Goal: Task Accomplishment & Management: Use online tool/utility

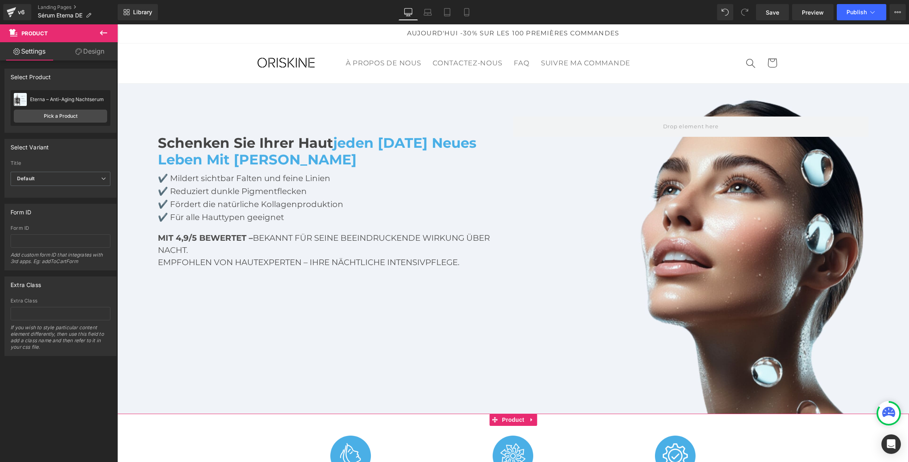
click at [96, 56] on link "Design" at bounding box center [89, 51] width 59 height 18
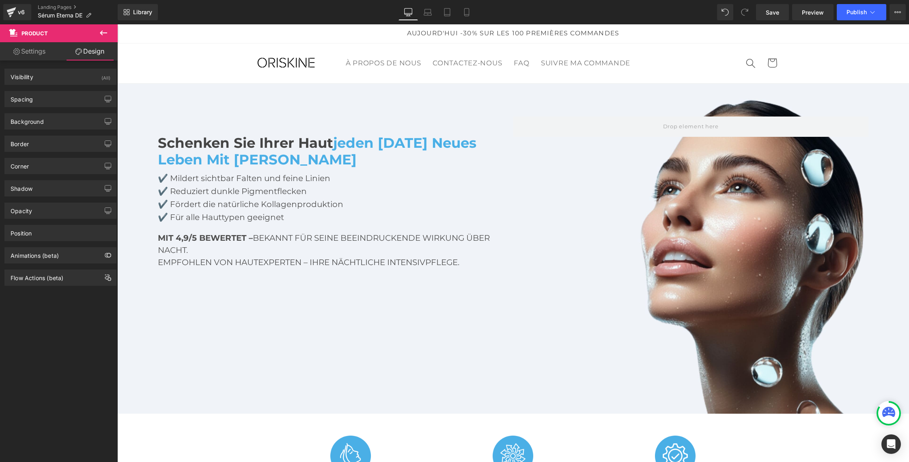
click at [105, 32] on icon at bounding box center [103, 32] width 7 height 5
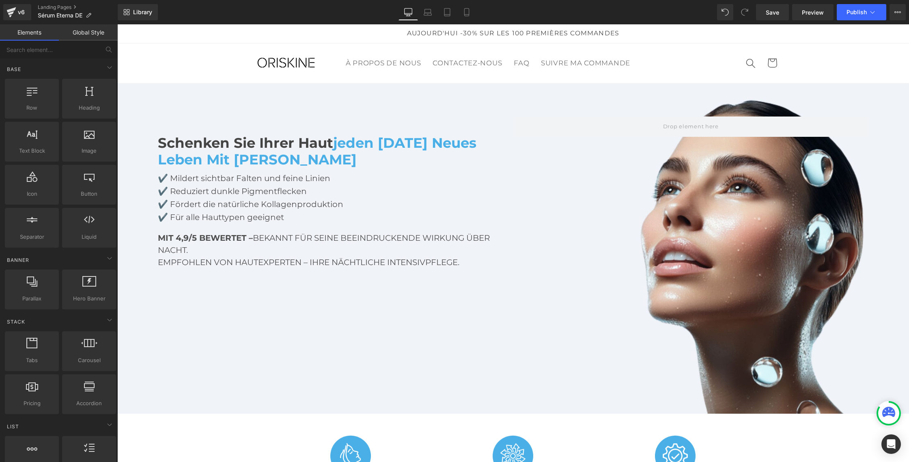
click at [97, 31] on link "Global Style" at bounding box center [88, 32] width 59 height 16
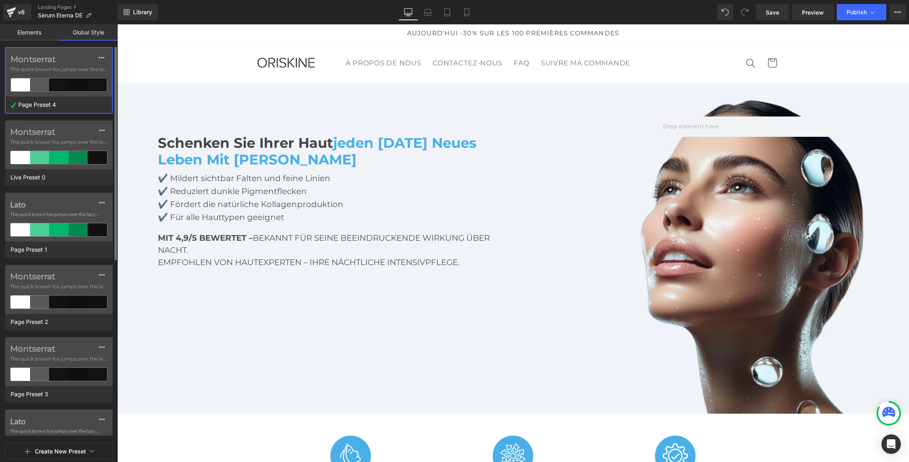
click at [63, 76] on div "Montserrat The quick brown fox jumps over the lazy..." at bounding box center [59, 72] width 106 height 49
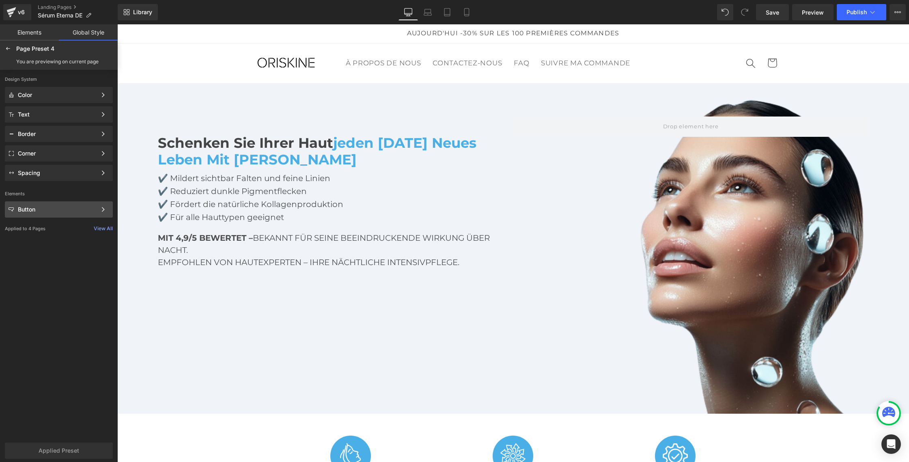
click at [59, 123] on div "Button Color Style Define a color palette and apply it to your pages 1 of 3 Next" at bounding box center [59, 114] width 108 height 16
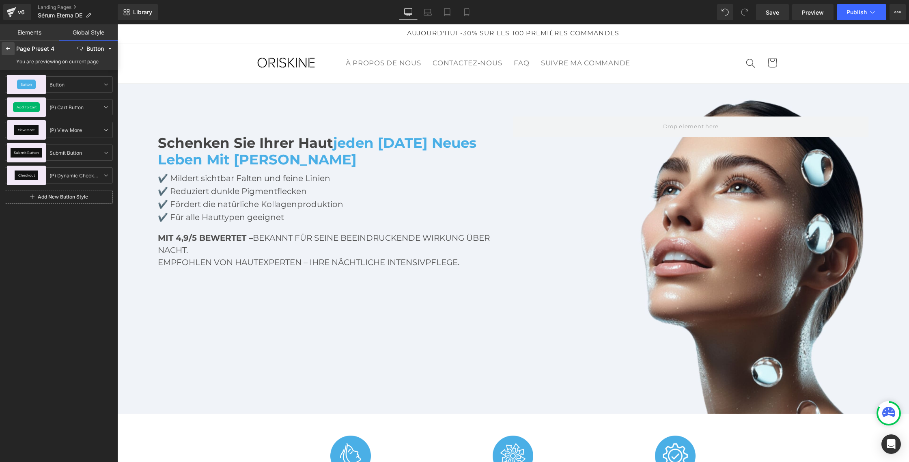
click at [10, 49] on icon at bounding box center [8, 48] width 6 height 6
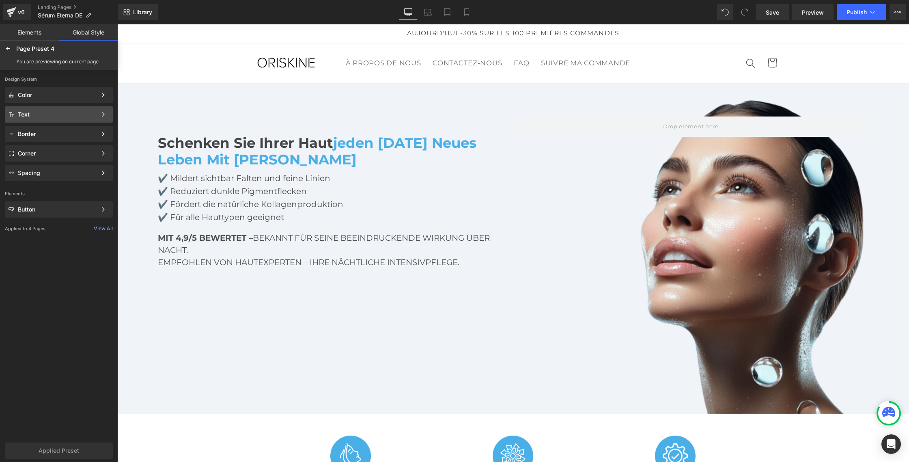
click at [42, 112] on div "Text" at bounding box center [57, 114] width 79 height 6
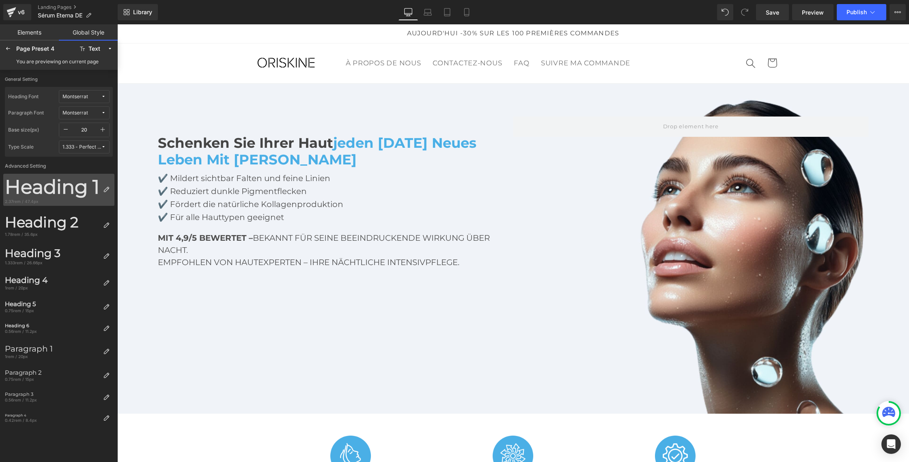
click at [91, 194] on div "Heading 1" at bounding box center [52, 186] width 95 height 23
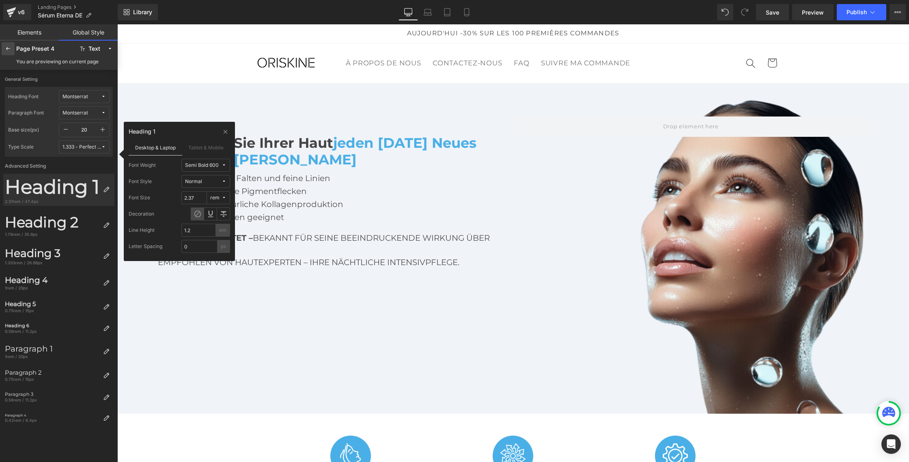
click at [6, 50] on icon at bounding box center [8, 48] width 6 height 6
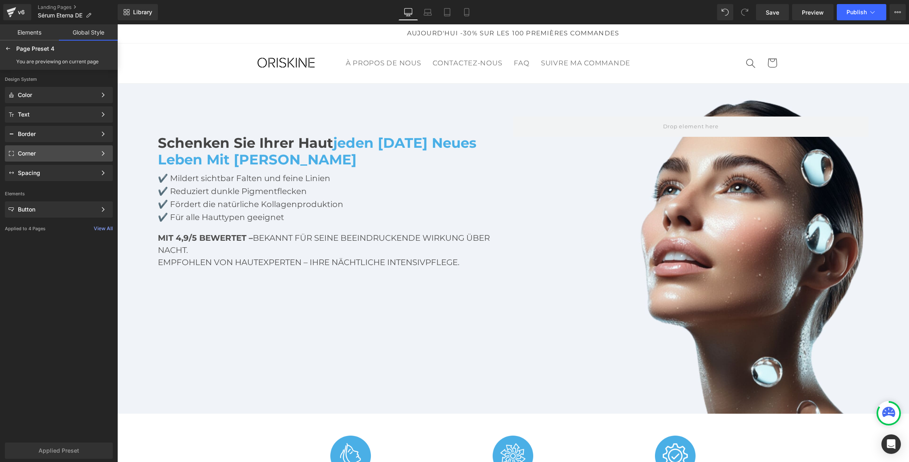
click at [38, 154] on div "Corner" at bounding box center [57, 153] width 79 height 6
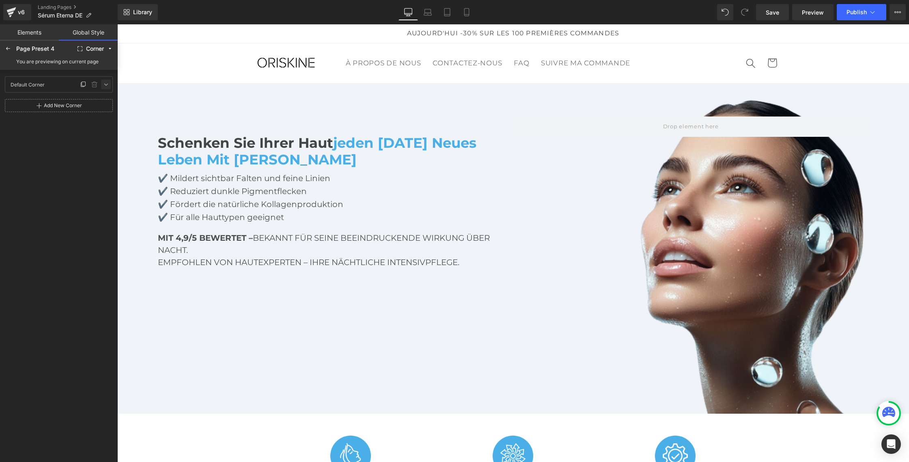
click at [105, 84] on icon at bounding box center [106, 84] width 6 height 6
click at [11, 51] on icon at bounding box center [8, 48] width 6 height 6
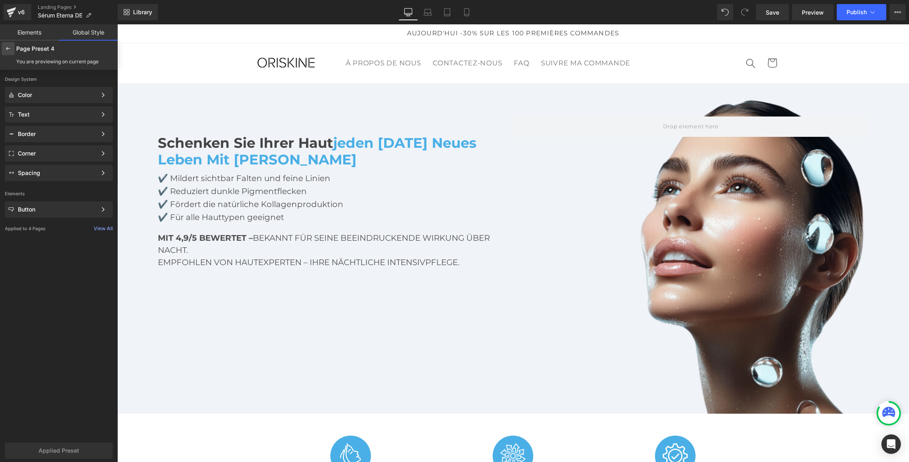
click at [9, 50] on icon at bounding box center [8, 48] width 6 height 6
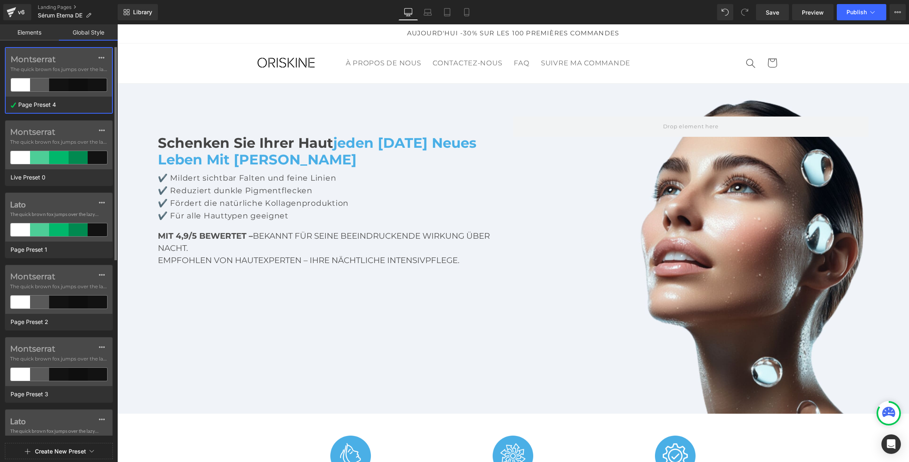
click at [65, 98] on div "Page Preset 4" at bounding box center [57, 105] width 102 height 16
click at [101, 56] on icon at bounding box center [101, 57] width 6 height 6
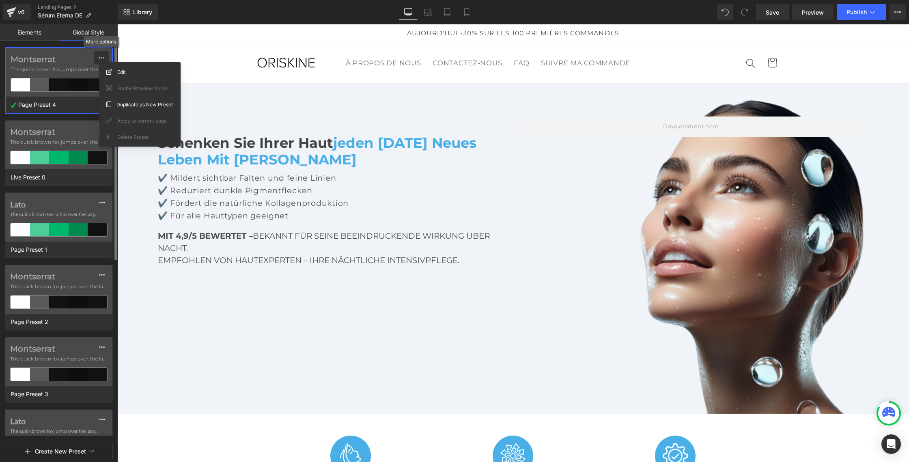
click at [101, 56] on icon at bounding box center [101, 57] width 6 height 6
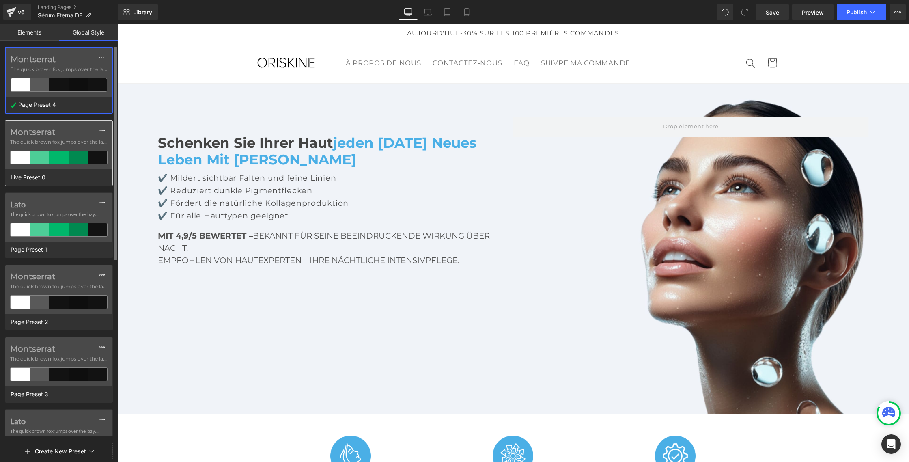
click at [65, 146] on div "Montserrat The quick brown fox jumps over the lazy..." at bounding box center [58, 145] width 107 height 49
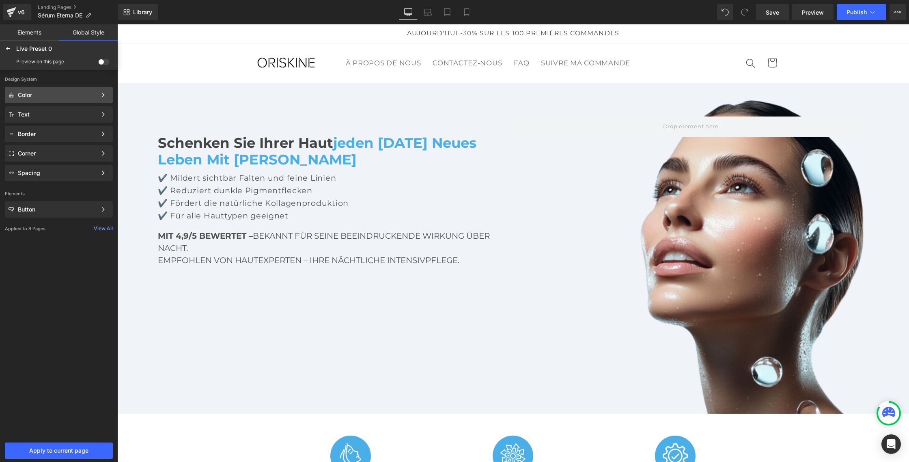
click at [61, 93] on div "Color" at bounding box center [57, 95] width 79 height 6
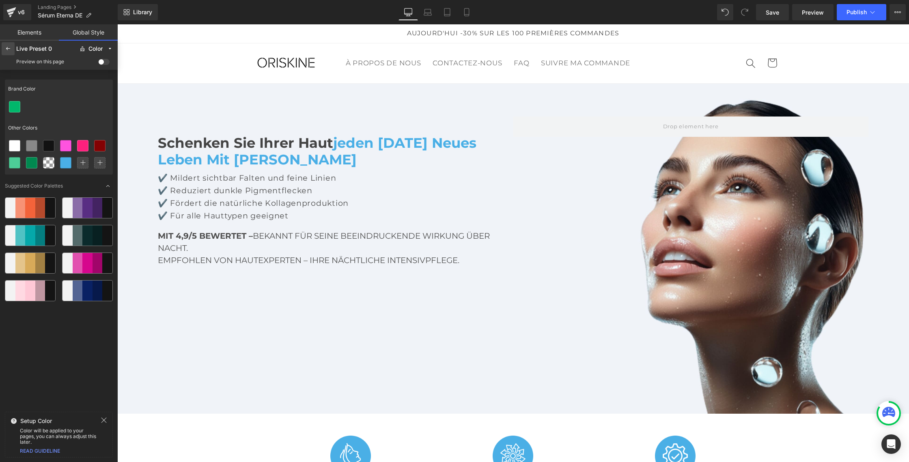
click at [12, 52] on div at bounding box center [8, 48] width 13 height 13
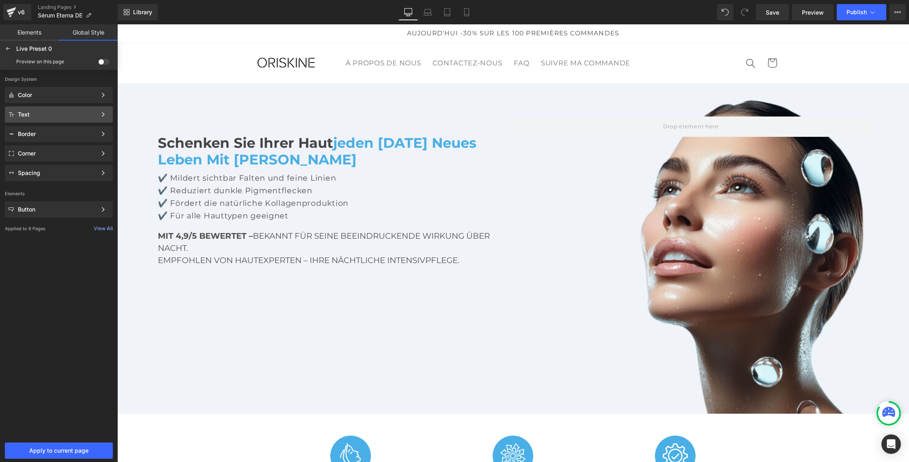
click at [40, 117] on div "Text" at bounding box center [57, 114] width 79 height 6
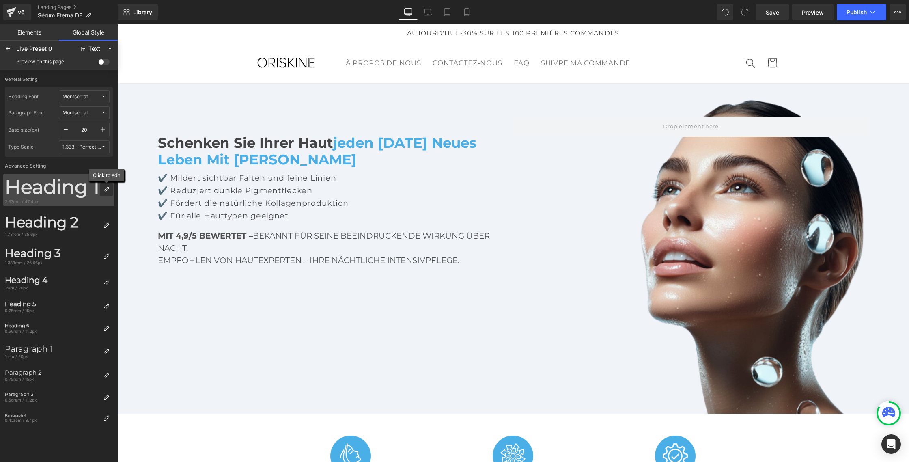
click at [108, 192] on icon at bounding box center [106, 189] width 6 height 6
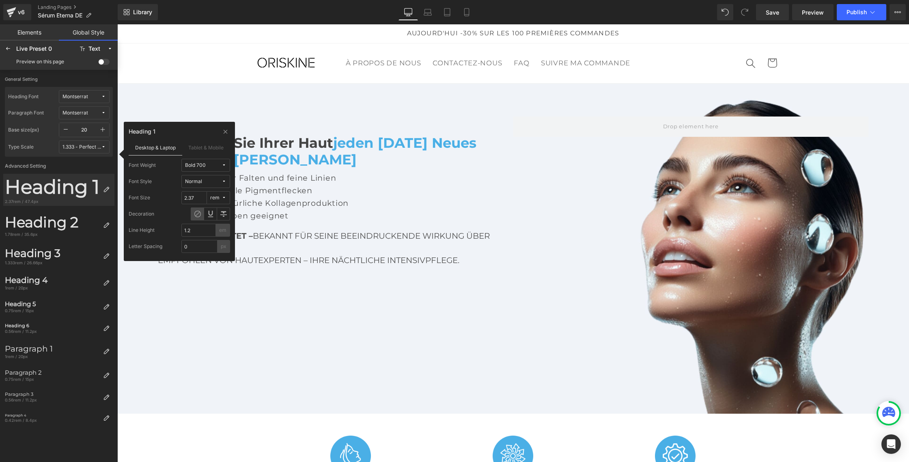
click at [227, 166] on button "Bold 700" at bounding box center [205, 165] width 49 height 13
click at [206, 213] on label "Semi Bold 600" at bounding box center [206, 213] width 34 height 6
click at [107, 225] on icon at bounding box center [106, 225] width 6 height 6
click at [224, 165] on icon at bounding box center [224, 165] width 5 height 5
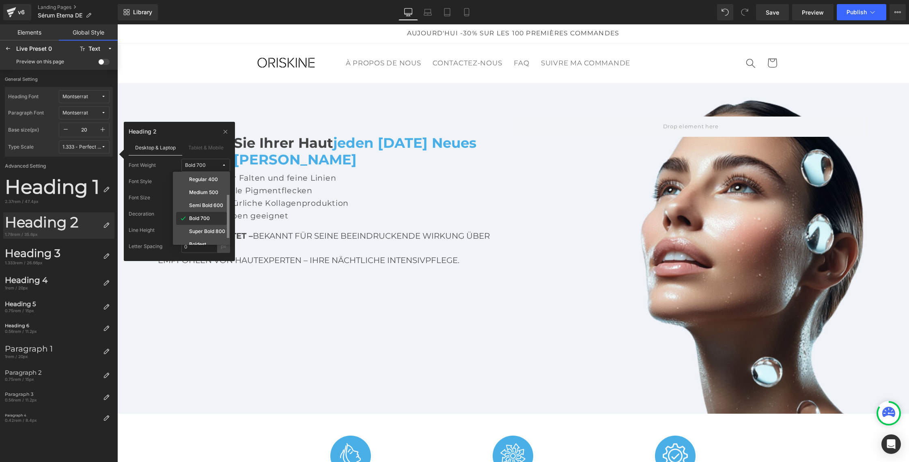
scroll to position [41, 0]
drag, startPoint x: 204, startPoint y: 207, endPoint x: 187, endPoint y: 212, distance: 17.2
click at [203, 207] on label "Semi Bold 600" at bounding box center [206, 205] width 34 height 6
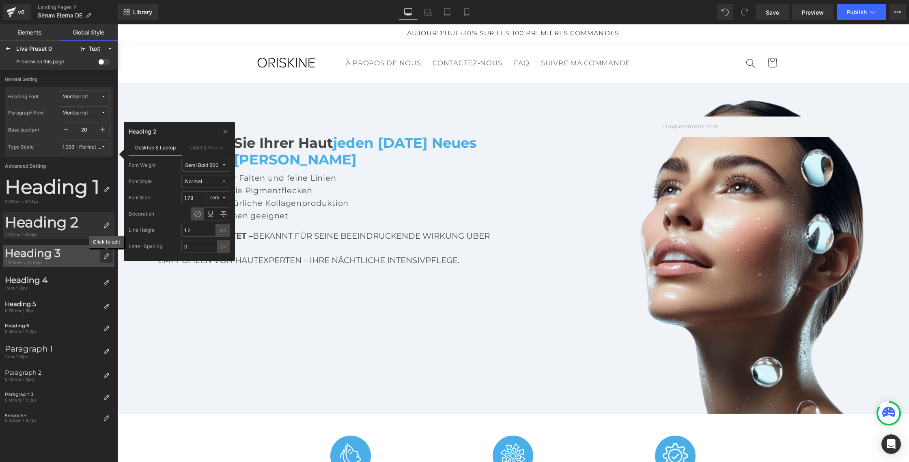
click at [109, 253] on icon at bounding box center [106, 256] width 6 height 6
click at [223, 165] on icon at bounding box center [224, 165] width 5 height 5
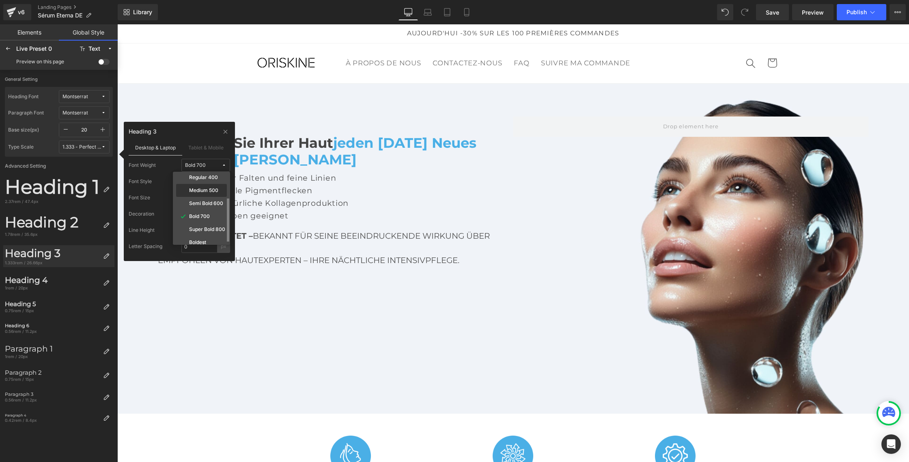
scroll to position [45, 0]
click at [204, 200] on label "Semi Bold 600" at bounding box center [206, 202] width 34 height 6
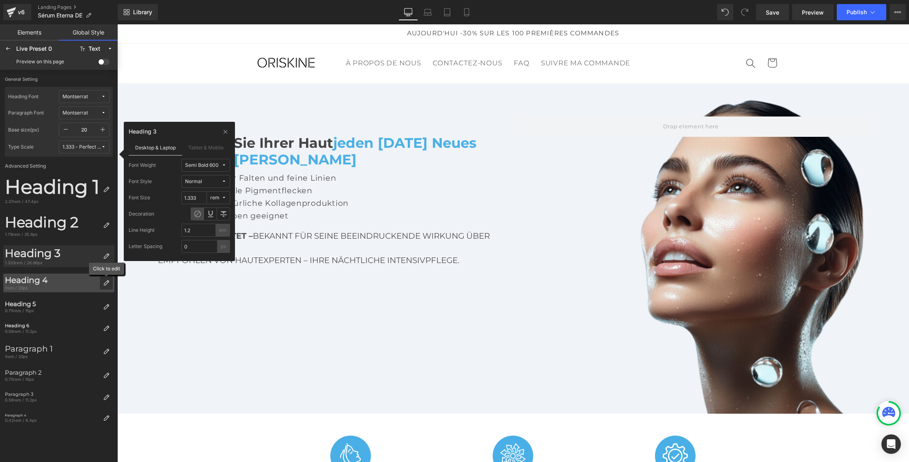
click at [103, 283] on icon at bounding box center [106, 283] width 6 height 6
click at [225, 168] on button "Bold 700" at bounding box center [205, 165] width 49 height 13
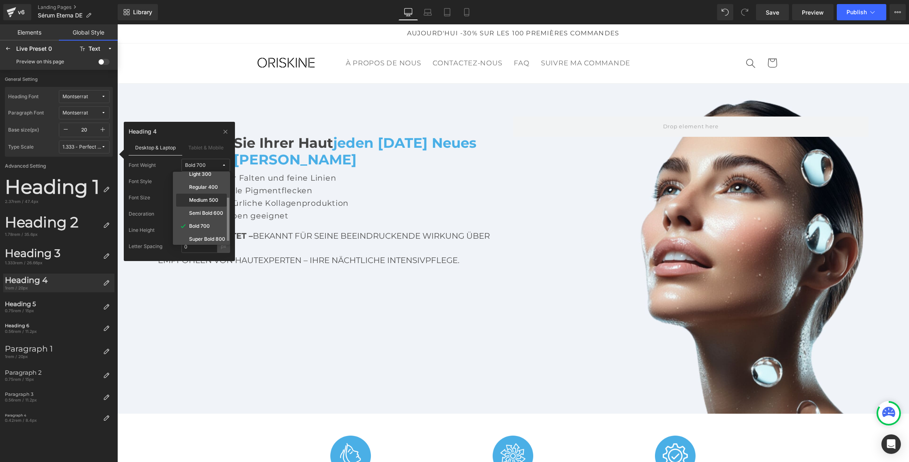
scroll to position [50, 0]
click at [209, 195] on label "Semi Bold 600" at bounding box center [206, 196] width 34 height 6
click at [225, 130] on icon at bounding box center [225, 131] width 6 height 6
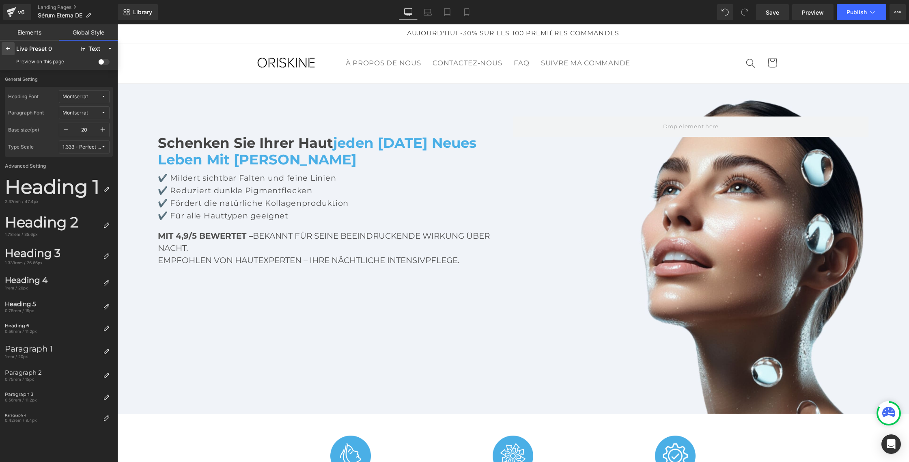
click at [11, 52] on div at bounding box center [8, 48] width 13 height 13
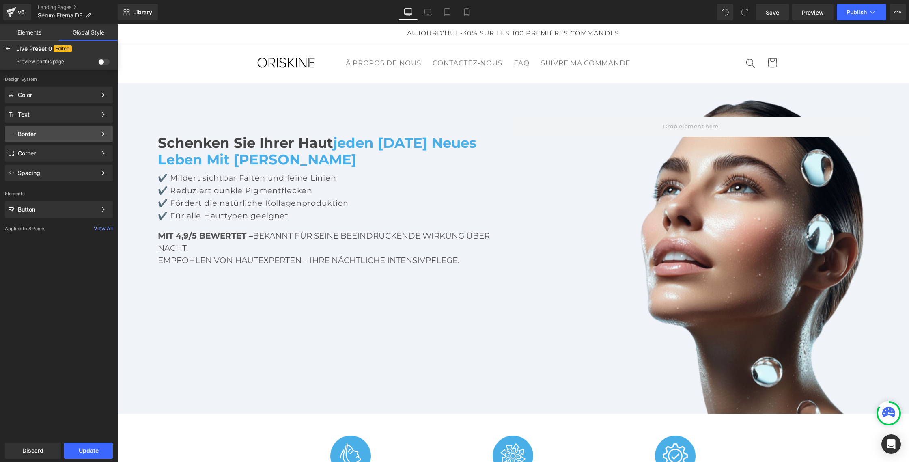
click at [52, 136] on div "Border" at bounding box center [57, 134] width 79 height 6
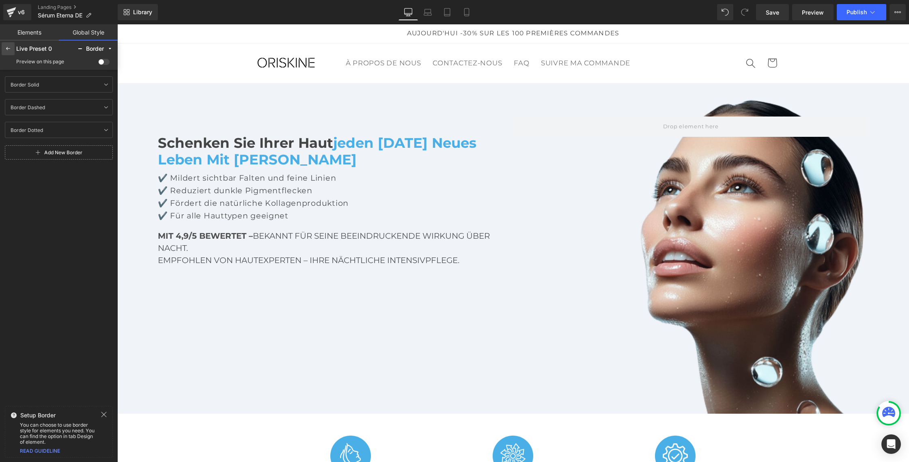
click at [9, 50] on icon at bounding box center [8, 48] width 6 height 6
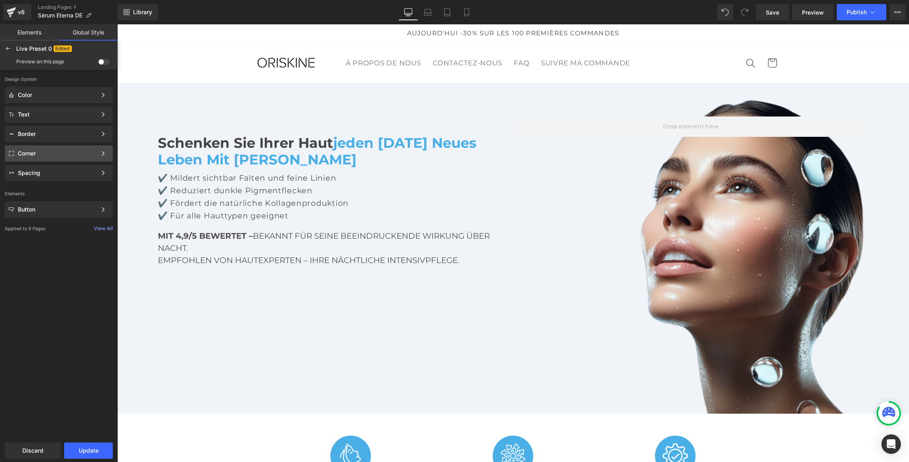
click at [43, 154] on div "Corner" at bounding box center [57, 153] width 79 height 6
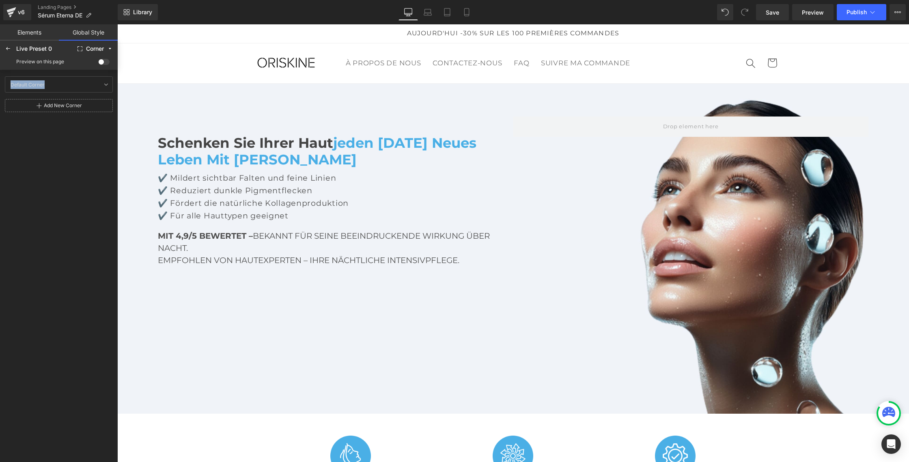
click at [89, 69] on div "Live Preset 0 Corner Preview on this page Default Corner Default Corner Add [GE…" at bounding box center [59, 262] width 118 height 442
click at [85, 66] on div "Preview on this page" at bounding box center [59, 61] width 114 height 13
click at [83, 86] on icon at bounding box center [83, 84] width 6 height 6
click at [99, 106] on div at bounding box center [89, 107] width 23 height 10
click at [106, 85] on icon at bounding box center [106, 84] width 6 height 6
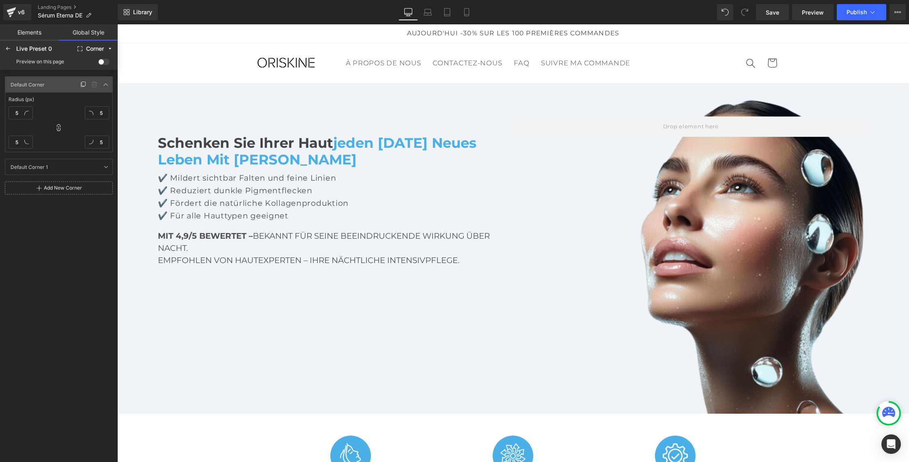
click at [53, 85] on div "Default Corner Default Corner" at bounding box center [42, 84] width 71 height 12
click at [109, 84] on icon at bounding box center [106, 84] width 6 height 6
click at [3, 46] on div at bounding box center [8, 48] width 13 height 13
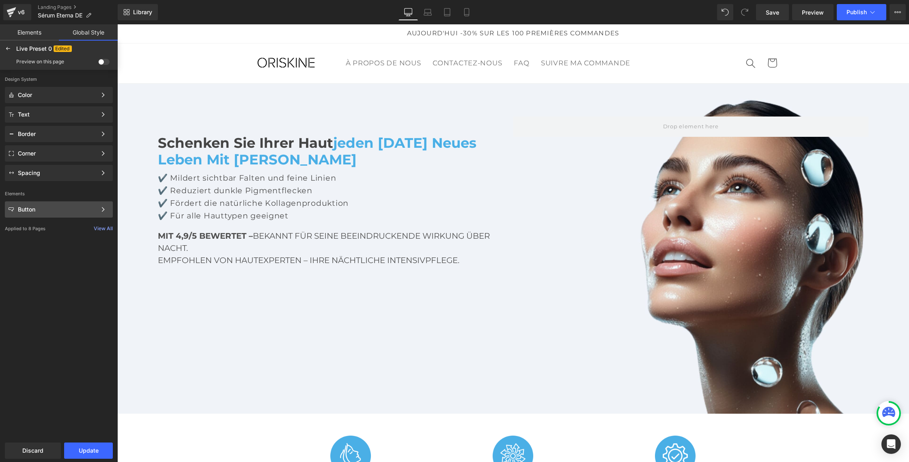
click at [54, 206] on div "Button" at bounding box center [57, 209] width 79 height 6
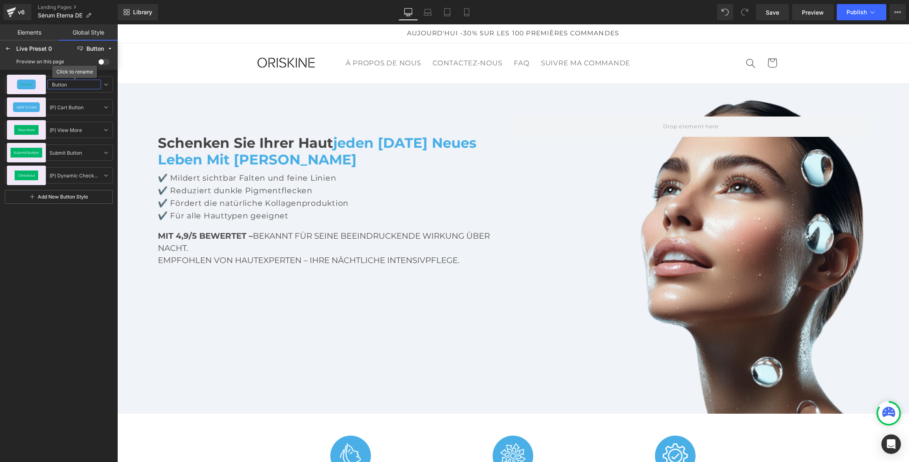
click at [58, 85] on input "Button" at bounding box center [74, 85] width 54 height 10
click at [19, 82] on div "Button" at bounding box center [26, 85] width 18 height 10
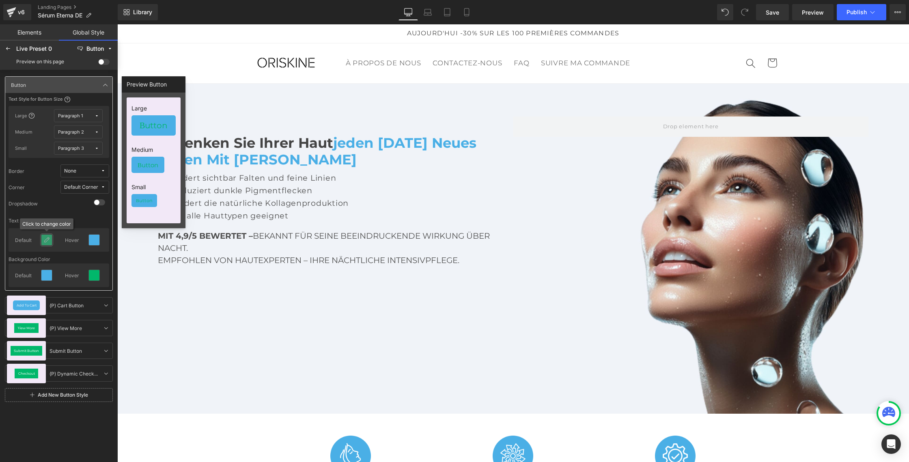
click at [46, 240] on icon at bounding box center [46, 240] width 6 height 6
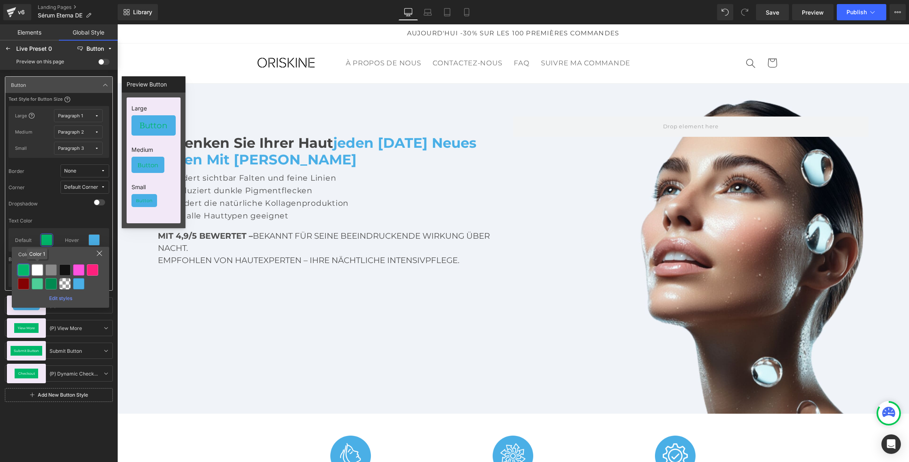
click at [39, 269] on div at bounding box center [37, 269] width 11 height 11
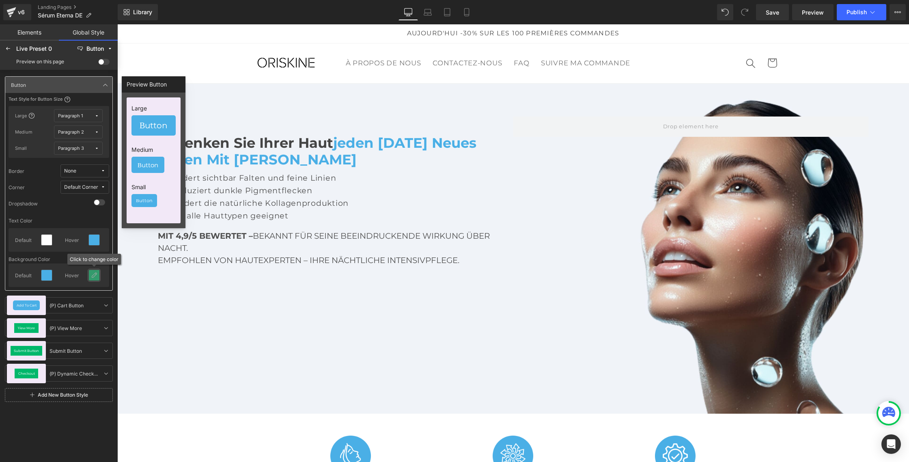
click at [95, 276] on icon at bounding box center [94, 275] width 6 height 6
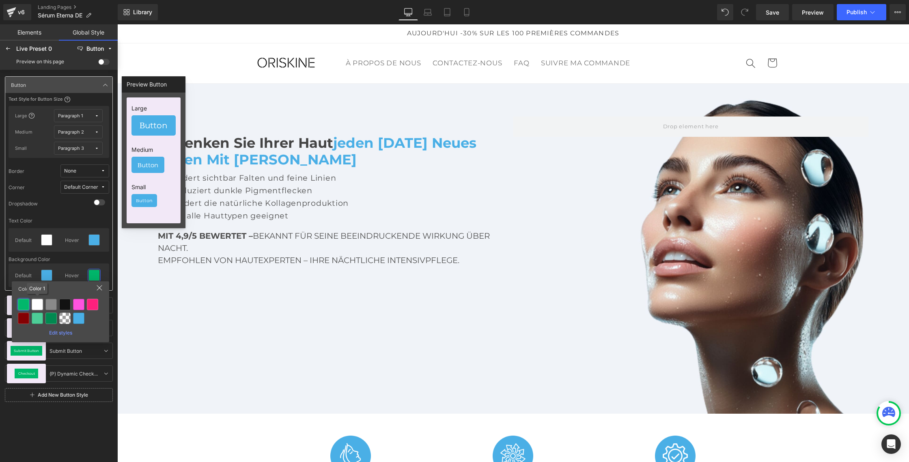
click at [37, 306] on div at bounding box center [37, 304] width 11 height 11
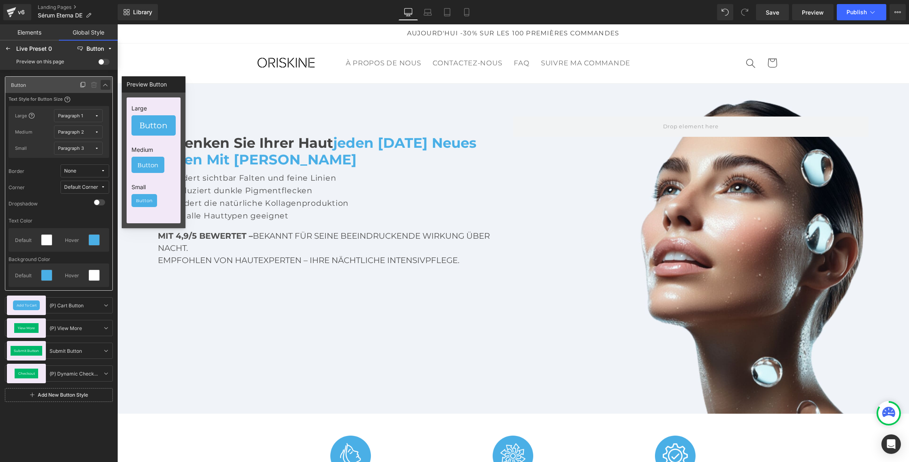
click at [104, 84] on icon at bounding box center [105, 85] width 6 height 6
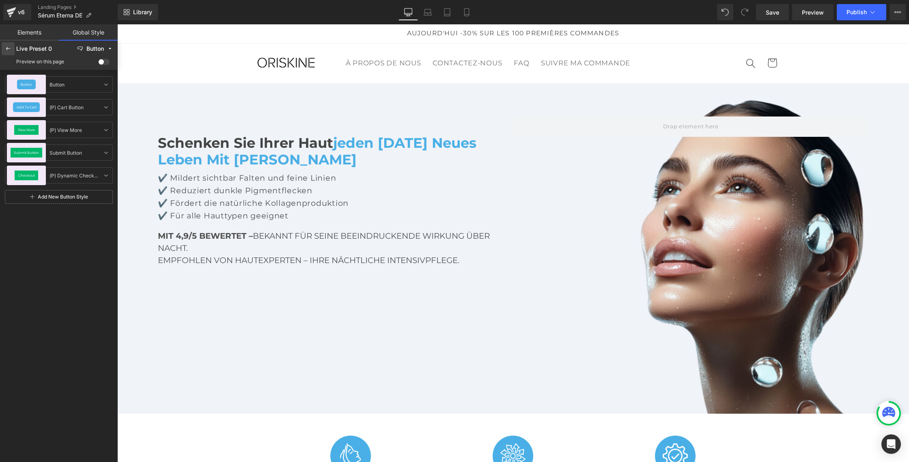
click at [4, 46] on div at bounding box center [8, 48] width 13 height 13
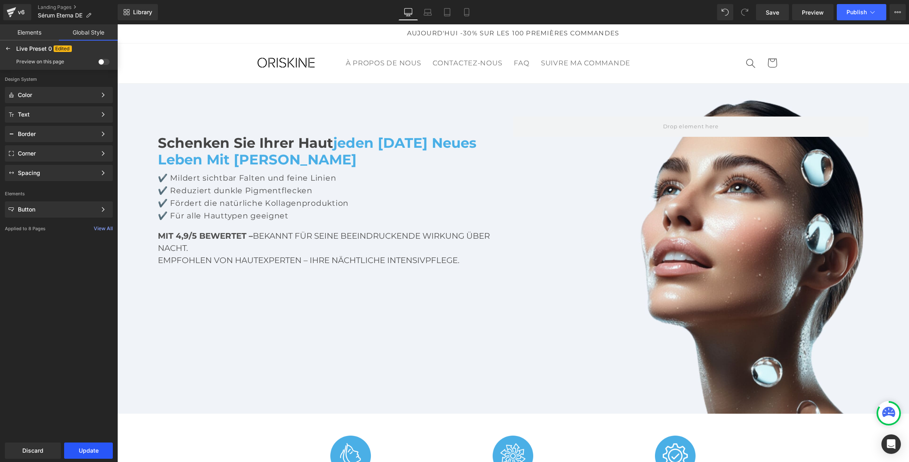
click at [82, 445] on button "Update" at bounding box center [88, 451] width 49 height 16
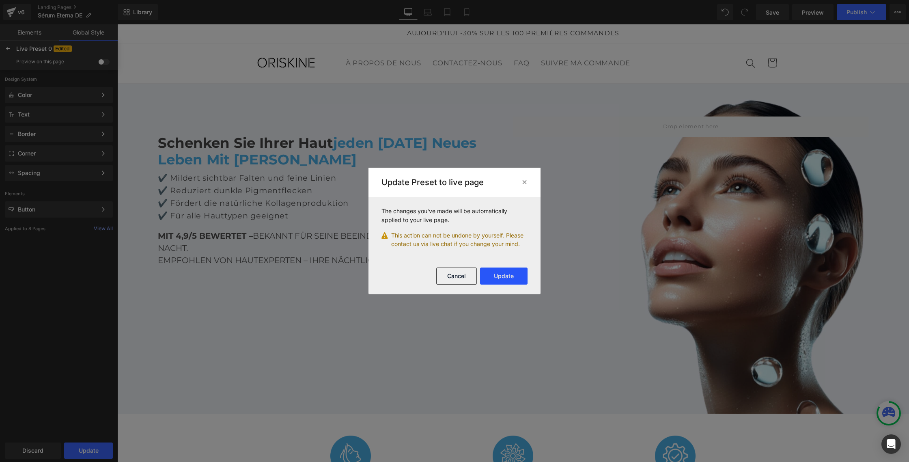
click at [521, 276] on button "Update" at bounding box center [503, 276] width 47 height 17
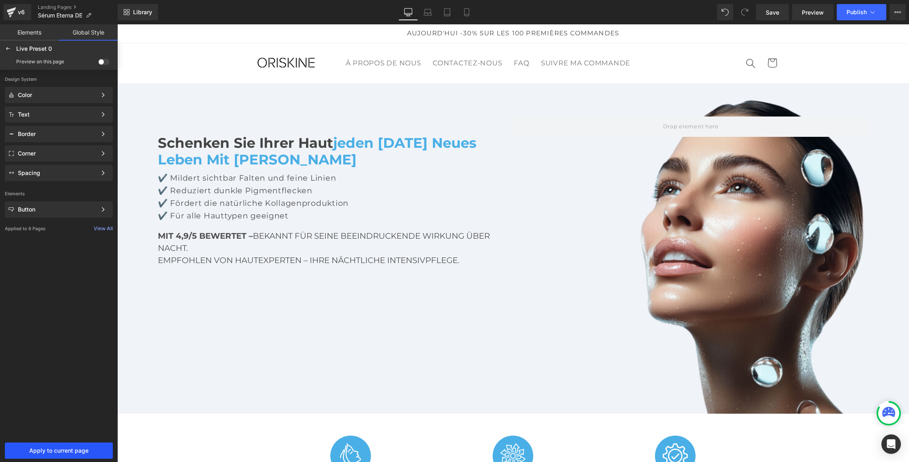
click at [56, 448] on span "Apply to current page" at bounding box center [59, 450] width 98 height 6
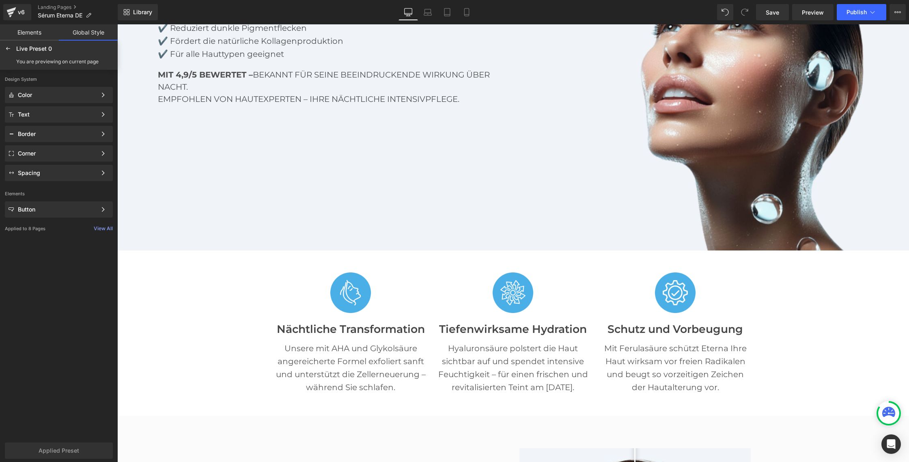
scroll to position [164, 0]
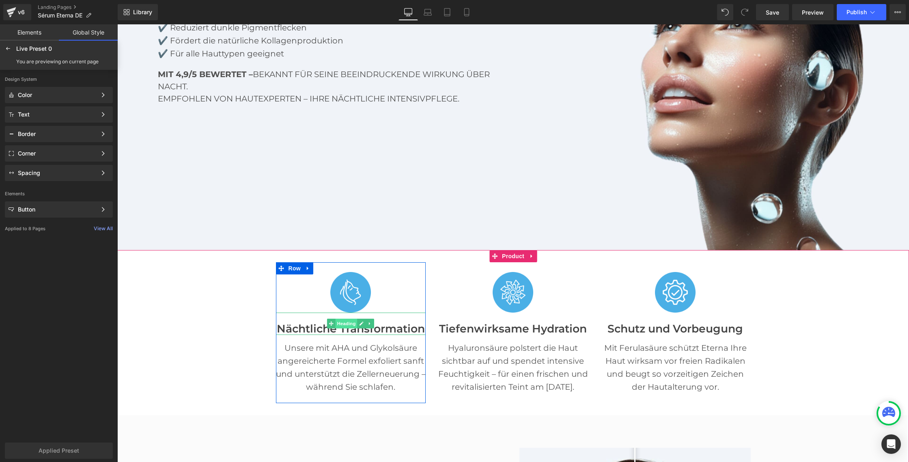
click at [348, 324] on span "Heading" at bounding box center [347, 324] width 22 height 10
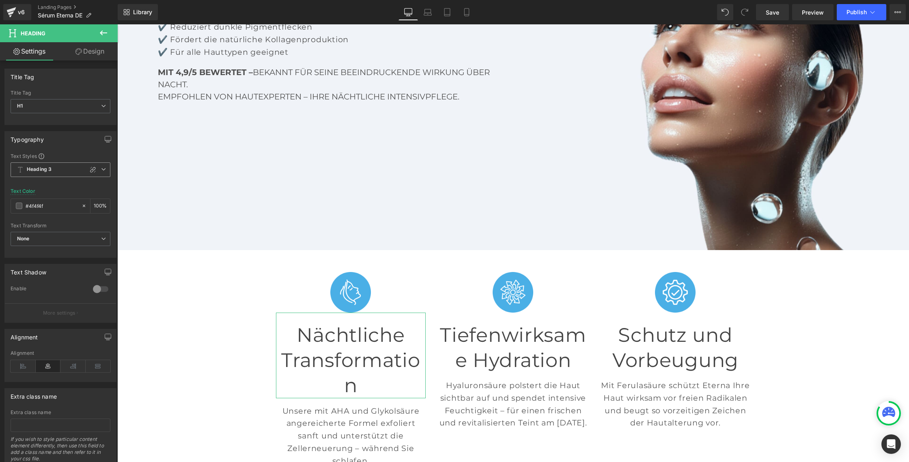
click at [101, 172] on span "Heading 3" at bounding box center [61, 169] width 100 height 15
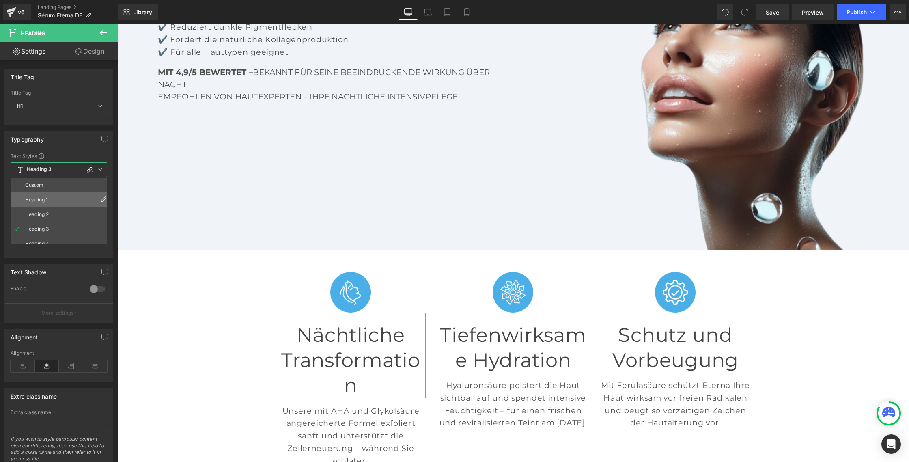
click at [50, 196] on li "Heading 1" at bounding box center [61, 199] width 100 height 15
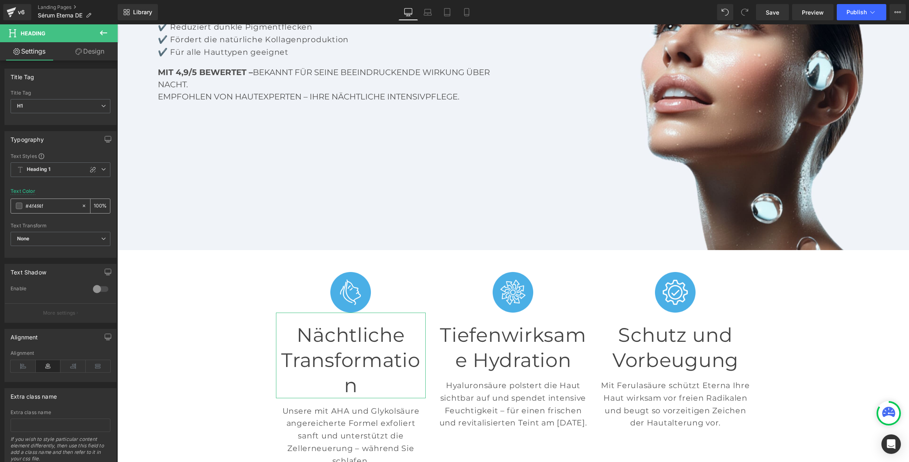
scroll to position [1, 0]
click at [101, 168] on icon at bounding box center [103, 168] width 5 height 5
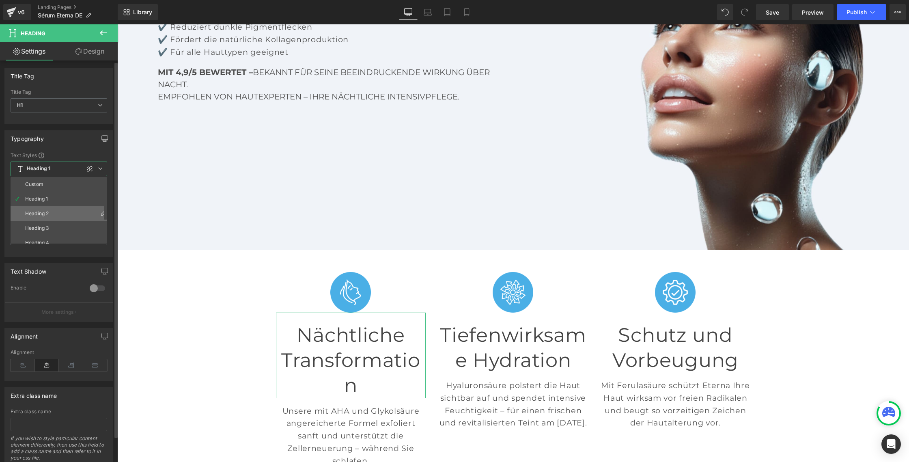
click at [43, 208] on li "Heading 2" at bounding box center [61, 213] width 100 height 15
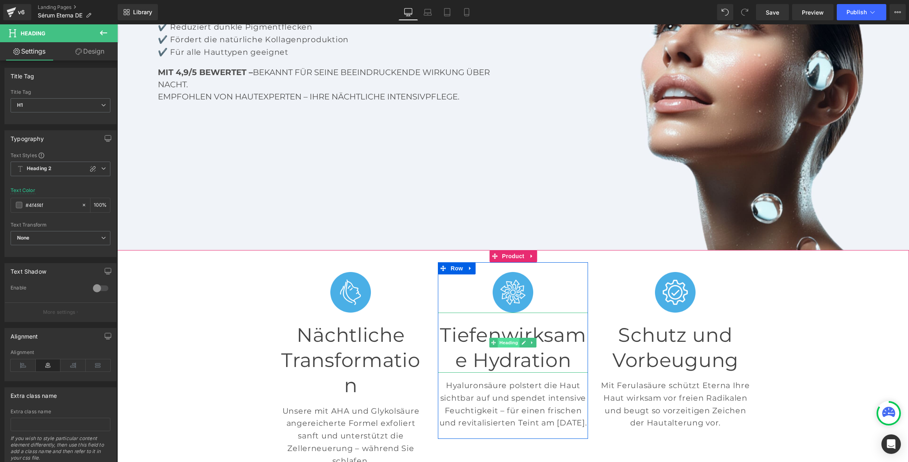
click at [513, 338] on span "Heading" at bounding box center [509, 343] width 22 height 10
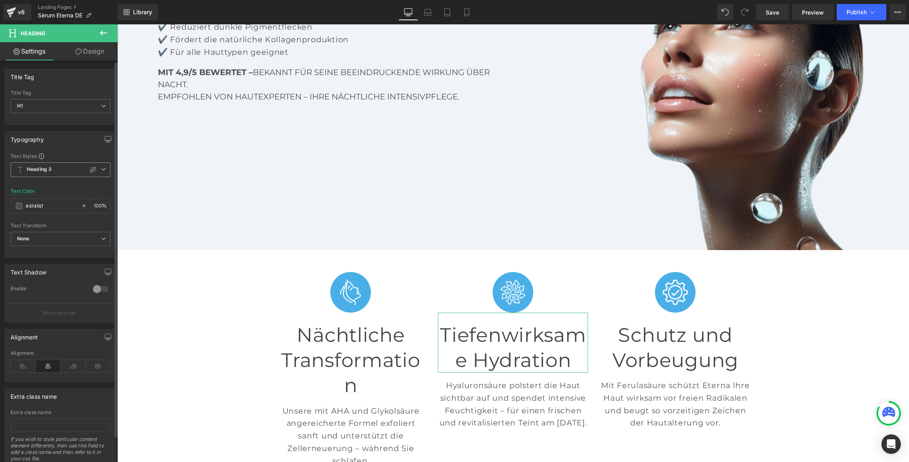
click at [101, 170] on icon at bounding box center [103, 169] width 5 height 5
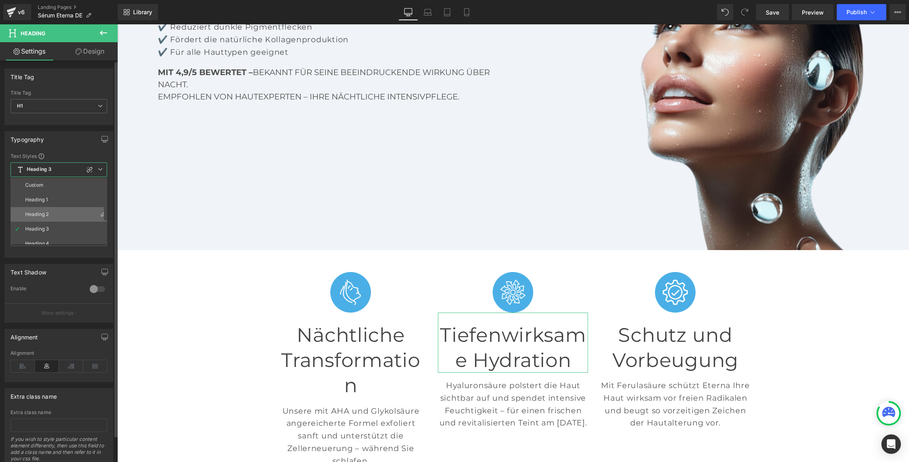
click at [47, 210] on li "Heading 2" at bounding box center [61, 214] width 100 height 15
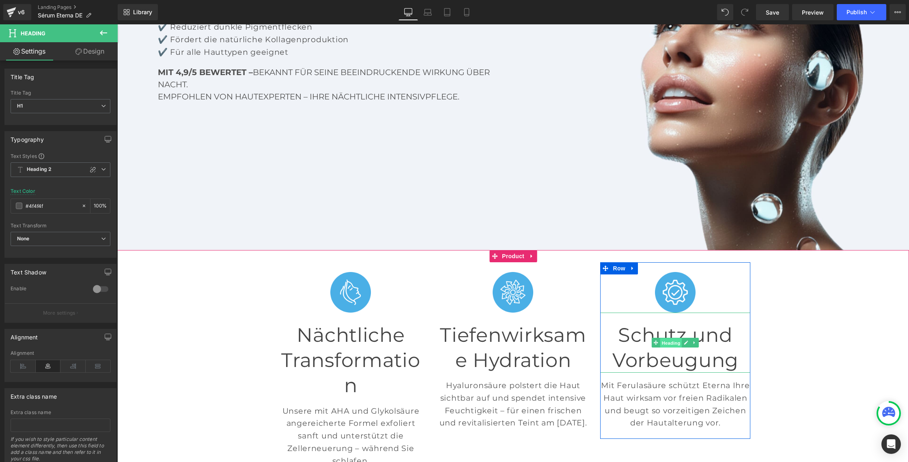
click at [677, 338] on span "Heading" at bounding box center [672, 343] width 22 height 10
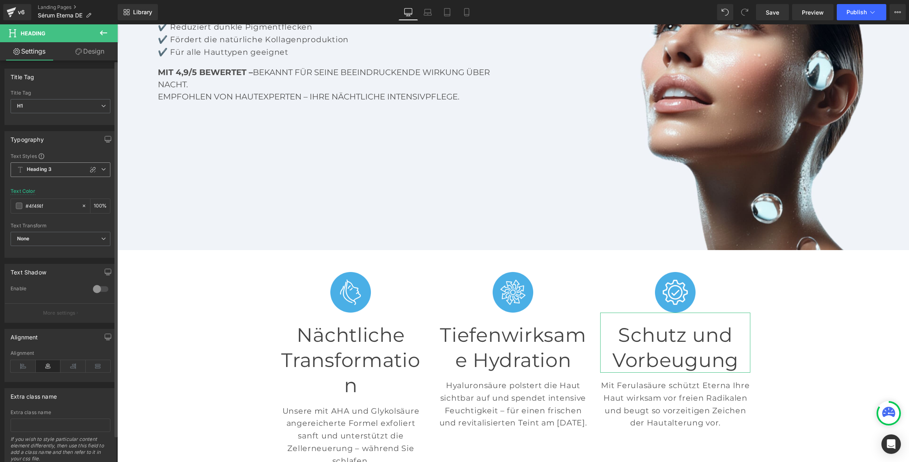
click at [56, 173] on span "Heading 3" at bounding box center [61, 169] width 100 height 15
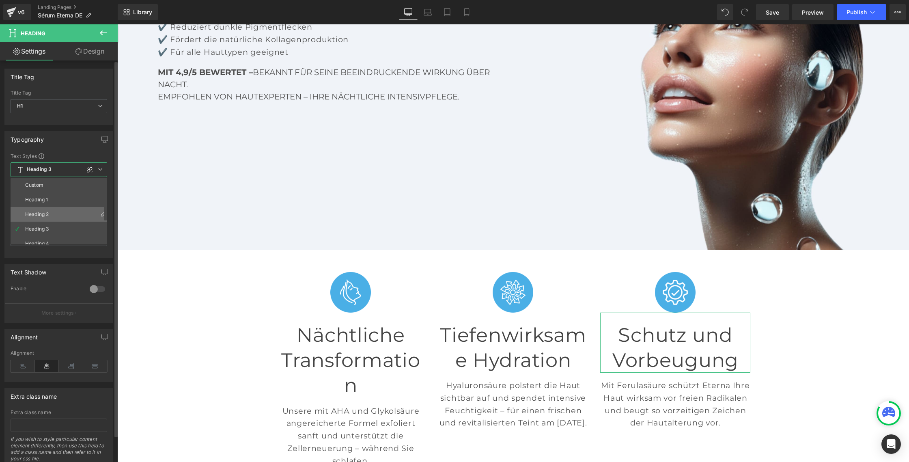
click at [52, 214] on li "Heading 2" at bounding box center [61, 214] width 100 height 15
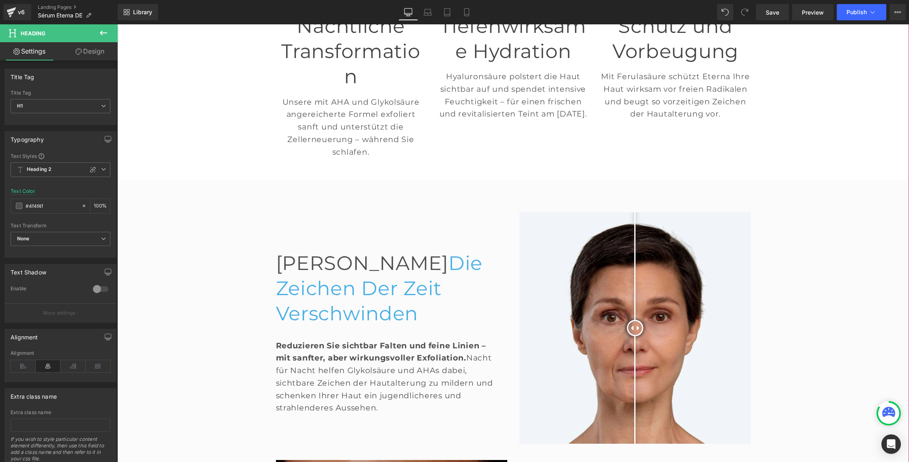
scroll to position [486, 0]
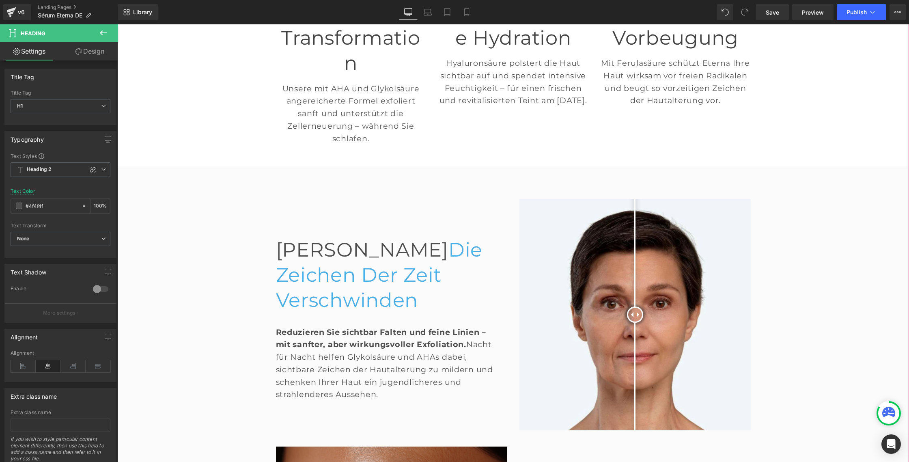
click at [368, 237] on div "Lassen Sie die Zeichen der Zeit verschwinden Heading" at bounding box center [385, 275] width 218 height 76
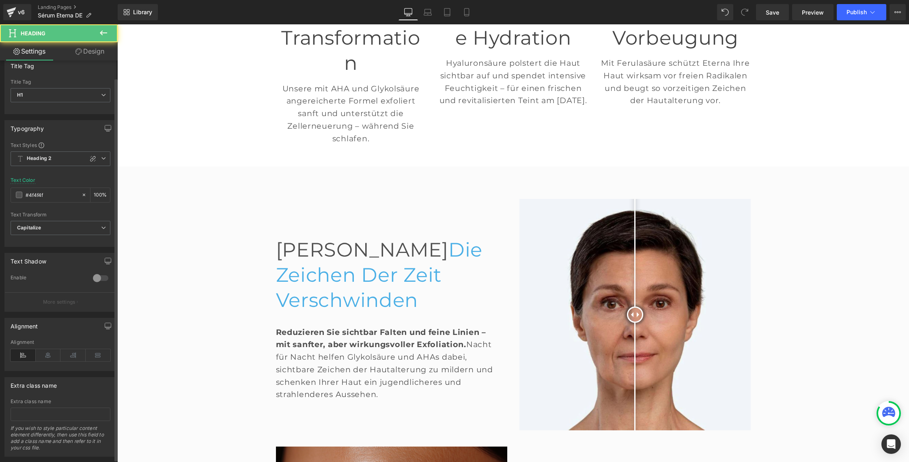
scroll to position [16, 0]
click at [101, 153] on icon at bounding box center [103, 153] width 5 height 5
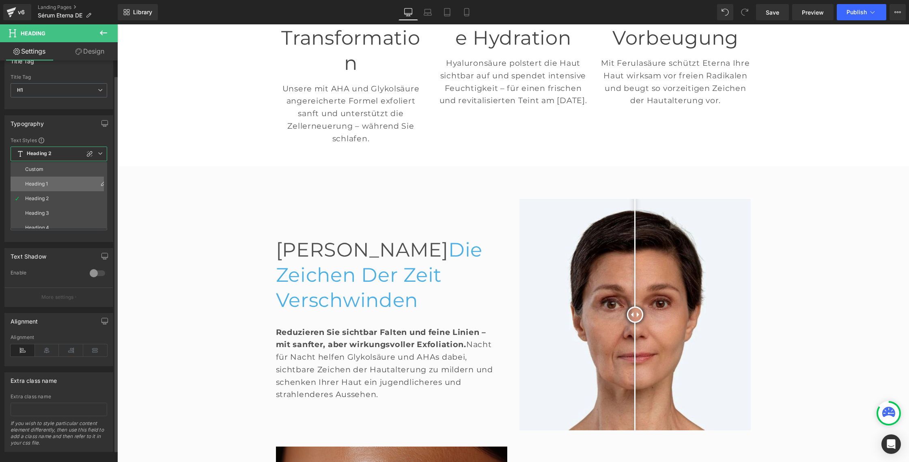
click at [52, 183] on li "Heading 1" at bounding box center [61, 184] width 100 height 15
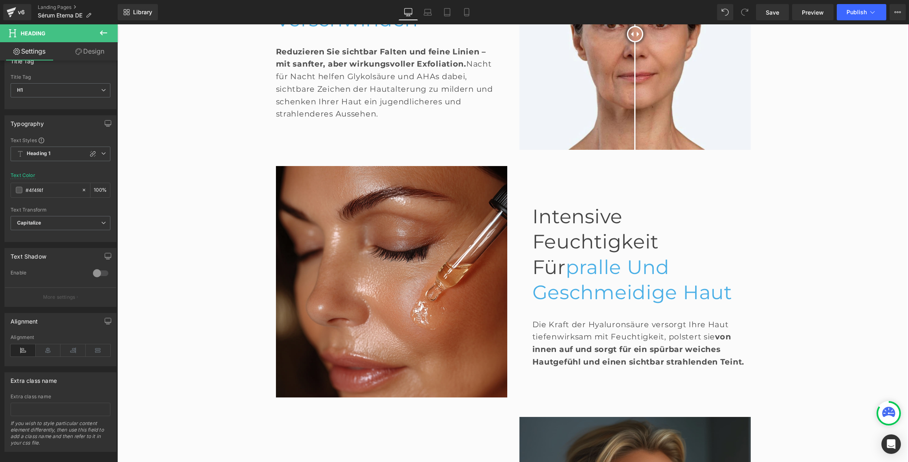
scroll to position [779, 0]
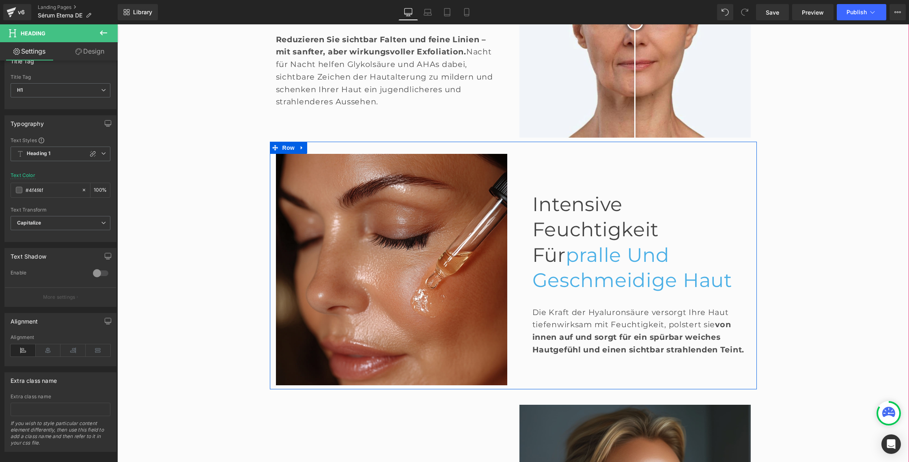
click at [552, 243] on span "pralle und geschmeidige Haut" at bounding box center [633, 267] width 200 height 49
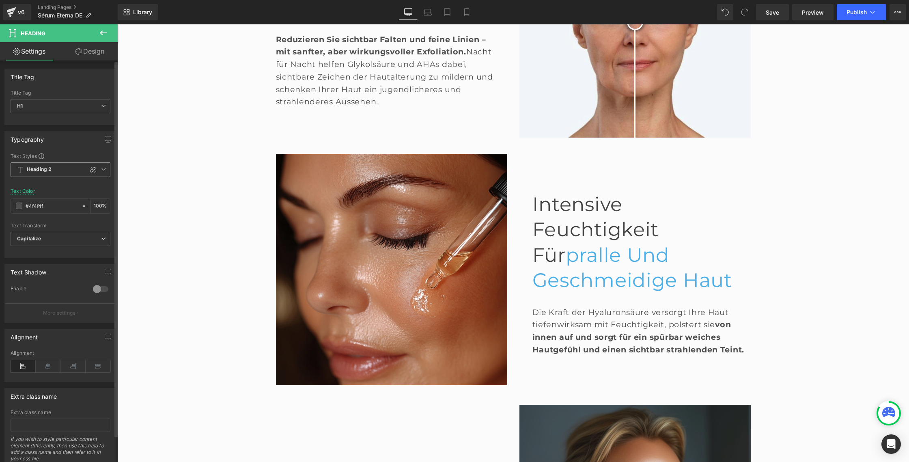
drag, startPoint x: 103, startPoint y: 171, endPoint x: 98, endPoint y: 172, distance: 5.1
click at [103, 171] on span "Heading 2" at bounding box center [61, 169] width 100 height 15
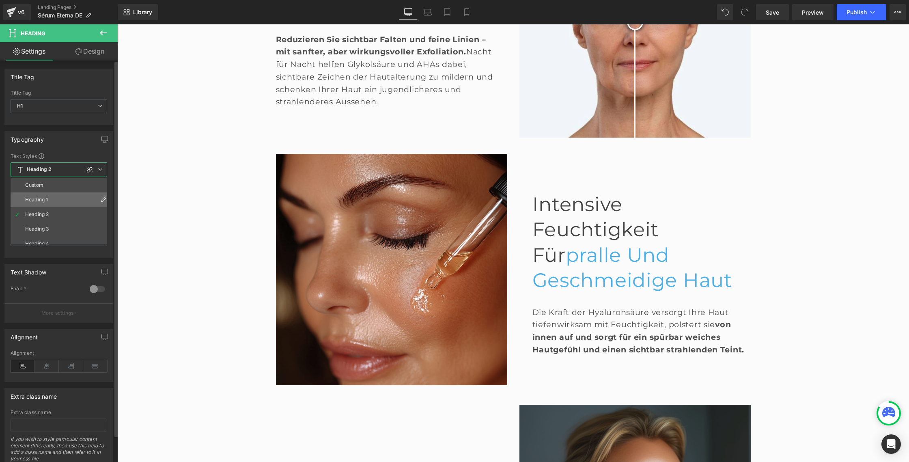
click at [50, 200] on li "Heading 1" at bounding box center [61, 199] width 100 height 15
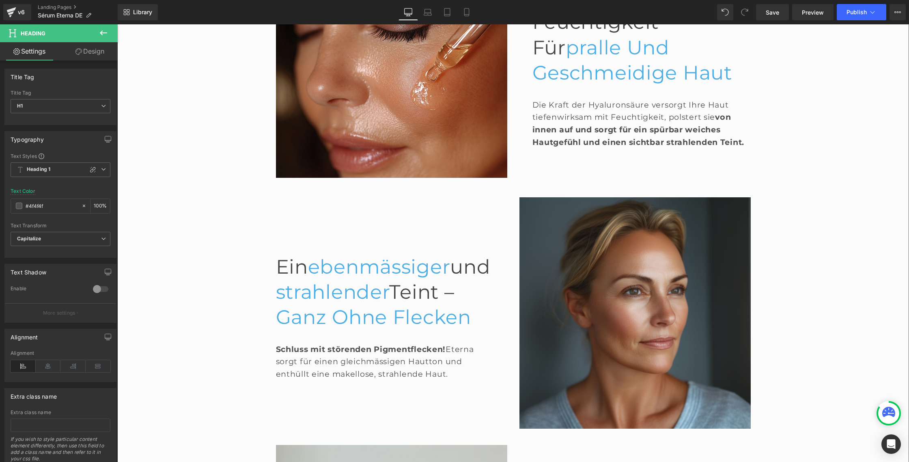
scroll to position [989, 0]
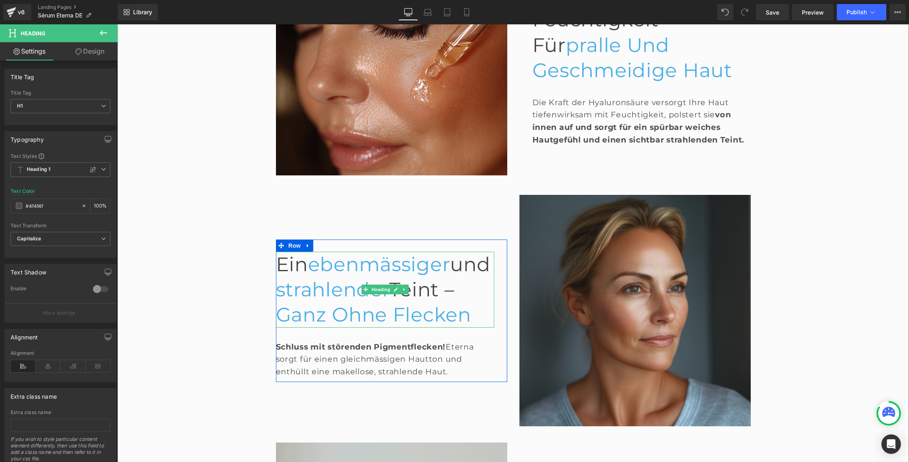
click at [310, 278] on span "strahlender" at bounding box center [333, 290] width 114 height 24
click at [289, 278] on span "strahlender" at bounding box center [333, 290] width 114 height 24
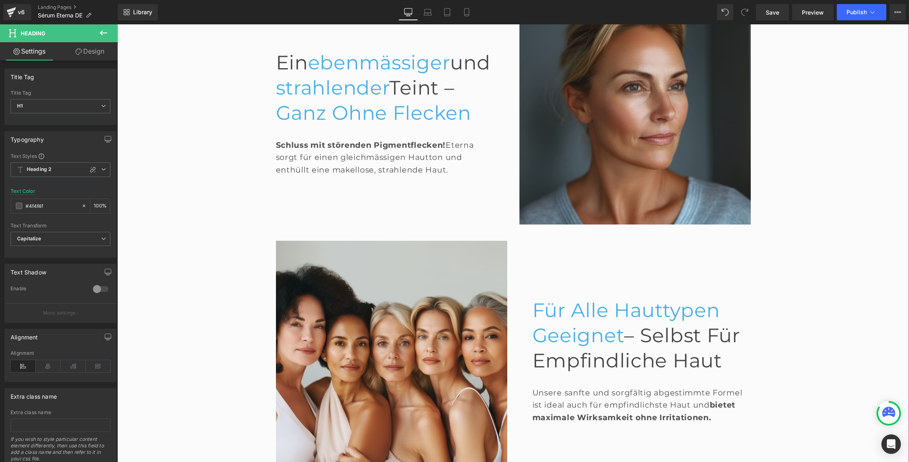
scroll to position [1194, 0]
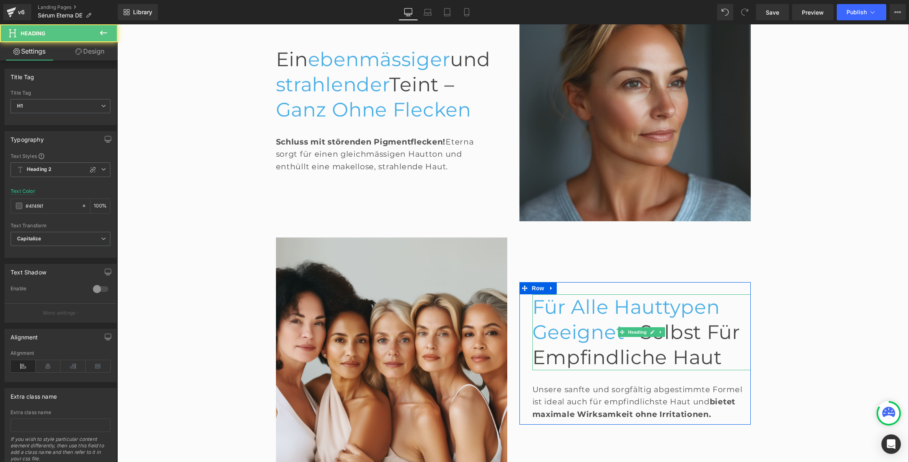
click at [552, 320] on span "– selbst für empfindliche Haut" at bounding box center [637, 344] width 208 height 49
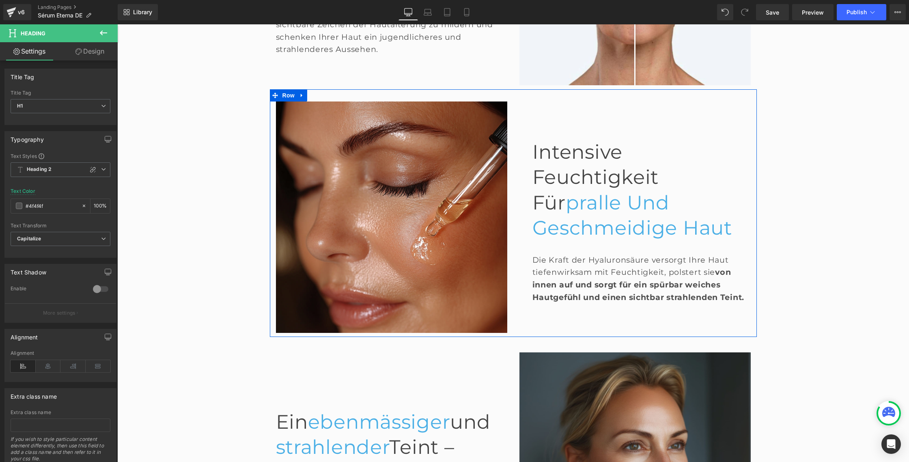
scroll to position [826, 0]
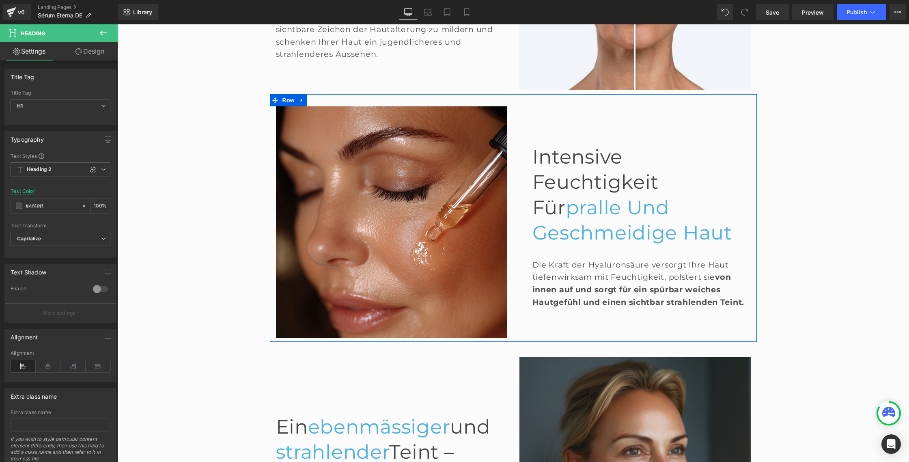
click at [578, 145] on span "Intensive Feuchtigkeit für" at bounding box center [596, 182] width 127 height 74
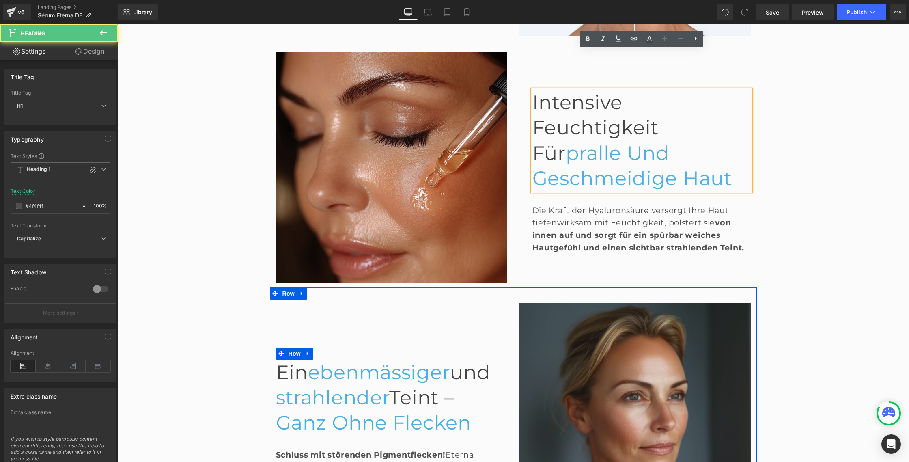
scroll to position [902, 0]
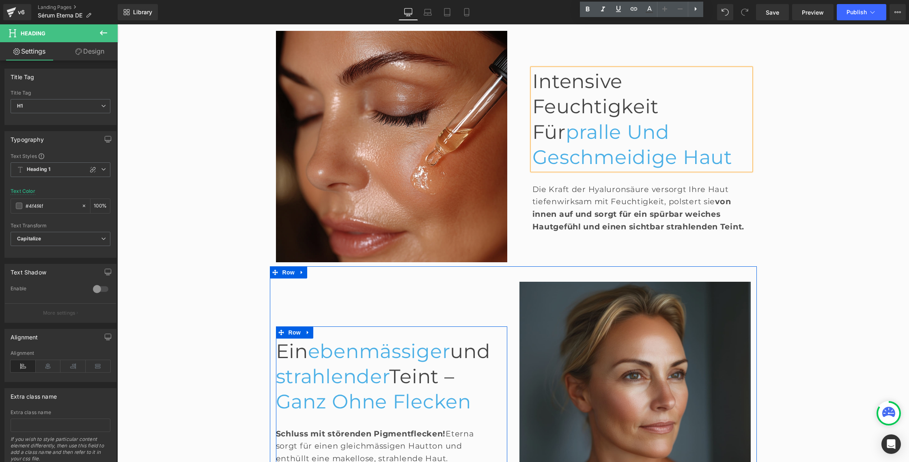
click at [345, 365] on span "strahlender" at bounding box center [333, 377] width 114 height 24
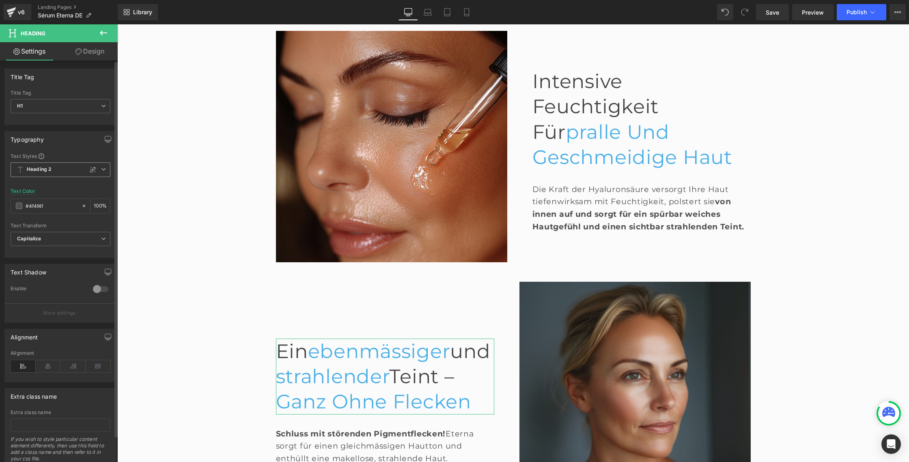
click at [102, 170] on icon at bounding box center [103, 169] width 5 height 5
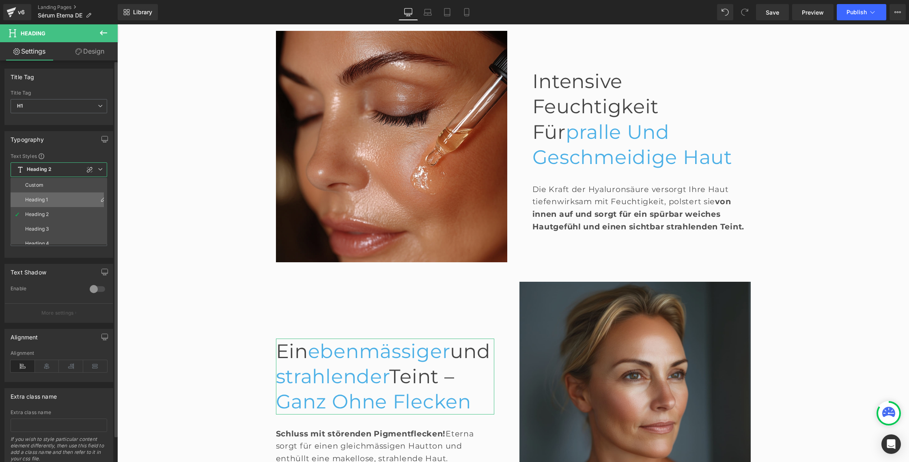
click at [42, 198] on div "Heading 1" at bounding box center [36, 200] width 23 height 6
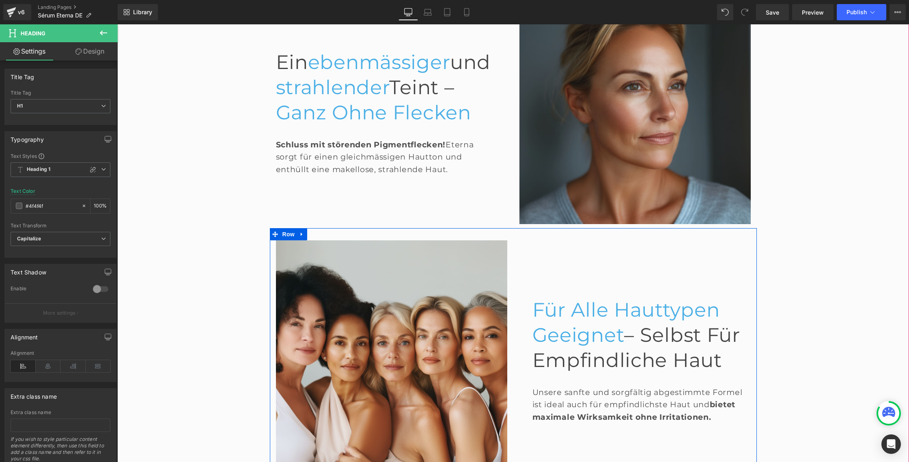
scroll to position [1203, 0]
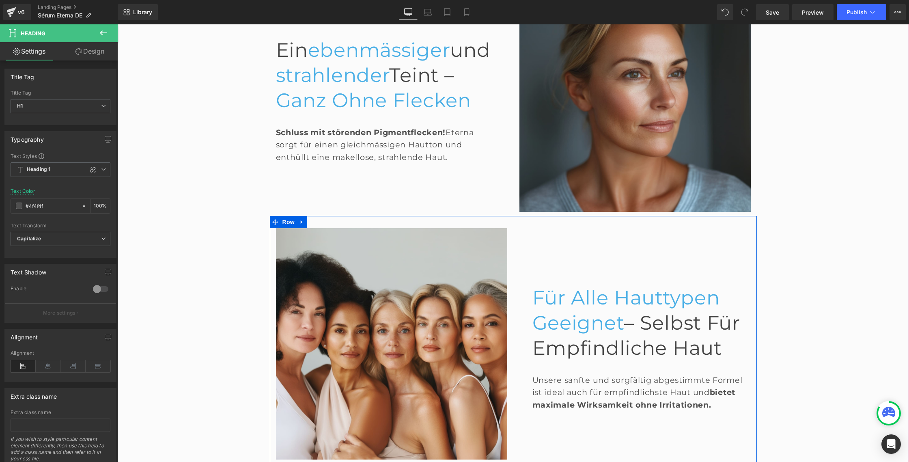
click at [583, 311] on span "– selbst für empfindliche Haut" at bounding box center [637, 335] width 208 height 49
drag, startPoint x: 101, startPoint y: 170, endPoint x: 89, endPoint y: 175, distance: 13.3
click at [101, 170] on icon at bounding box center [103, 169] width 5 height 5
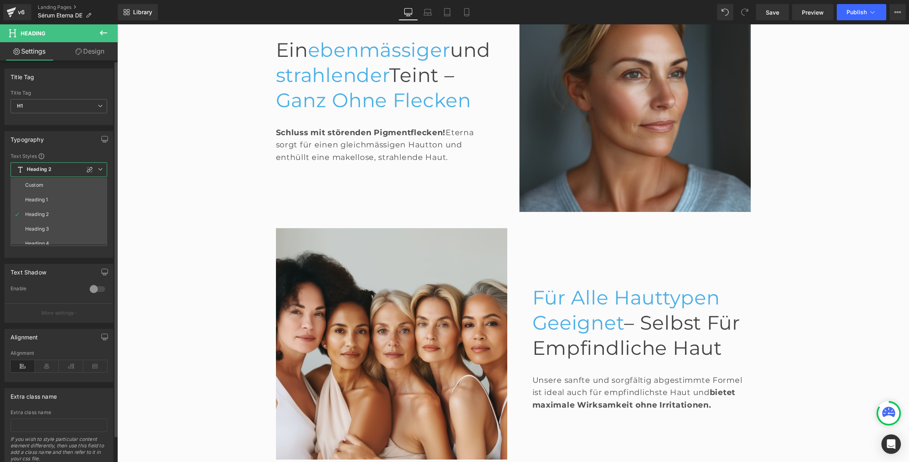
click at [39, 199] on div "Heading 1" at bounding box center [36, 200] width 23 height 6
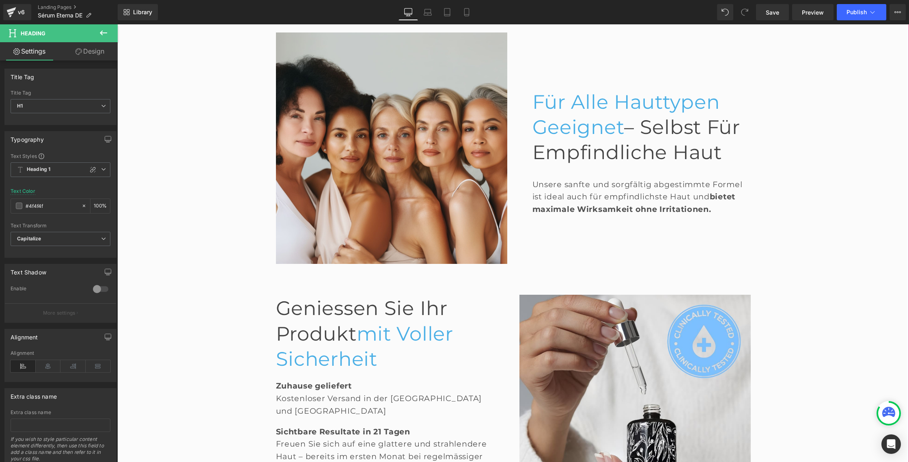
scroll to position [1406, 0]
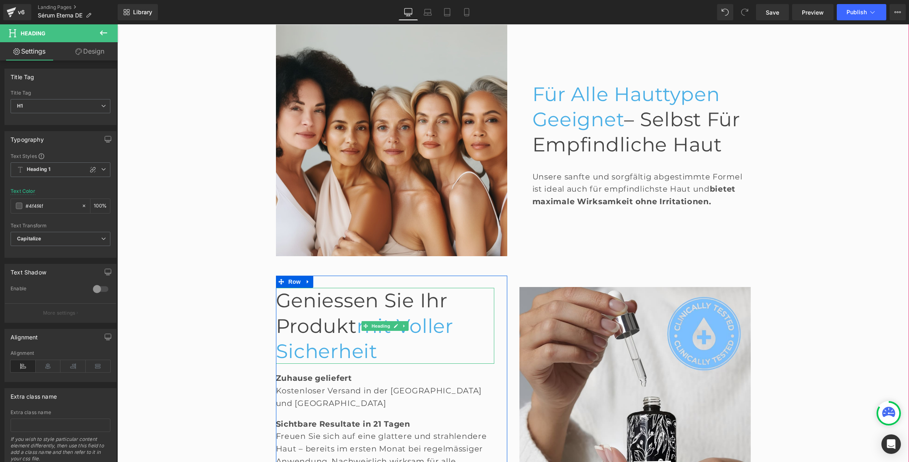
drag, startPoint x: 303, startPoint y: 262, endPoint x: 276, endPoint y: 251, distance: 28.8
click at [303, 289] on span "Geniessen Sie Ihr Produkt" at bounding box center [362, 313] width 172 height 49
click at [103, 170] on span "Heading 2" at bounding box center [61, 169] width 100 height 15
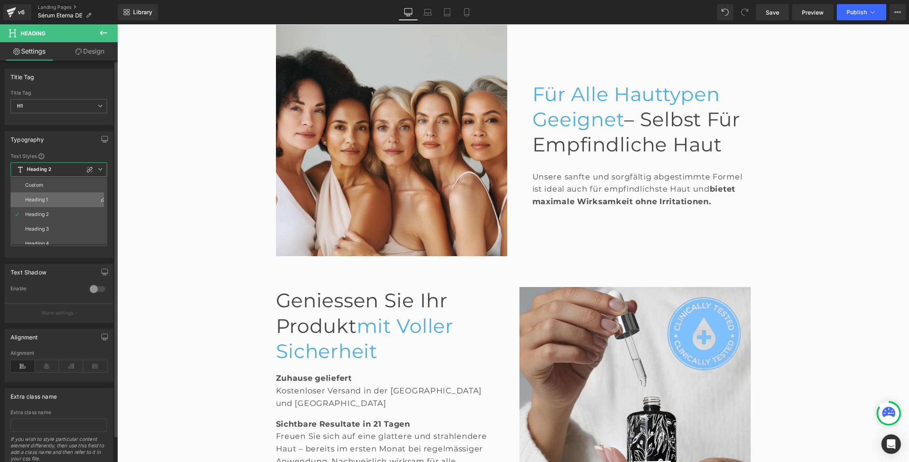
click at [47, 194] on li "Heading 1" at bounding box center [61, 199] width 100 height 15
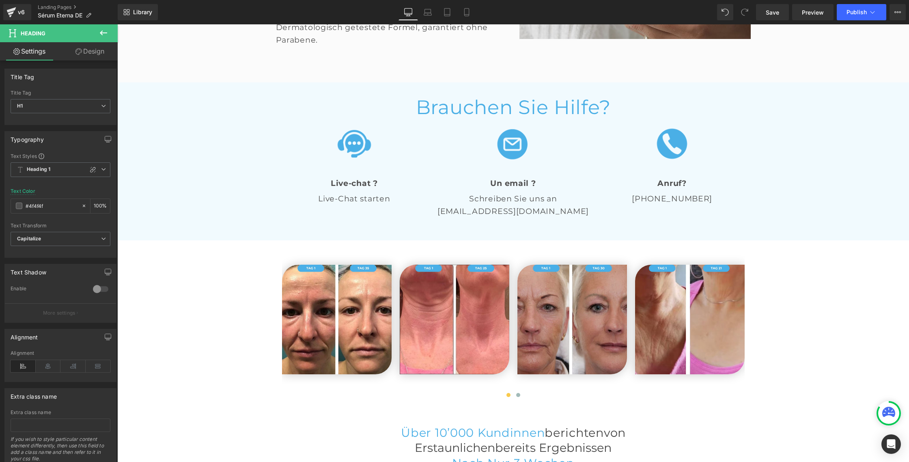
scroll to position [1887, 0]
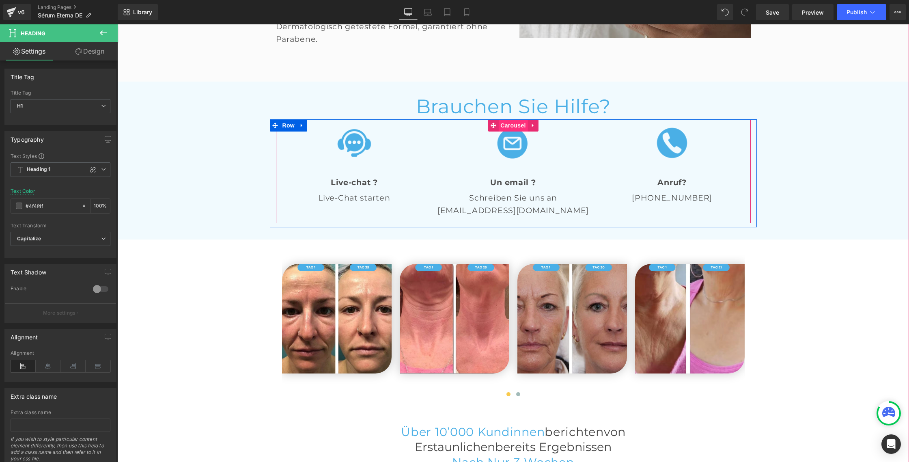
click at [508, 119] on span "Carousel" at bounding box center [513, 125] width 29 height 12
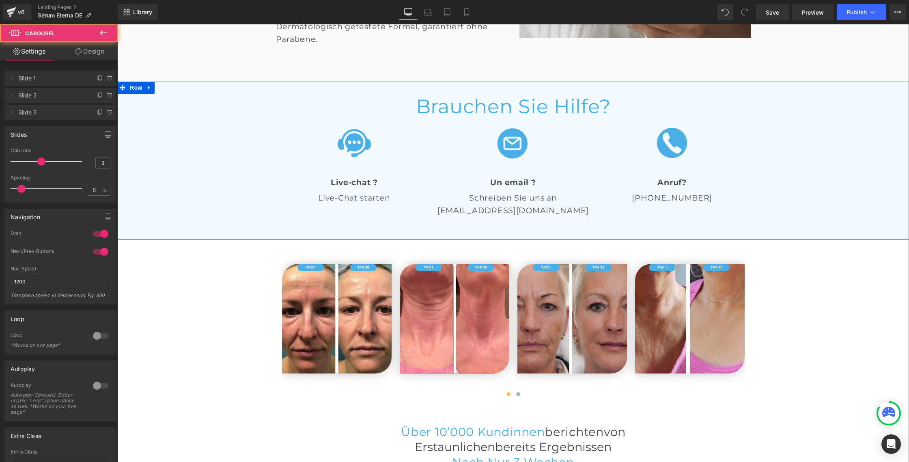
scroll to position [1896, 0]
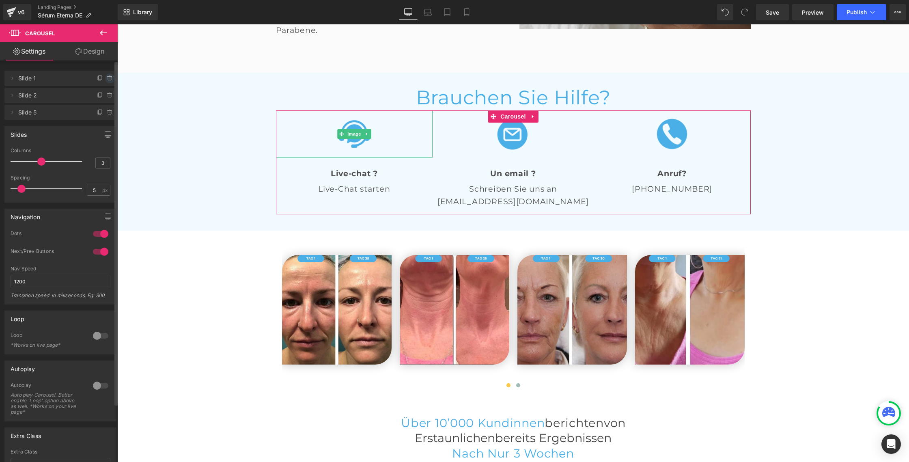
click at [107, 78] on icon at bounding box center [110, 78] width 6 height 6
click at [100, 78] on button "Delete" at bounding box center [102, 78] width 26 height 11
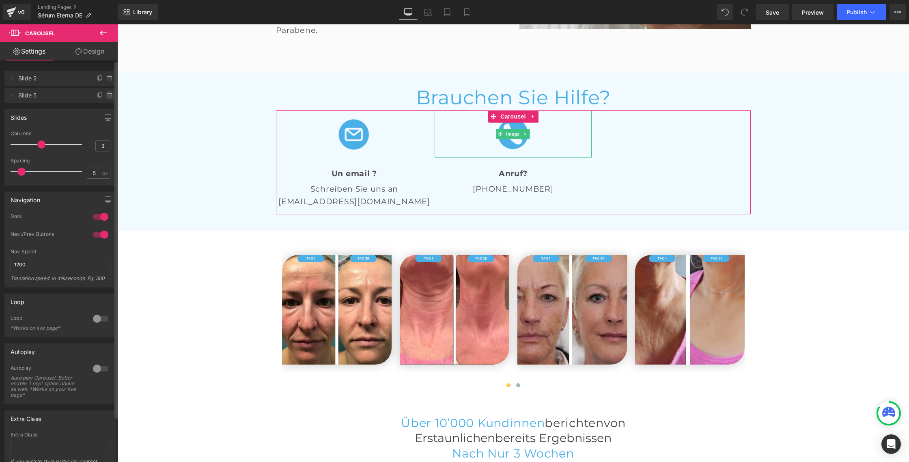
click at [108, 95] on icon at bounding box center [110, 95] width 6 height 6
click at [100, 96] on button "Delete" at bounding box center [102, 96] width 26 height 11
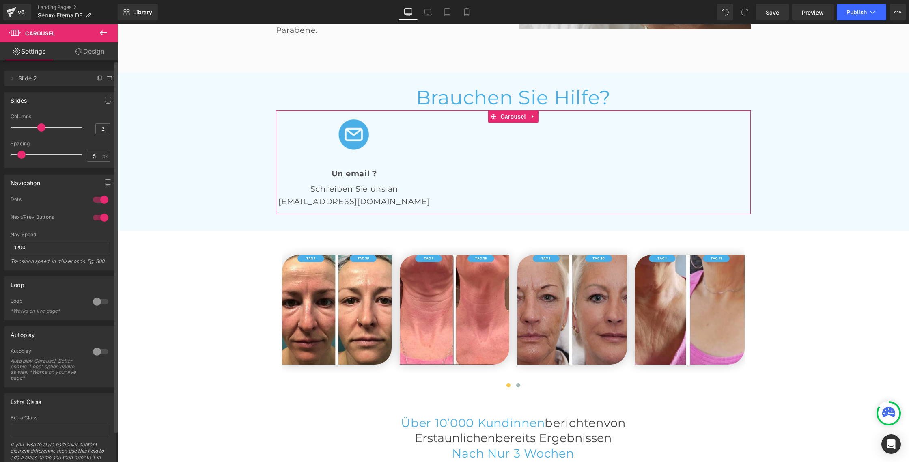
type input "1"
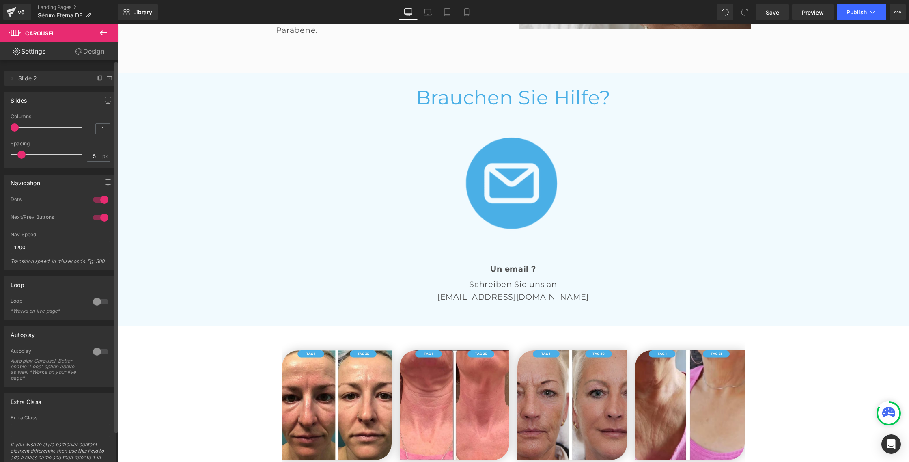
drag, startPoint x: 39, startPoint y: 128, endPoint x: 10, endPoint y: 127, distance: 28.8
click at [10, 127] on div "1 Columns 1 3 Columns 3 3 Columns 3 1 Columns 1 5px Spacing 5 px 5px Spacing 5 …" at bounding box center [60, 141] width 111 height 54
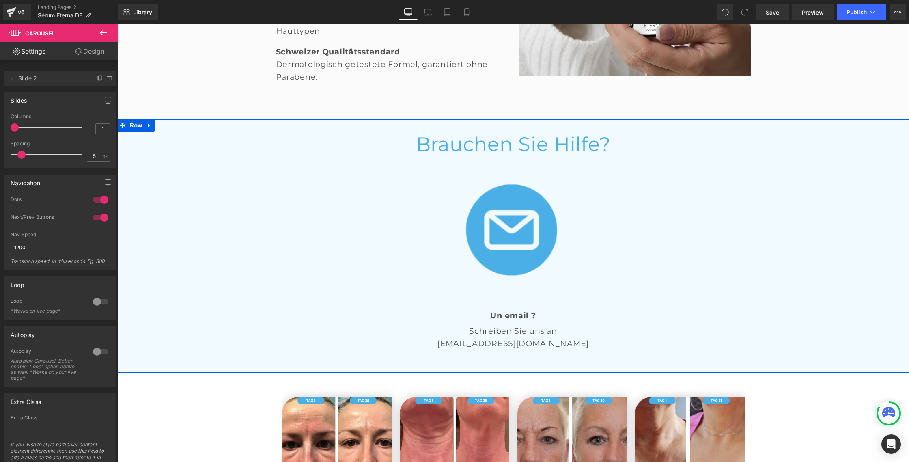
scroll to position [1822, 0]
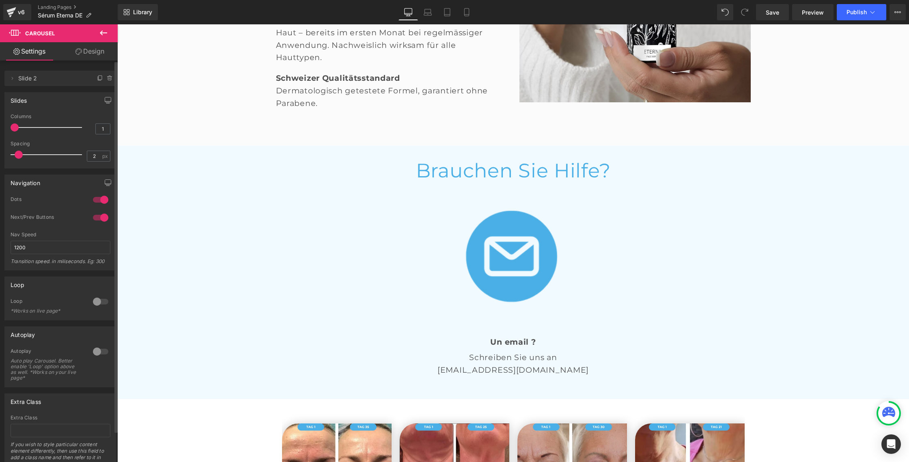
type input "0"
drag, startPoint x: 24, startPoint y: 154, endPoint x: 10, endPoint y: 154, distance: 14.2
click at [15, 154] on span at bounding box center [19, 155] width 8 height 8
click at [95, 220] on div at bounding box center [100, 217] width 19 height 13
click at [95, 198] on div at bounding box center [100, 199] width 19 height 13
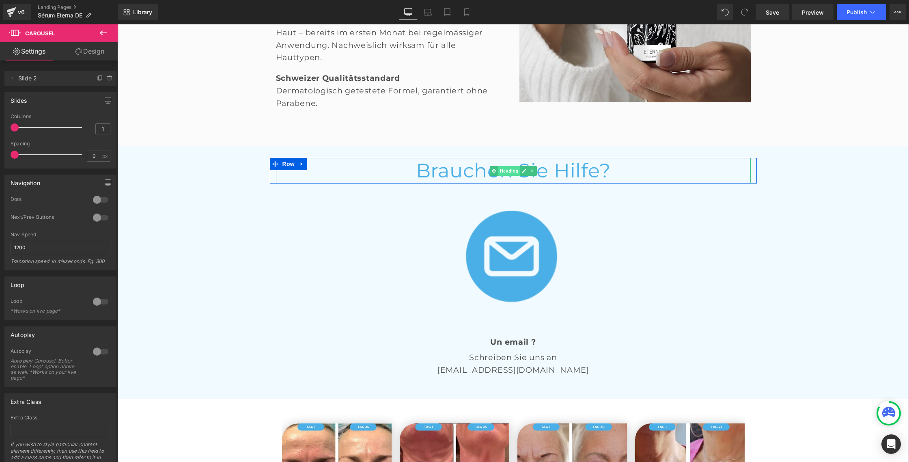
click at [510, 166] on span "Heading" at bounding box center [509, 171] width 22 height 10
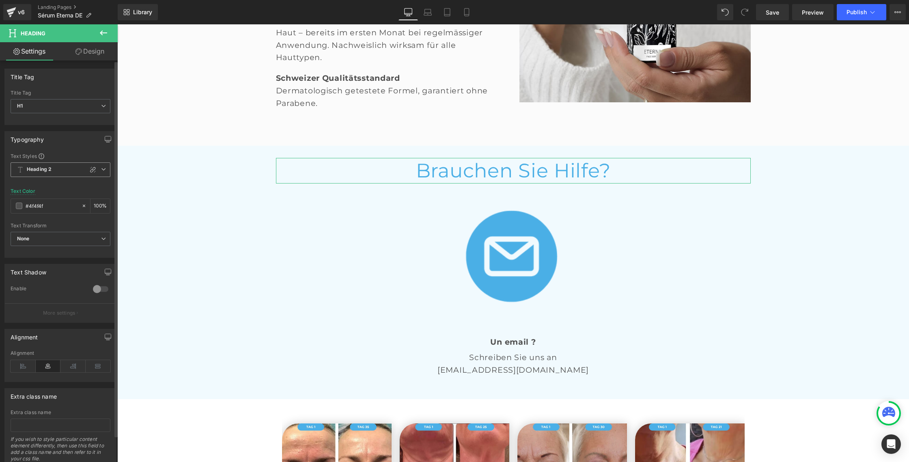
click at [103, 170] on span "Heading 2" at bounding box center [61, 169] width 100 height 15
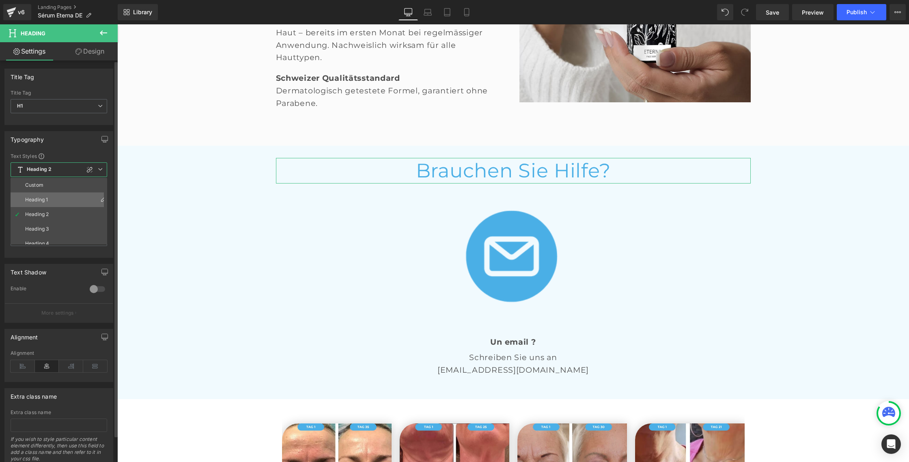
click at [62, 201] on li "Heading 1" at bounding box center [61, 199] width 100 height 15
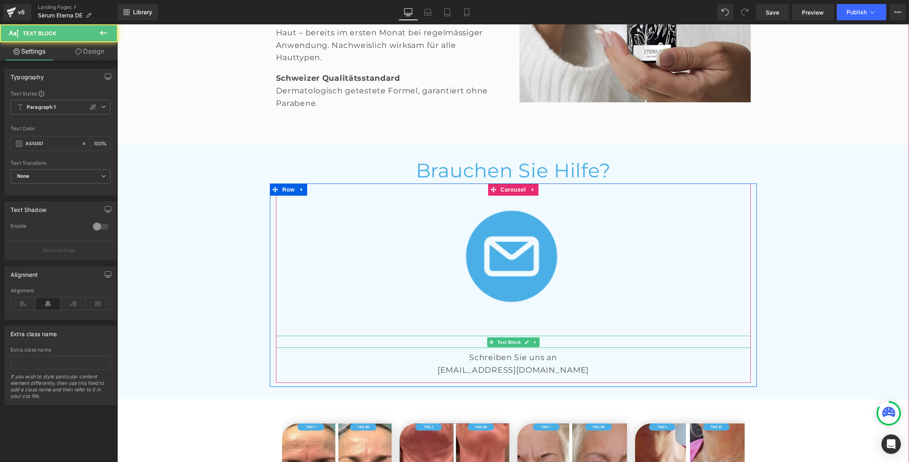
click at [566, 336] on div "Un email ? Text Block" at bounding box center [513, 342] width 475 height 13
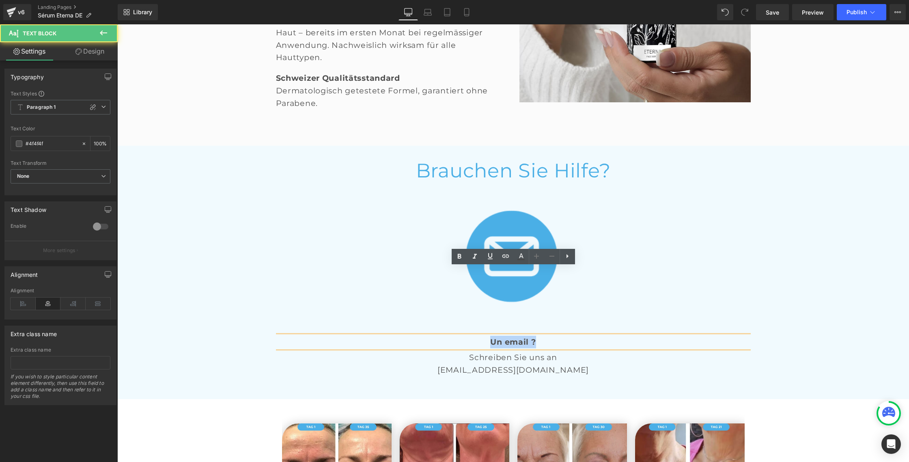
drag, startPoint x: 492, startPoint y: 274, endPoint x: 535, endPoint y: 273, distance: 43.1
click at [535, 337] on strong "Un email ?" at bounding box center [512, 342] width 45 height 10
copy strong "Un email ?"
click at [514, 337] on strong "Un email ?" at bounding box center [512, 342] width 45 height 10
click at [508, 337] on strong "Un email ?" at bounding box center [512, 342] width 45 height 10
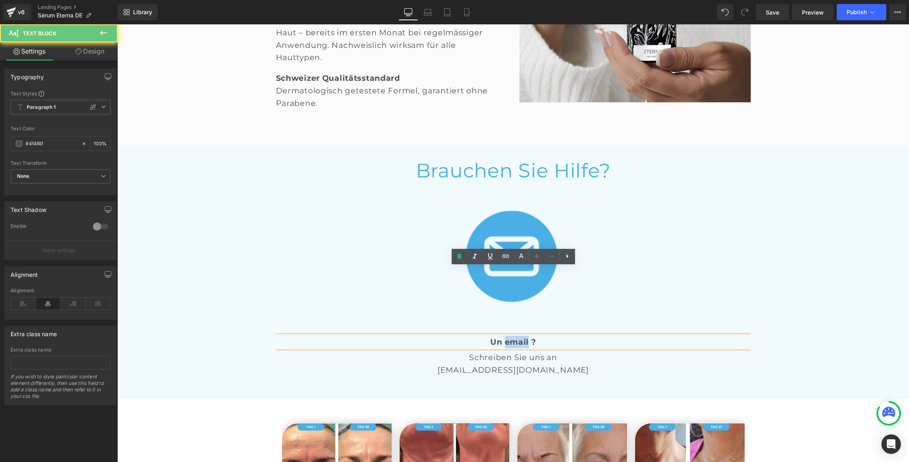
click at [508, 337] on strong "Un email ?" at bounding box center [512, 342] width 45 height 10
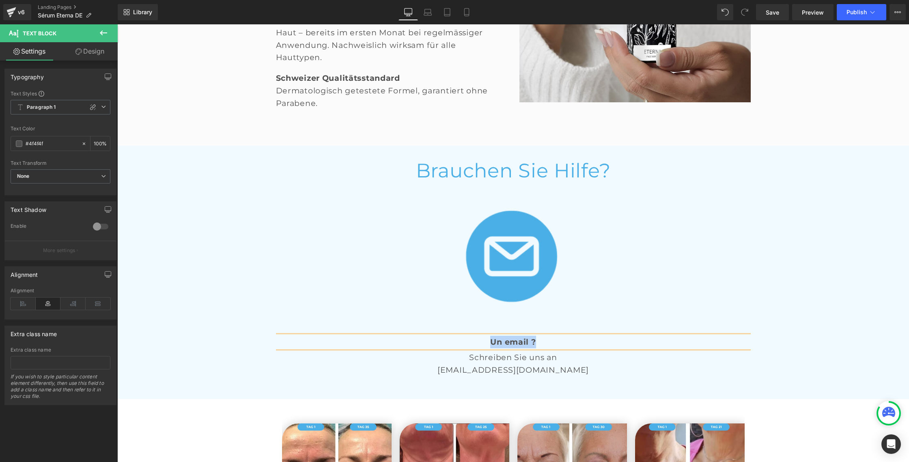
paste div
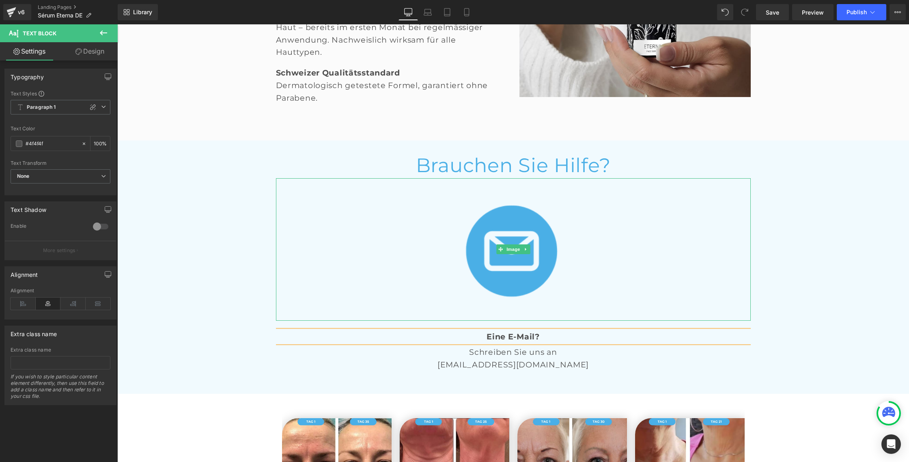
click at [303, 233] on div at bounding box center [513, 249] width 475 height 142
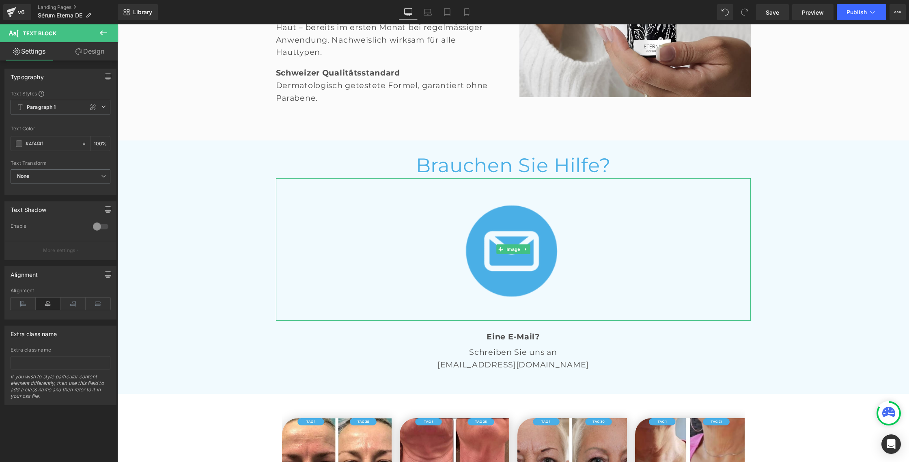
scroll to position [1827, 0]
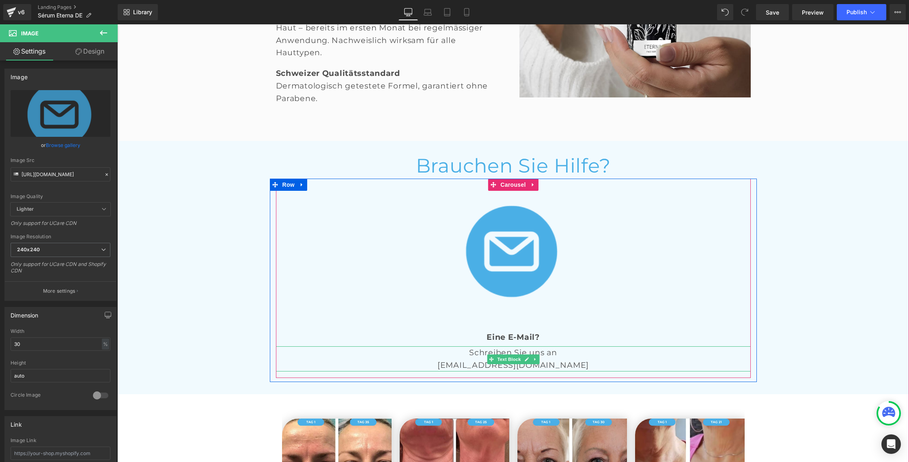
click at [478, 346] on p "Schreiben Sie uns an" at bounding box center [513, 352] width 475 height 13
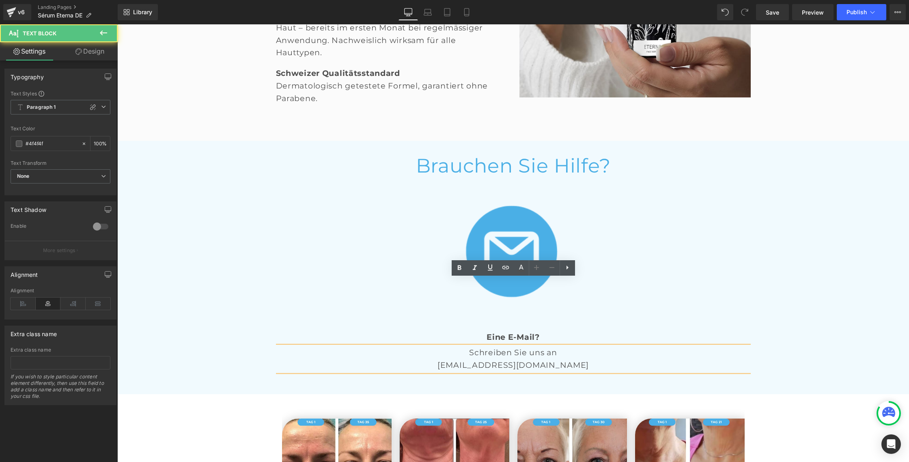
click at [472, 346] on p "Schreiben Sie uns an" at bounding box center [513, 352] width 475 height 13
drag, startPoint x: 470, startPoint y: 285, endPoint x: 555, endPoint y: 284, distance: 85.3
click at [555, 346] on p "Schreiben Sie uns an" at bounding box center [513, 352] width 475 height 13
click at [472, 359] on p "[EMAIL_ADDRESS][DOMAIN_NAME]" at bounding box center [513, 365] width 475 height 13
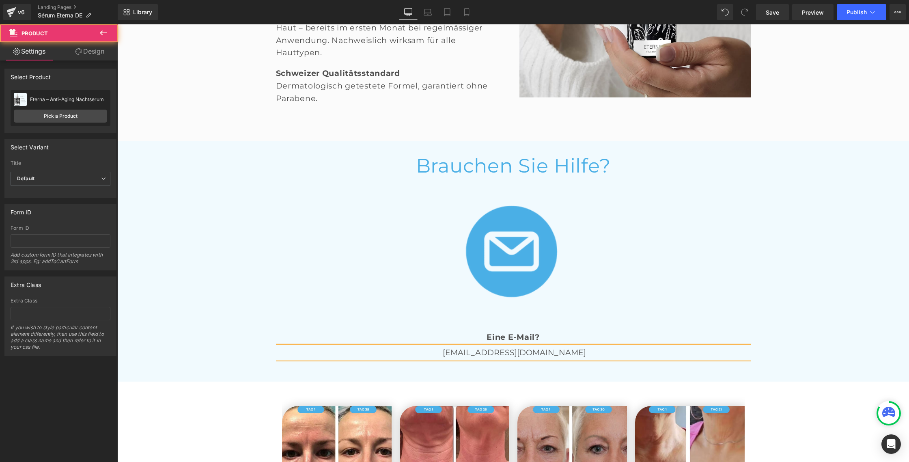
click at [179, 346] on div "Image Nächtliche Transformation Heading Unsere mit AHA und Glykolsäure angereic…" at bounding box center [513, 235] width 792 height 3299
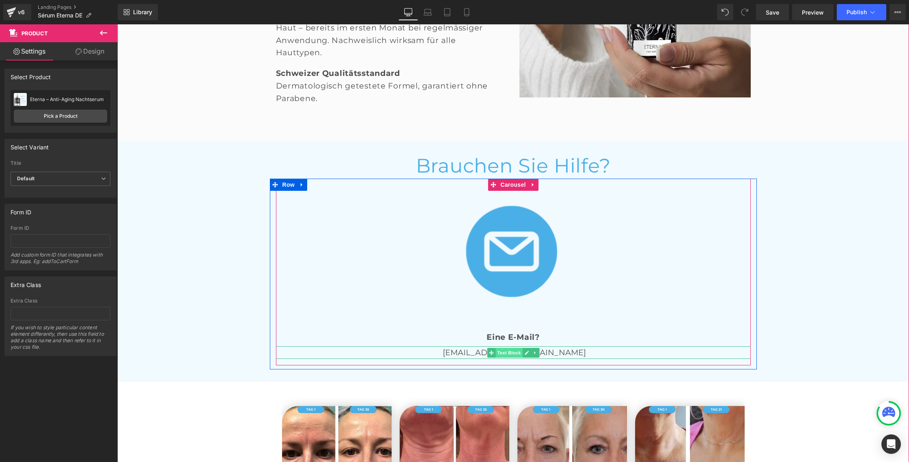
click at [506, 348] on span "Text Block" at bounding box center [509, 353] width 27 height 10
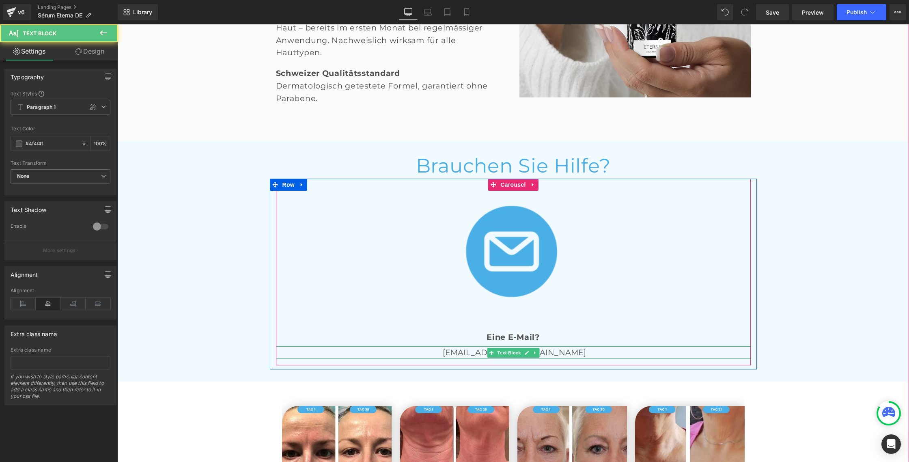
click at [579, 346] on p "[EMAIL_ADDRESS][DOMAIN_NAME]" at bounding box center [513, 352] width 475 height 13
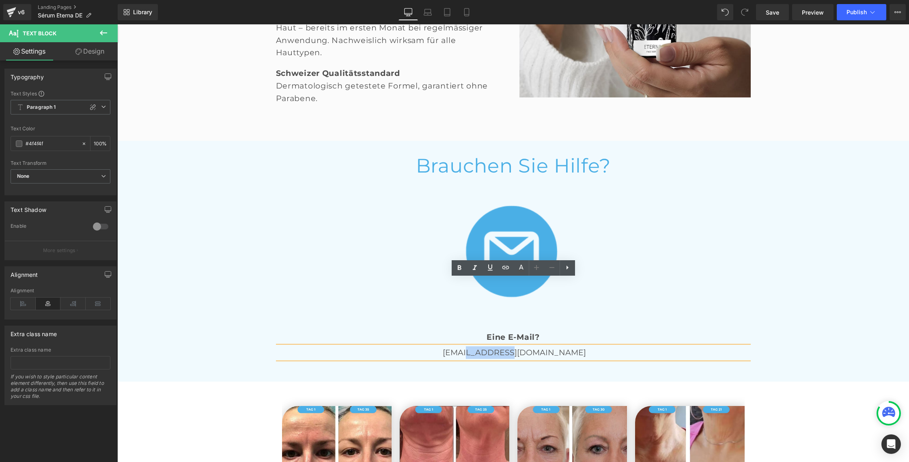
drag, startPoint x: 497, startPoint y: 286, endPoint x: 534, endPoint y: 285, distance: 36.5
click at [533, 348] on span "[EMAIL_ADDRESS][DOMAIN_NAME]" at bounding box center [514, 353] width 143 height 10
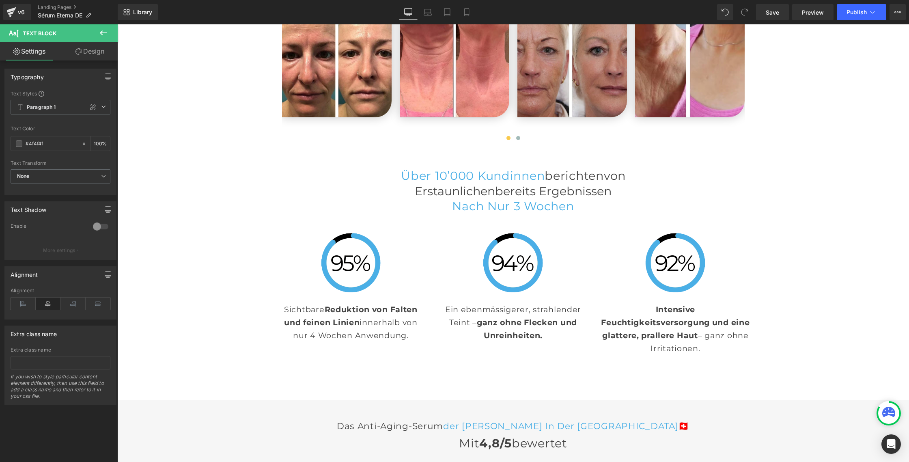
scroll to position [2227, 0]
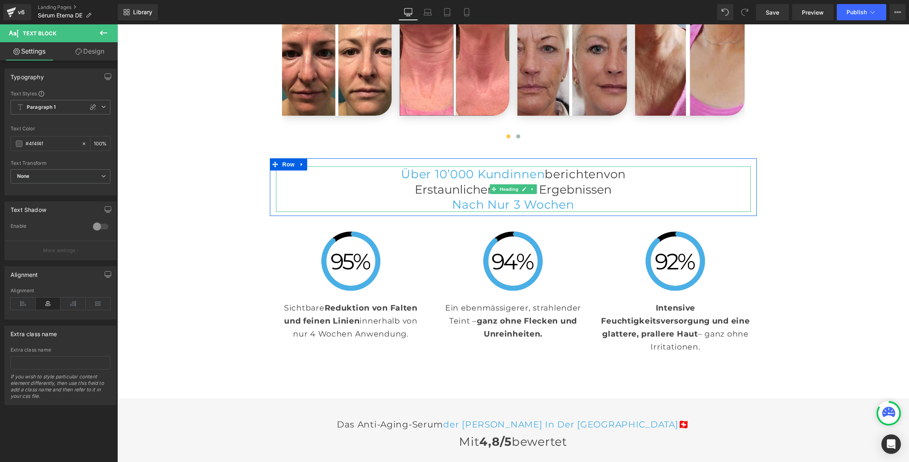
click at [451, 182] on span "erstaunlichenbereits Ergebnissen" at bounding box center [513, 189] width 197 height 14
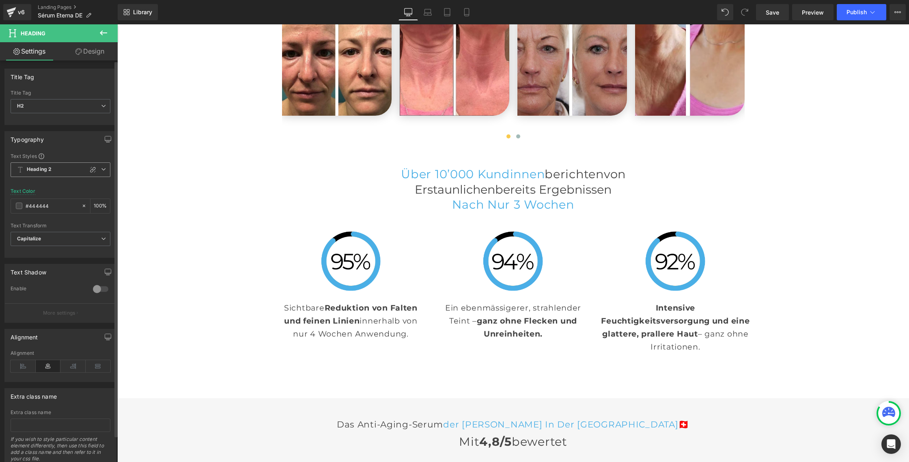
click at [101, 168] on icon at bounding box center [103, 169] width 5 height 5
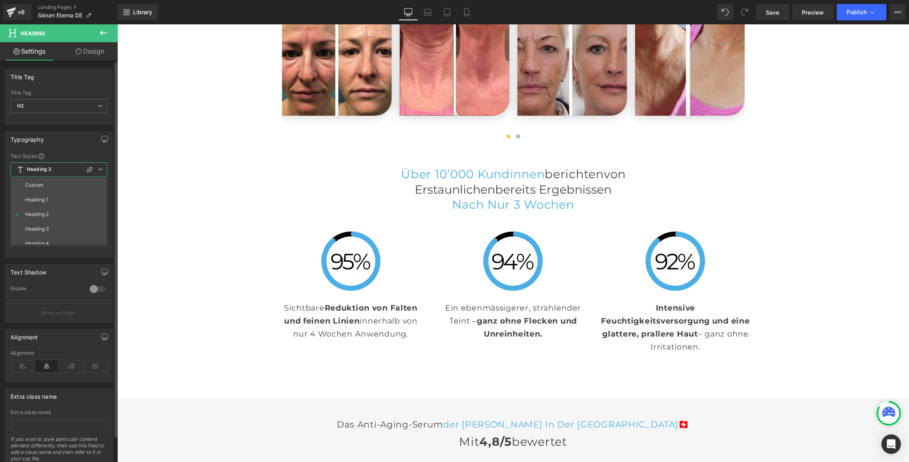
click at [39, 201] on div "Heading 1" at bounding box center [36, 200] width 23 height 6
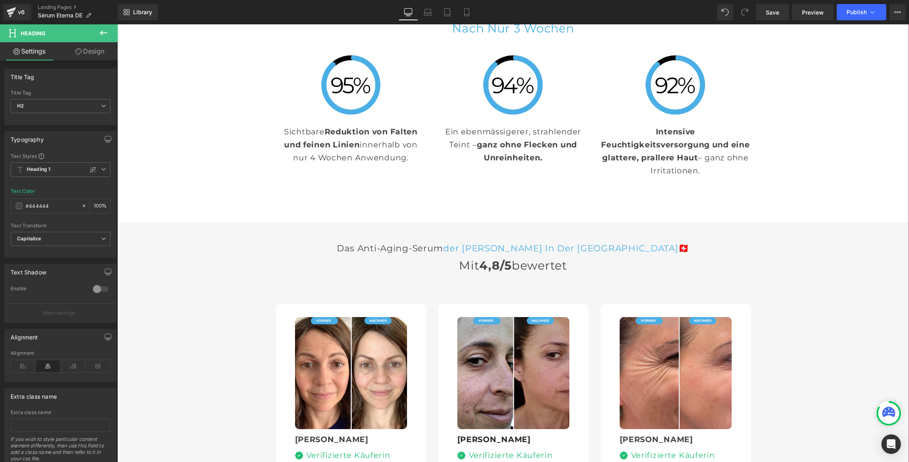
scroll to position [2405, 0]
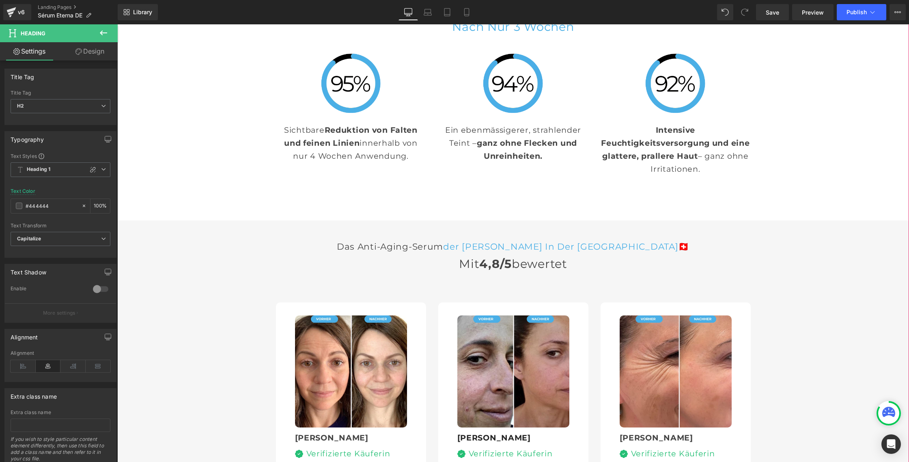
click at [397, 241] on h3 "Das Anti-Aging-Serum der [PERSON_NAME] in der [GEOGRAPHIC_DATA] 🇨🇭" at bounding box center [513, 246] width 475 height 11
click at [65, 172] on span "Heading 2" at bounding box center [61, 169] width 100 height 15
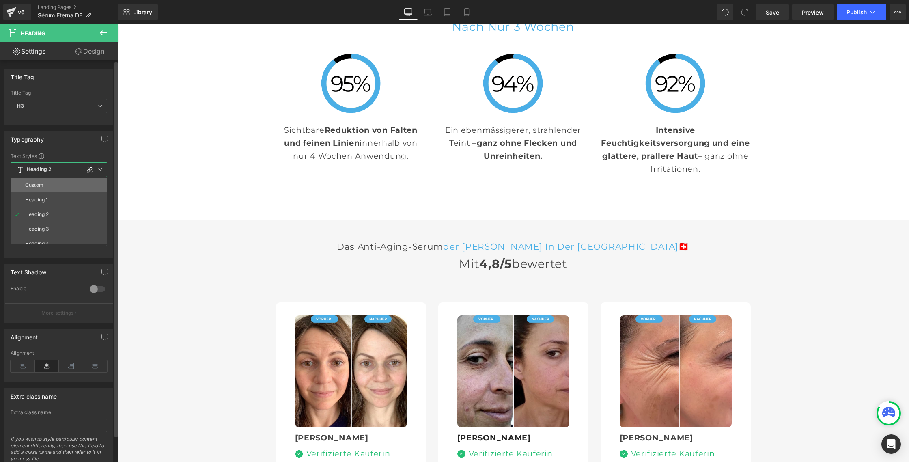
click at [46, 186] on li "Custom" at bounding box center [61, 185] width 100 height 15
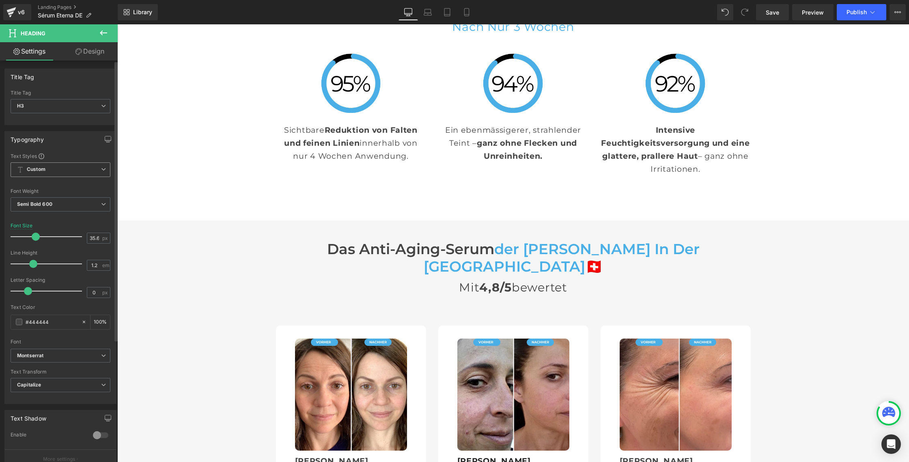
click at [102, 171] on icon at bounding box center [103, 169] width 5 height 5
click at [46, 198] on div "Heading 1" at bounding box center [36, 200] width 23 height 6
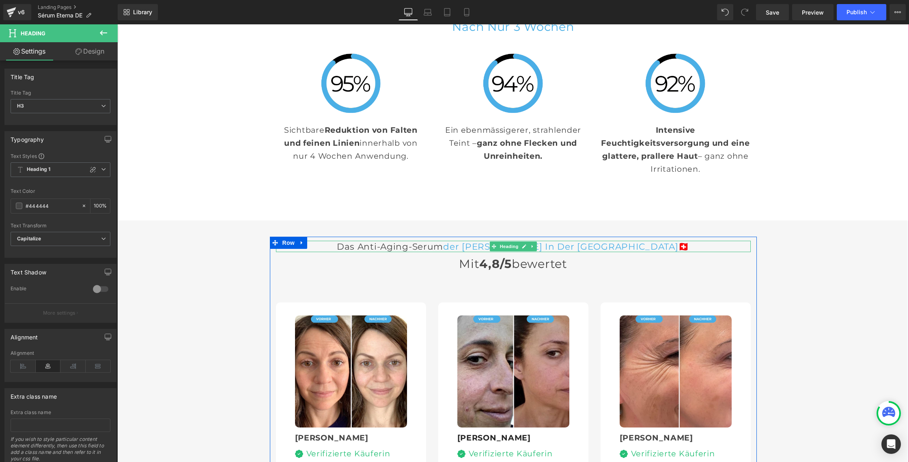
click at [507, 241] on span "der [PERSON_NAME] in der [GEOGRAPHIC_DATA]" at bounding box center [560, 246] width 235 height 11
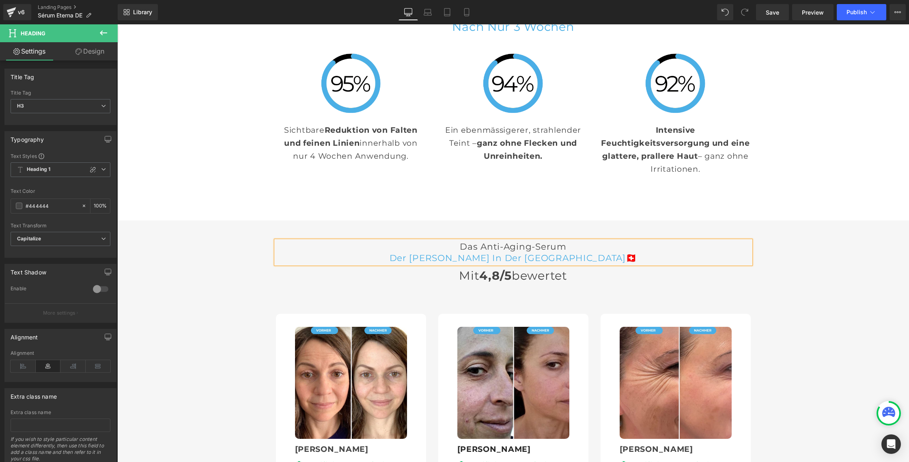
click at [203, 262] on div "Das Anti-Aging-Serum der [PERSON_NAME] in der [GEOGRAPHIC_DATA] 🇨🇭 Heading Mit …" at bounding box center [513, 438] width 792 height 403
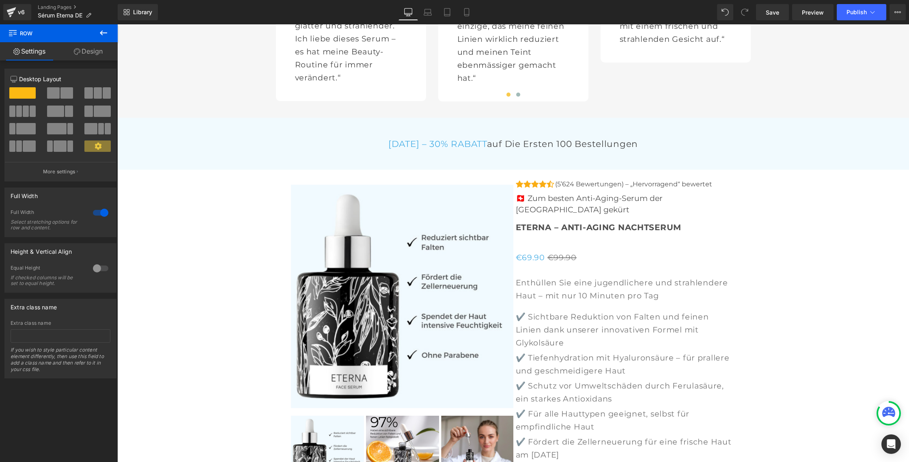
scroll to position [2961, 0]
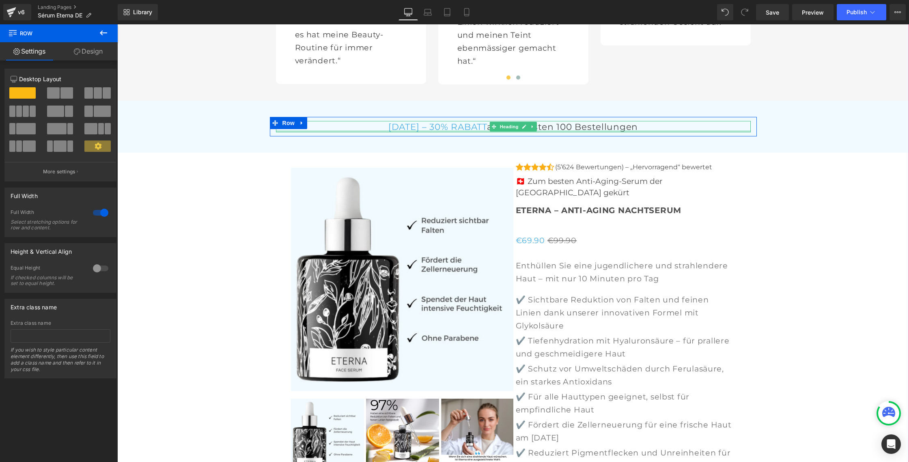
click at [447, 130] on div at bounding box center [513, 131] width 475 height 2
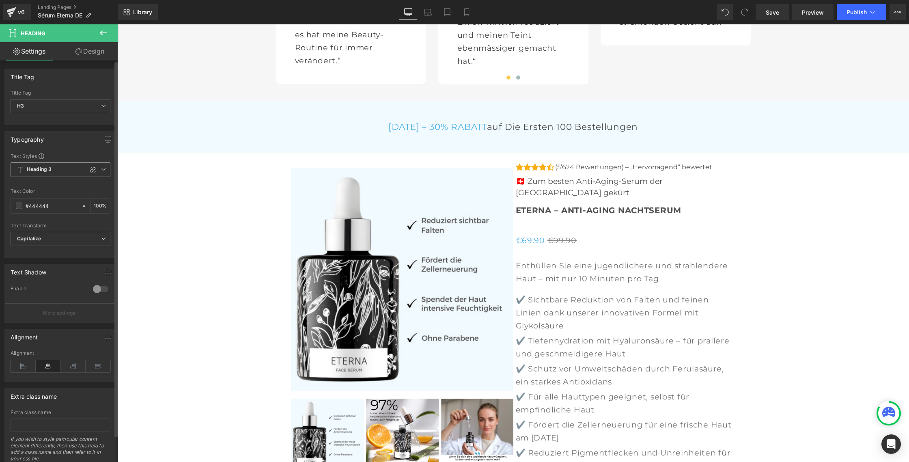
click at [101, 169] on icon at bounding box center [103, 169] width 5 height 5
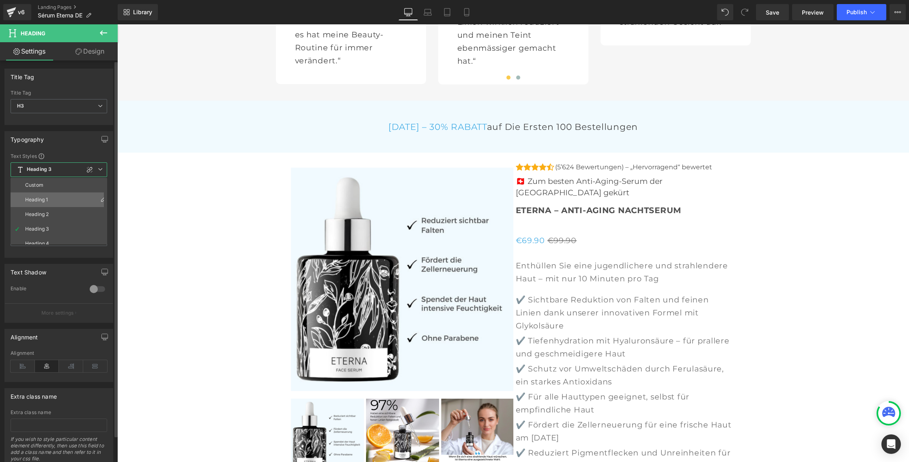
click at [47, 193] on li "Heading 1" at bounding box center [61, 199] width 100 height 15
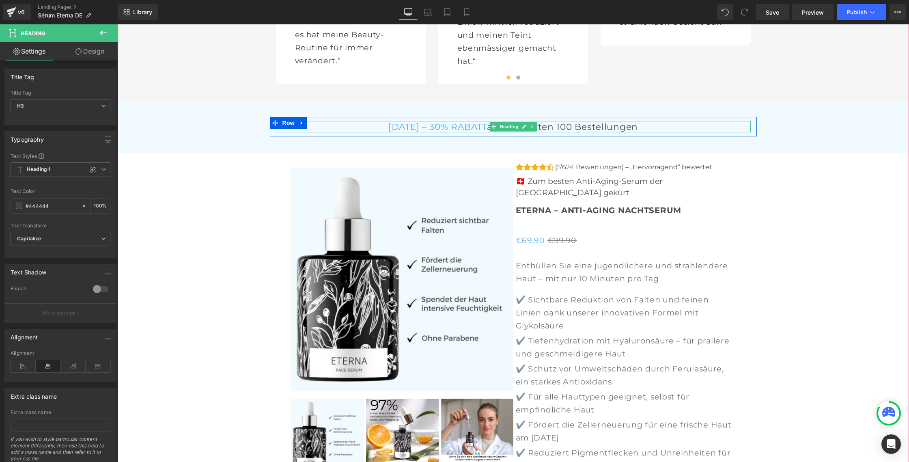
click at [536, 121] on h3 "[DATE] – 30% RABATT auf die ersten 100 Bestellungen" at bounding box center [513, 126] width 475 height 11
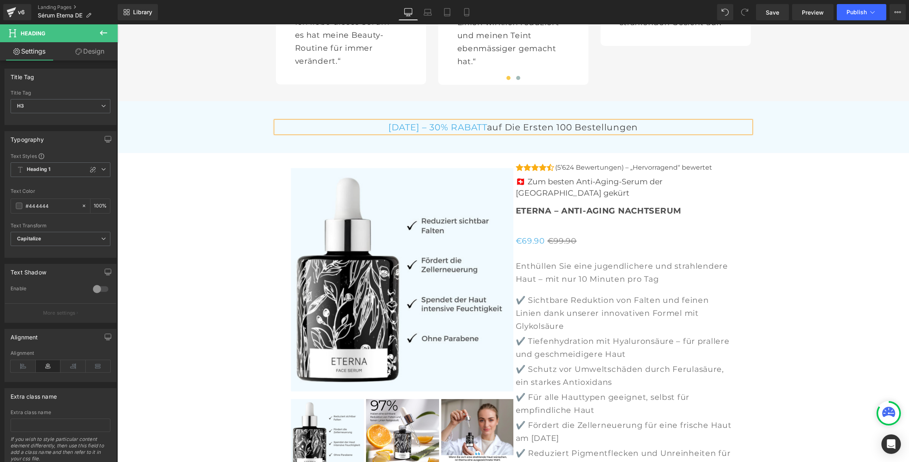
scroll to position [2960, 0]
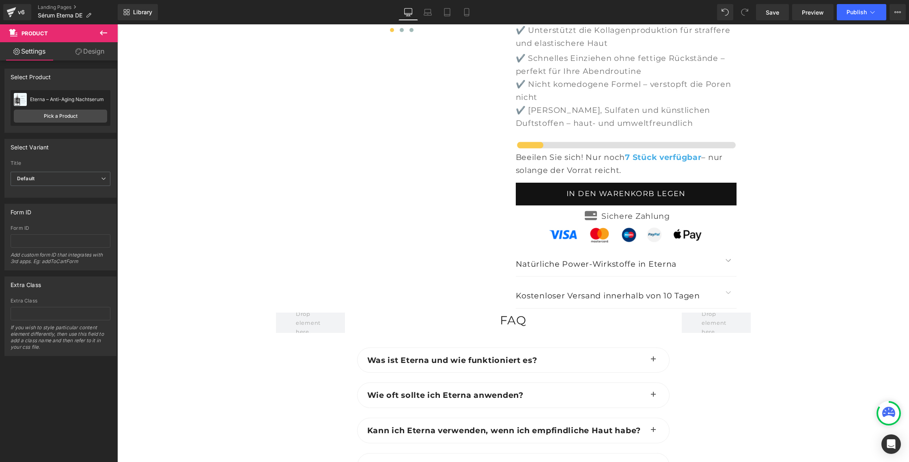
scroll to position [3433, 0]
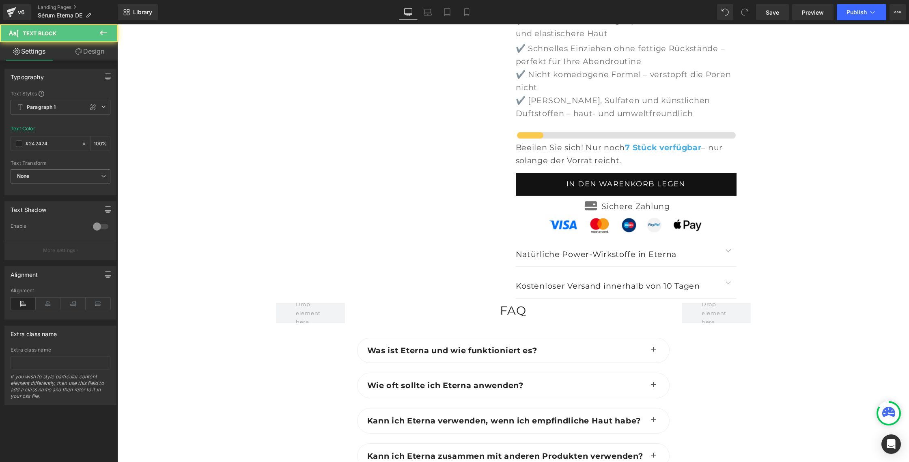
click at [571, 248] on p "Natürliche Power-Wirkstoffe in Eterna" at bounding box center [618, 254] width 205 height 13
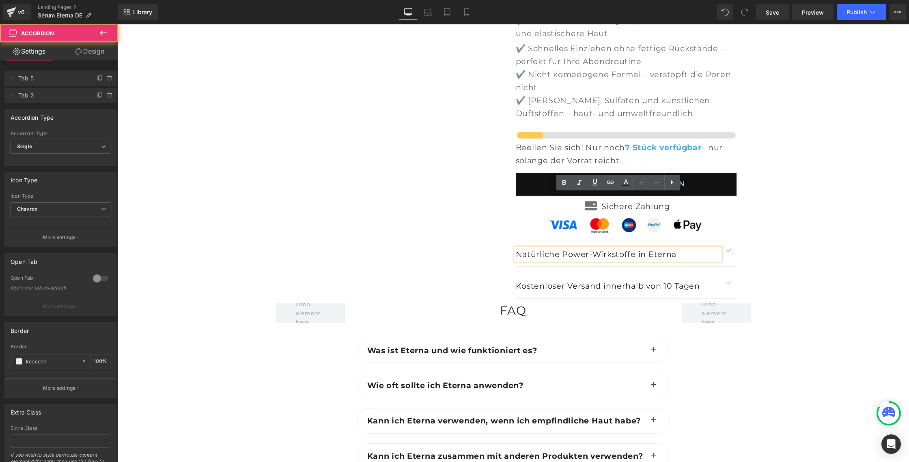
click at [728, 235] on button "button" at bounding box center [729, 251] width 16 height 32
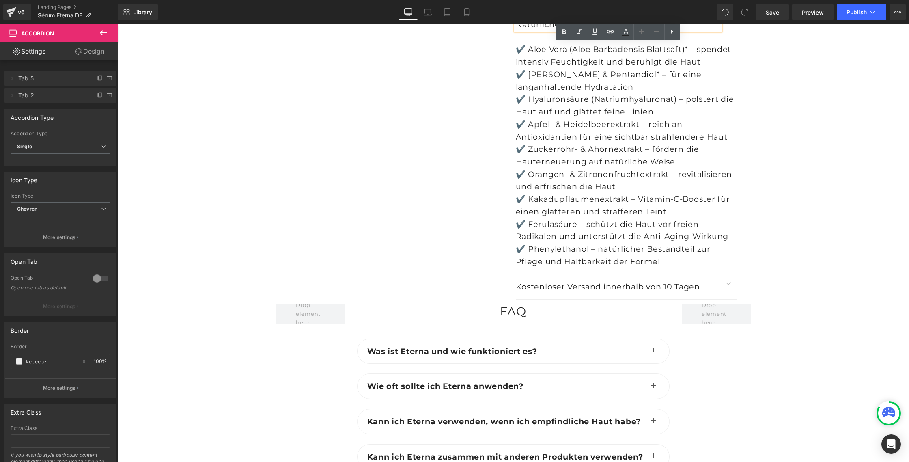
scroll to position [3662, 0]
click at [728, 268] on button "button" at bounding box center [729, 284] width 16 height 32
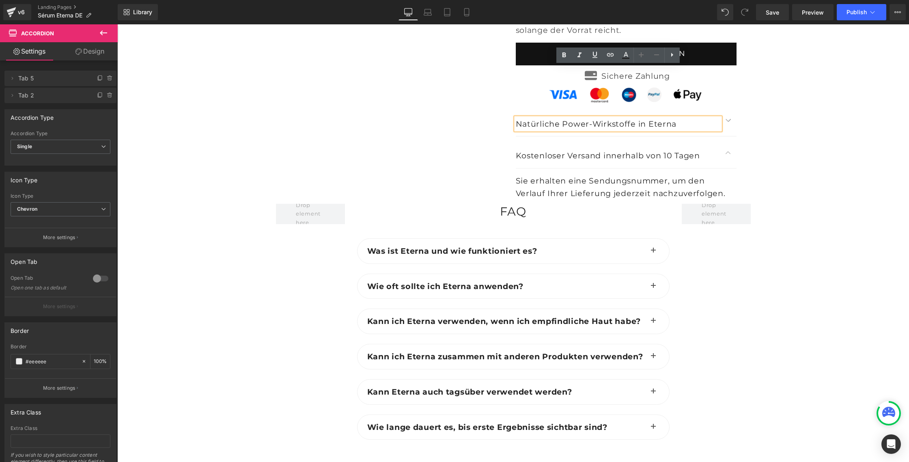
scroll to position [3579, 0]
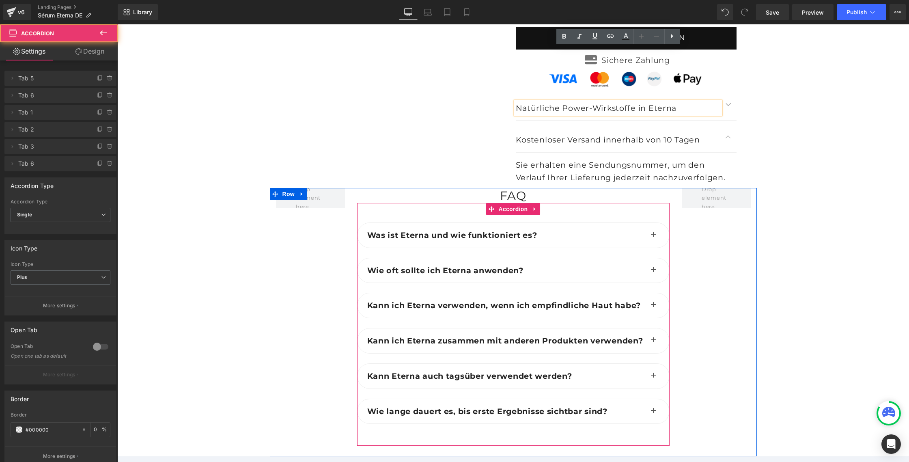
click at [654, 237] on span "button" at bounding box center [654, 237] width 0 height 0
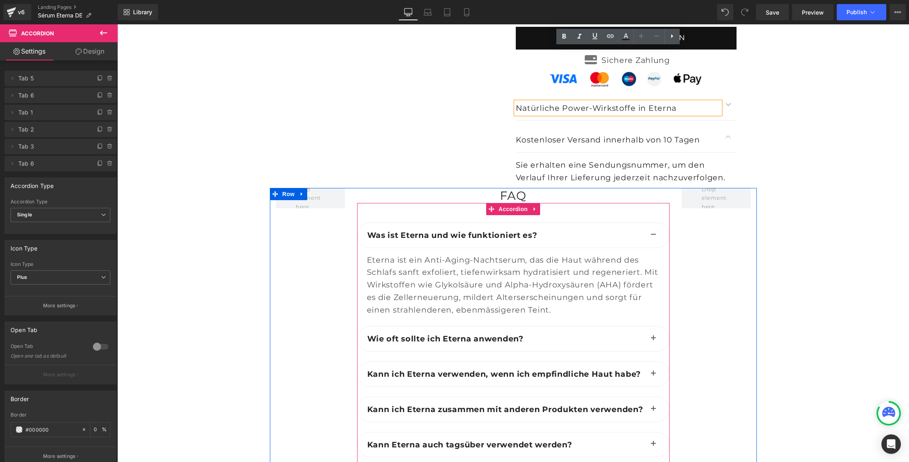
click at [654, 341] on span "button" at bounding box center [654, 341] width 0 height 0
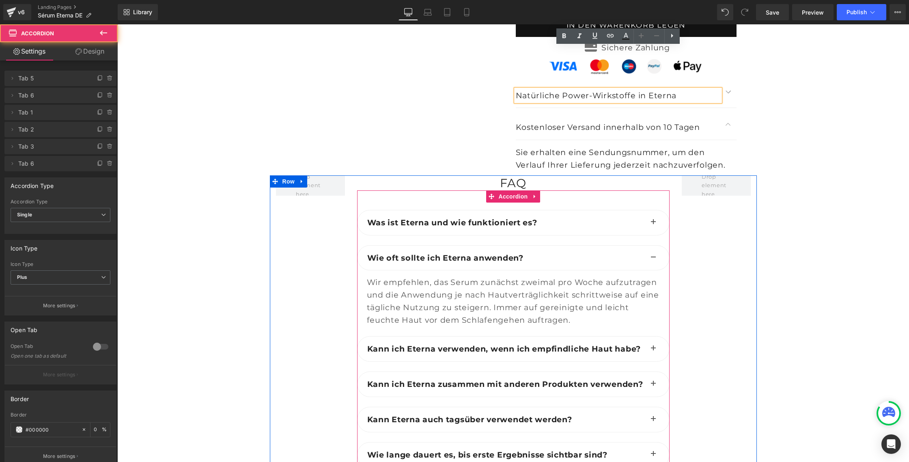
scroll to position [3598, 0]
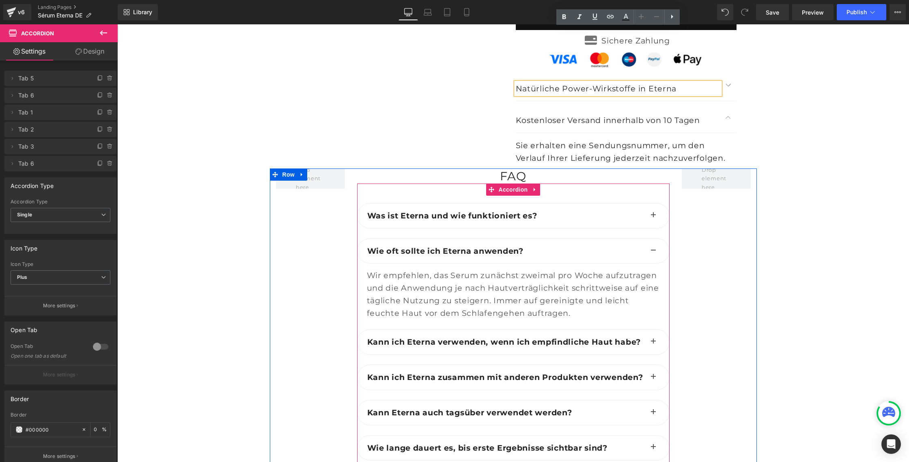
click at [652, 330] on button "button" at bounding box center [654, 342] width 16 height 25
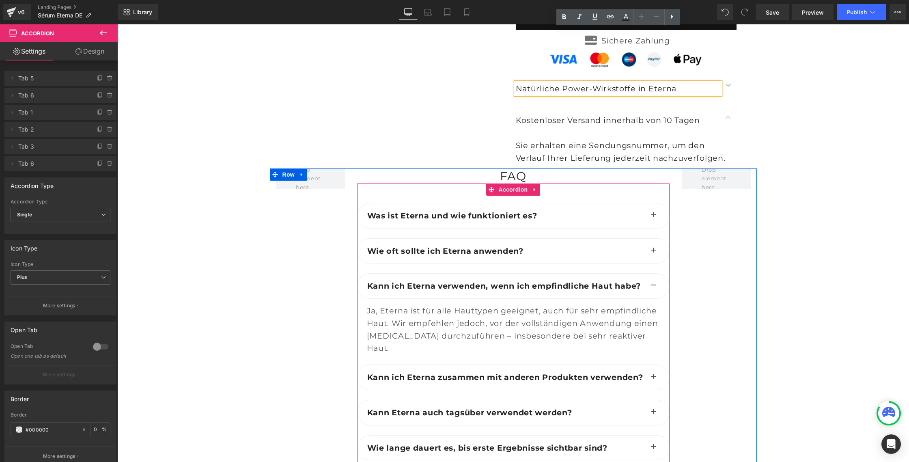
click at [654, 379] on span "button" at bounding box center [654, 379] width 0 height 0
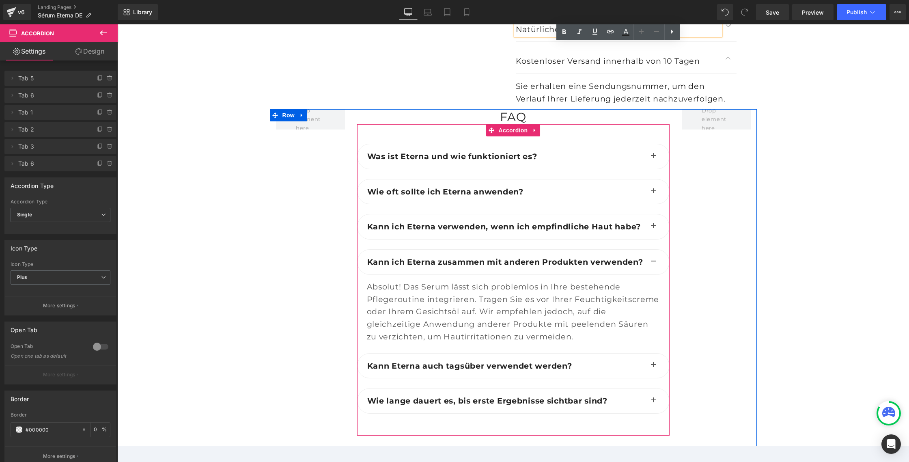
scroll to position [3658, 0]
click at [654, 367] on span "button" at bounding box center [654, 367] width 0 height 0
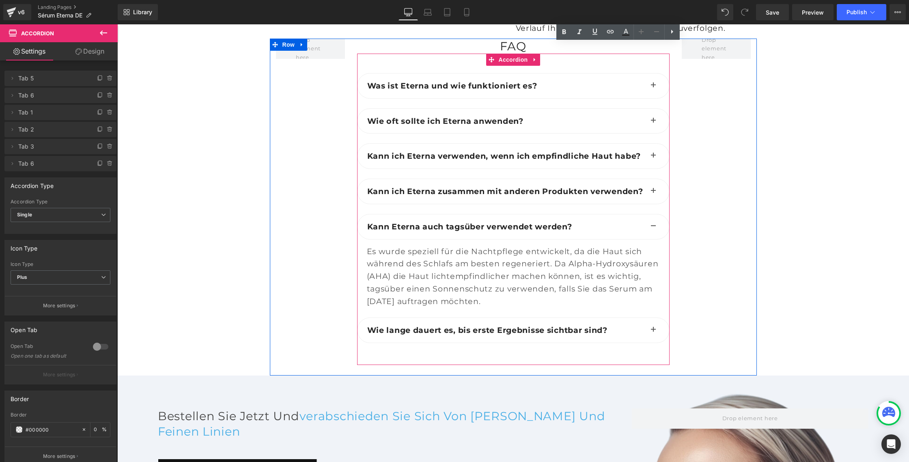
scroll to position [3731, 0]
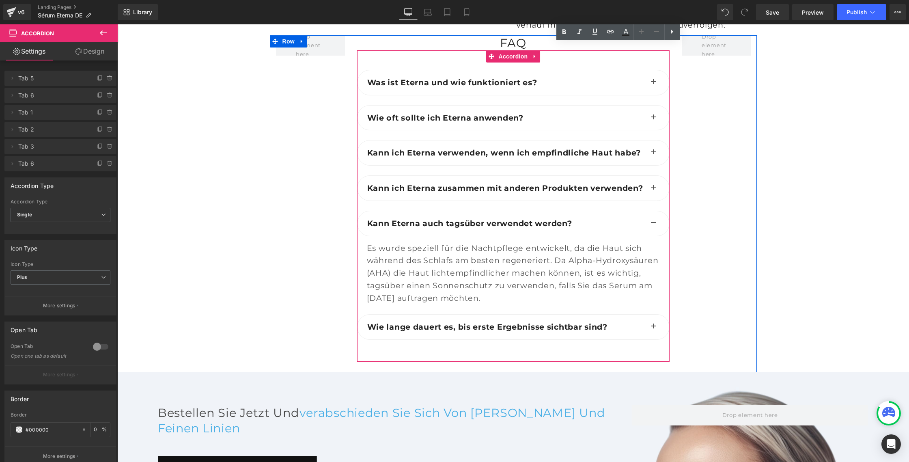
click at [654, 315] on button "button" at bounding box center [654, 327] width 16 height 25
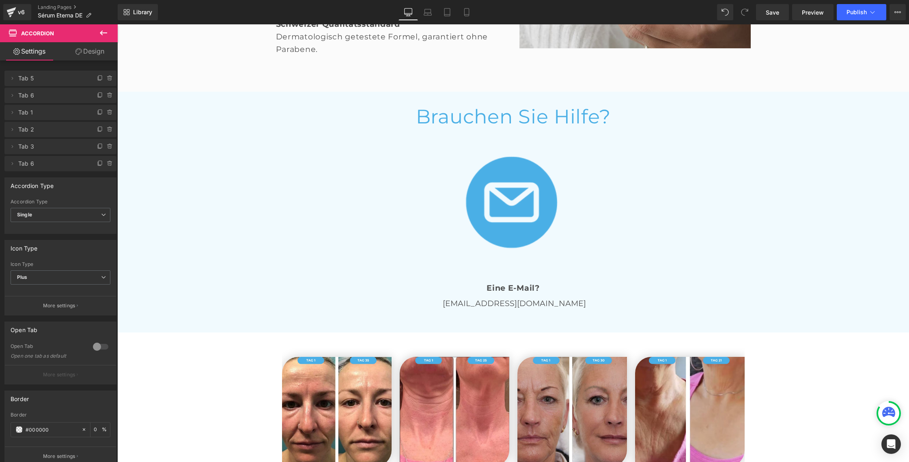
scroll to position [1881, 0]
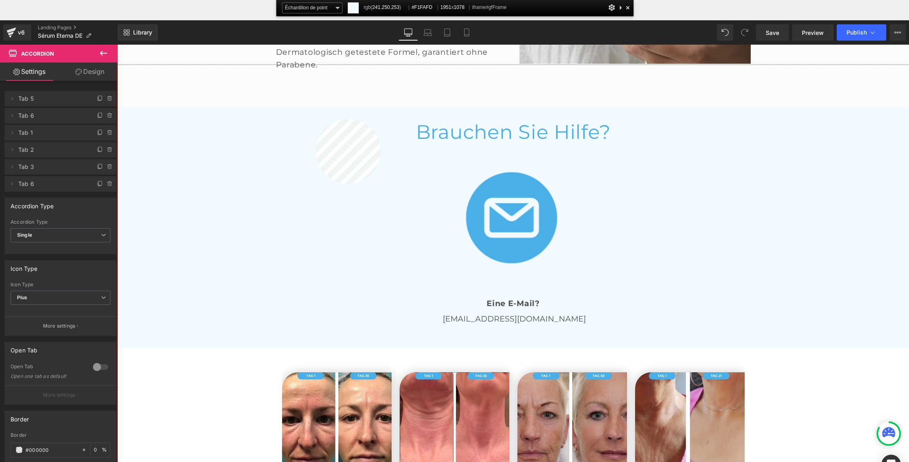
click at [316, 119] on div at bounding box center [513, 284] width 792 height 438
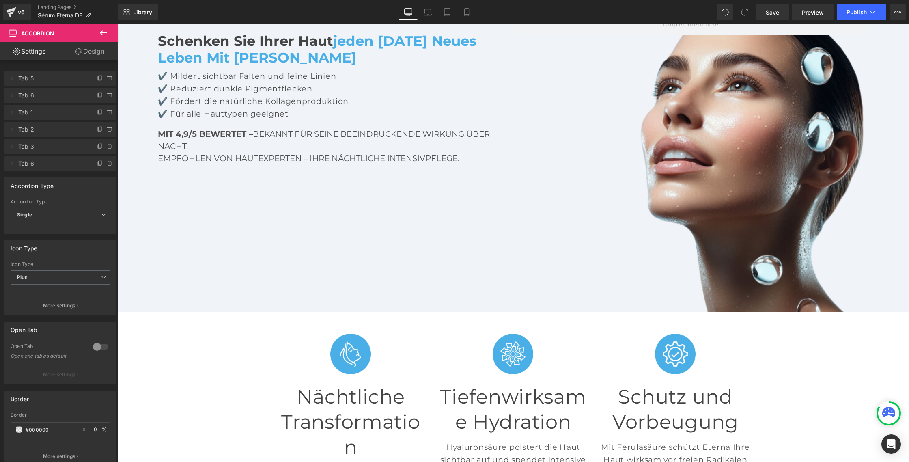
scroll to position [0, 0]
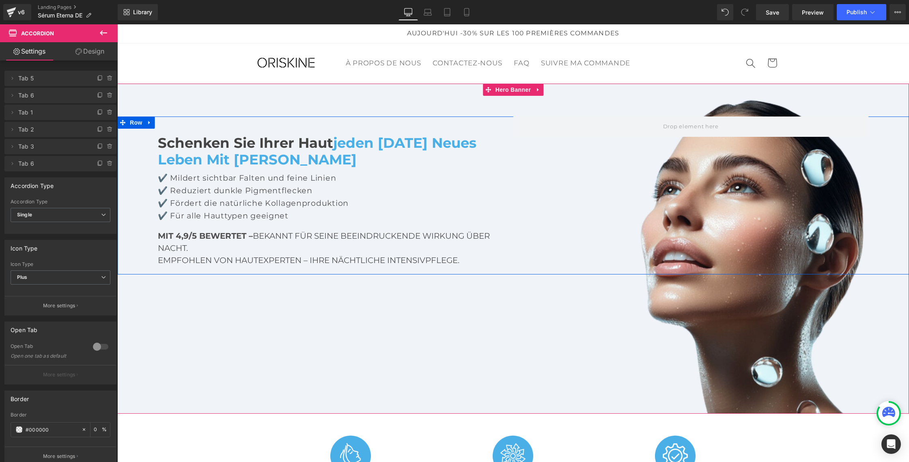
click at [149, 124] on icon at bounding box center [150, 122] width 6 height 6
click at [168, 124] on icon at bounding box center [171, 122] width 6 height 6
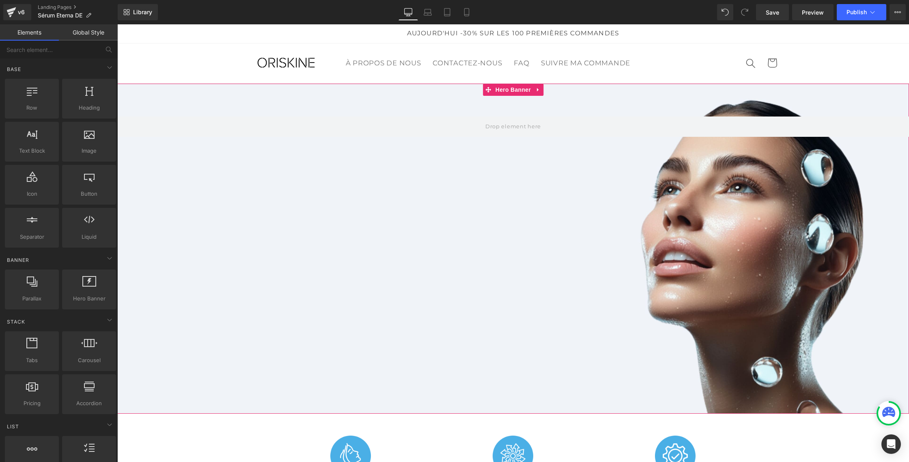
click at [530, 168] on div at bounding box center [513, 249] width 792 height 330
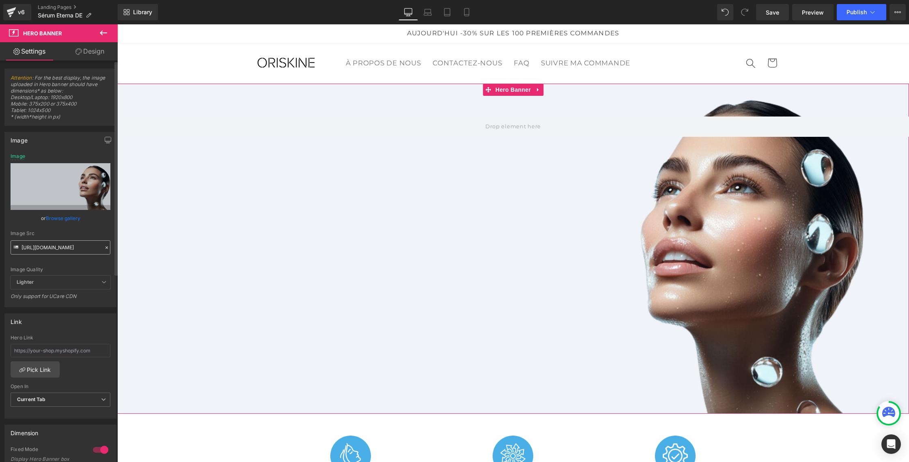
click at [52, 245] on input "[URL][DOMAIN_NAME]" at bounding box center [61, 247] width 100 height 14
click at [52, 245] on input "[URL][DOMAIN_NAME]" at bounding box center [61, 246] width 100 height 14
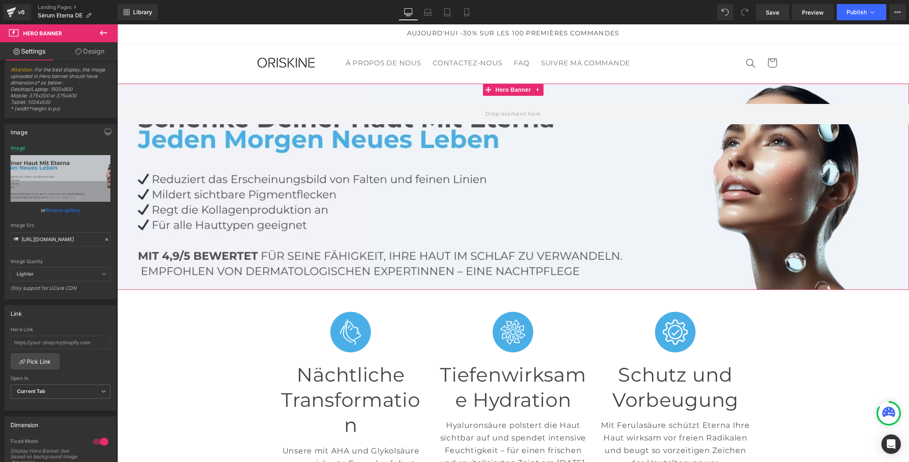
scroll to position [0, 0]
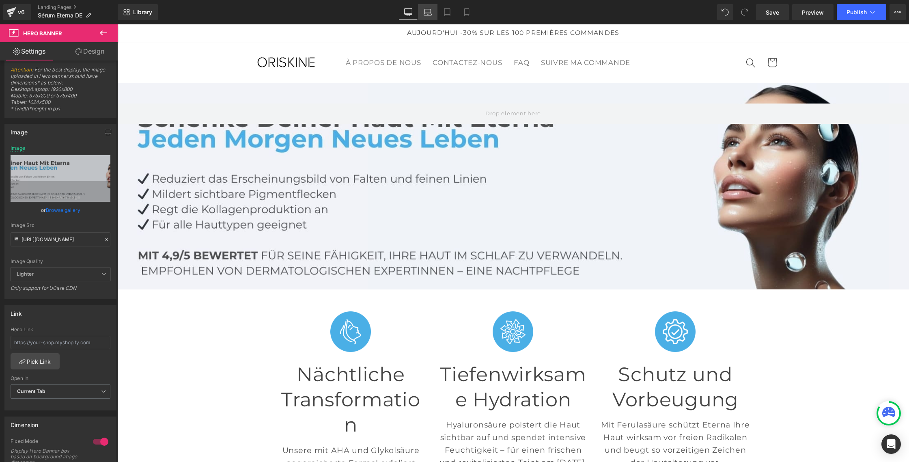
click at [431, 13] on icon at bounding box center [428, 12] width 8 height 8
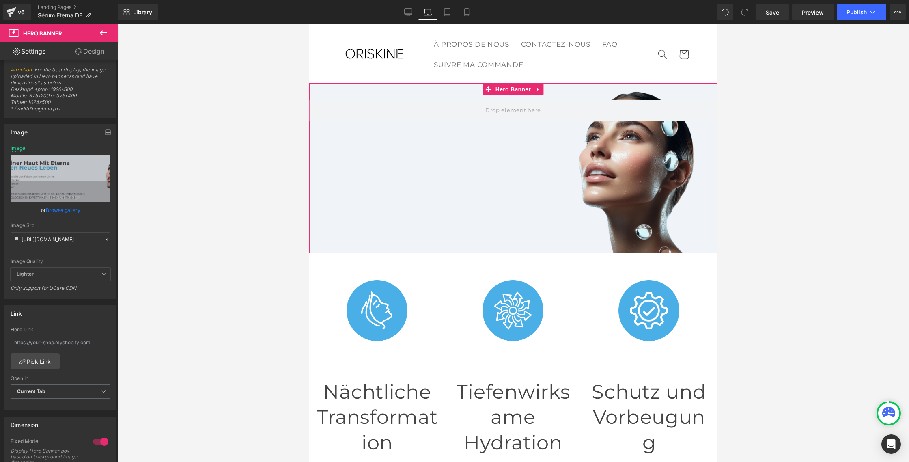
drag, startPoint x: 402, startPoint y: 148, endPoint x: 384, endPoint y: 148, distance: 18.3
click at [402, 148] on div at bounding box center [513, 168] width 408 height 170
click at [383, 165] on div at bounding box center [513, 168] width 408 height 170
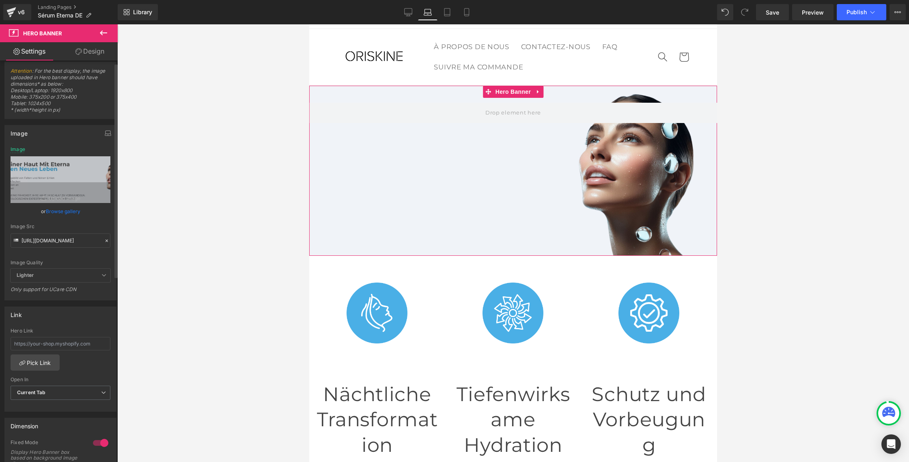
scroll to position [0, 0]
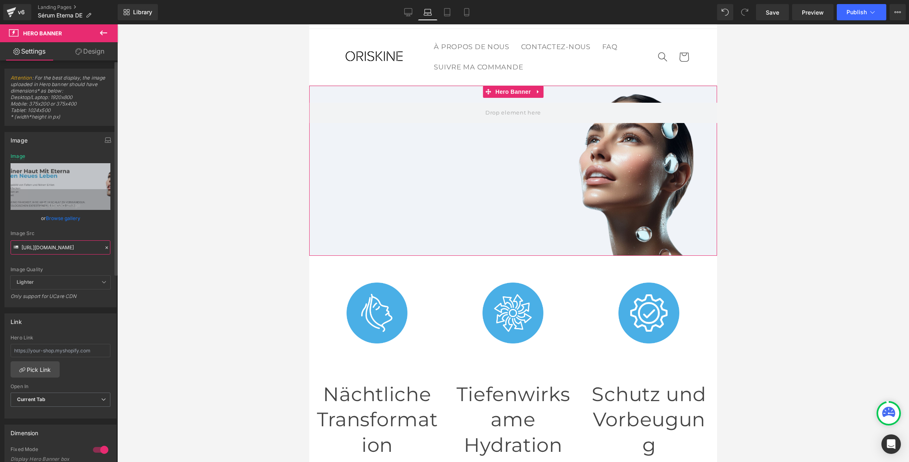
click at [58, 247] on input "[URL][DOMAIN_NAME]" at bounding box center [61, 247] width 100 height 14
click at [59, 247] on input "[URL][DOMAIN_NAME]" at bounding box center [61, 247] width 100 height 14
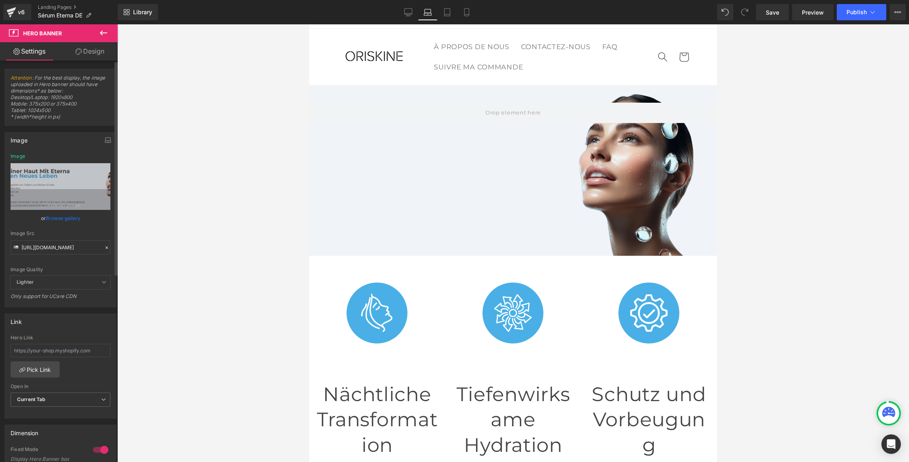
click at [56, 281] on span "Lighter" at bounding box center [61, 282] width 100 height 13
click at [62, 242] on input "[URL][DOMAIN_NAME]" at bounding box center [61, 247] width 100 height 14
click at [61, 248] on input "[URL][DOMAIN_NAME]" at bounding box center [61, 247] width 100 height 14
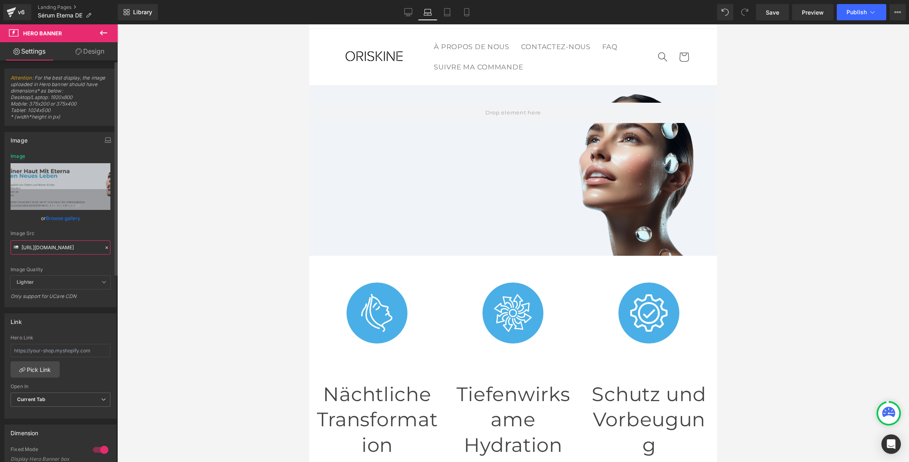
click at [61, 248] on input "[URL][DOMAIN_NAME]" at bounding box center [61, 247] width 100 height 14
click at [60, 284] on span "Lighter" at bounding box center [61, 282] width 100 height 13
click at [451, 19] on link "Tablet" at bounding box center [447, 12] width 19 height 16
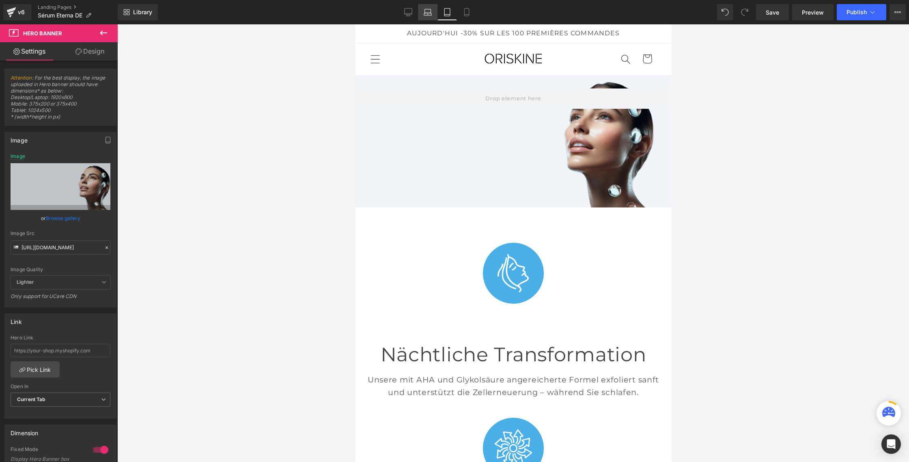
click at [434, 17] on link "Laptop" at bounding box center [427, 12] width 19 height 16
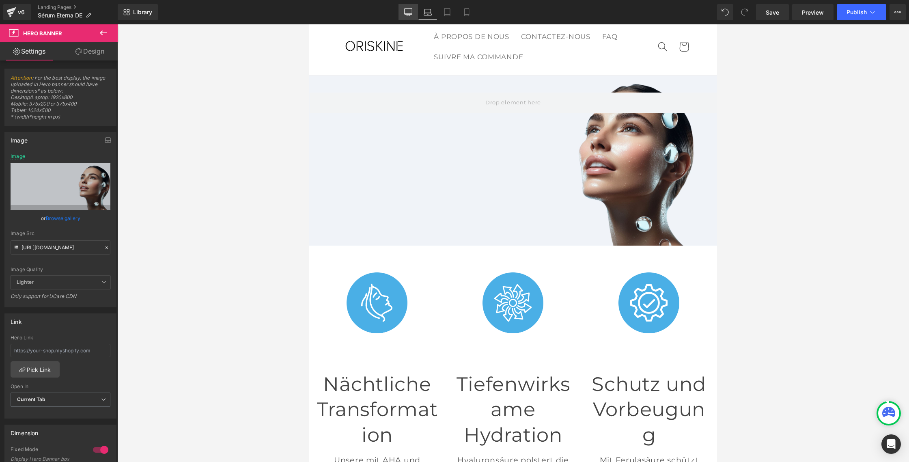
click at [414, 15] on link "Desktop" at bounding box center [408, 12] width 19 height 16
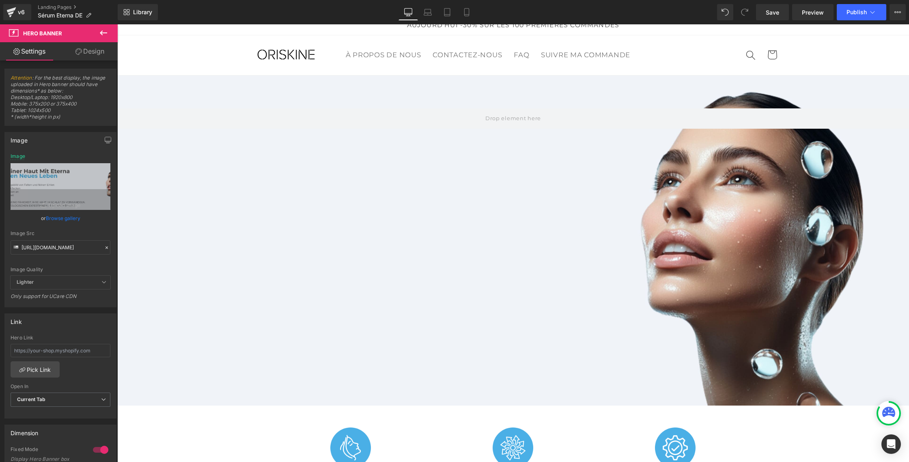
click at [411, 10] on icon at bounding box center [408, 12] width 8 height 8
click at [57, 248] on input "[URL][DOMAIN_NAME]" at bounding box center [61, 247] width 100 height 14
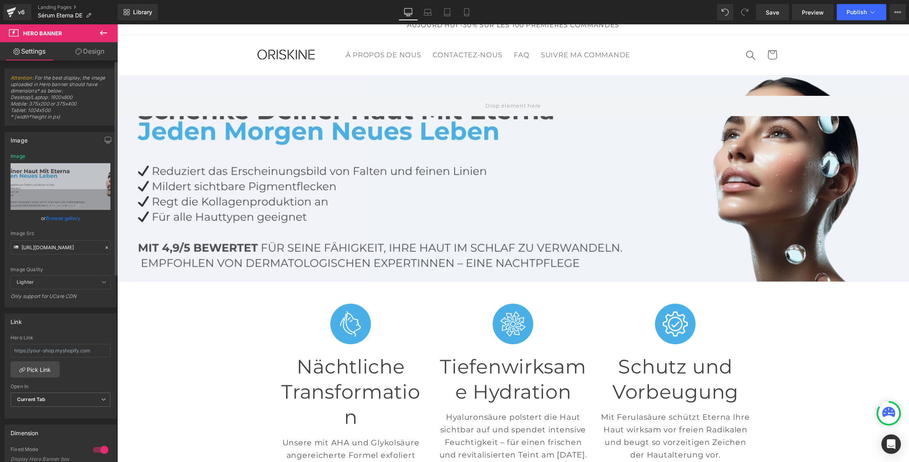
click at [62, 281] on span "Lighter" at bounding box center [61, 282] width 100 height 13
click at [427, 14] on icon at bounding box center [428, 12] width 8 height 8
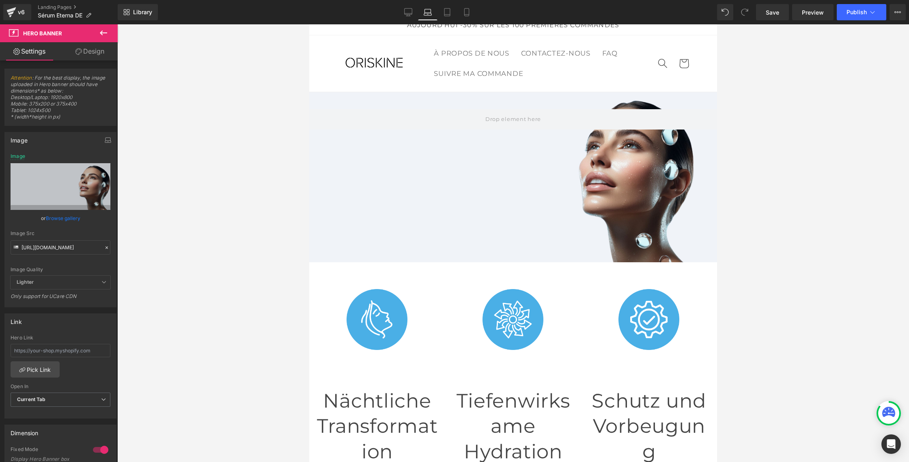
scroll to position [25, 0]
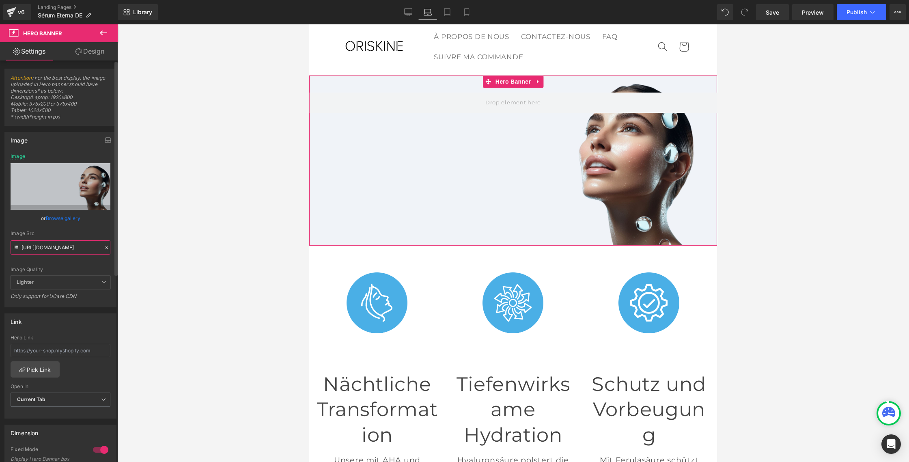
click at [33, 252] on input "[URL][DOMAIN_NAME]" at bounding box center [61, 247] width 100 height 14
paste input "912/1778/9240/files/Eterna_DE_1.jpg?v=1754884264"
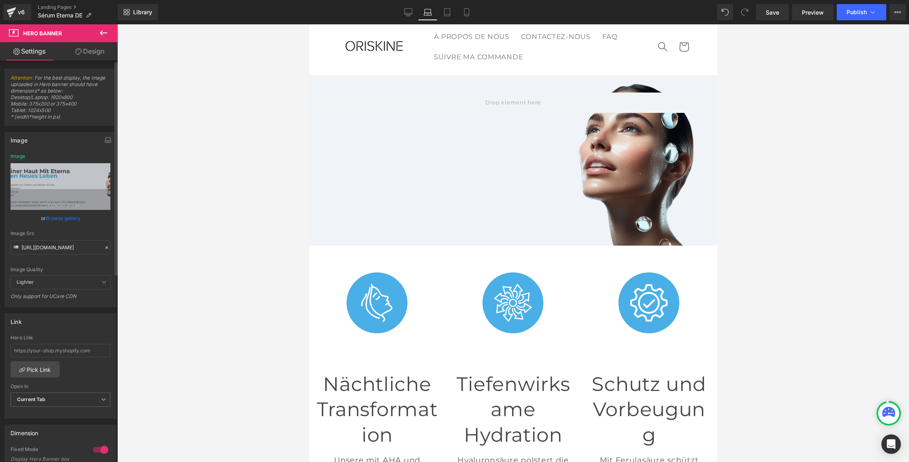
click at [50, 281] on span "Lighter" at bounding box center [61, 282] width 100 height 13
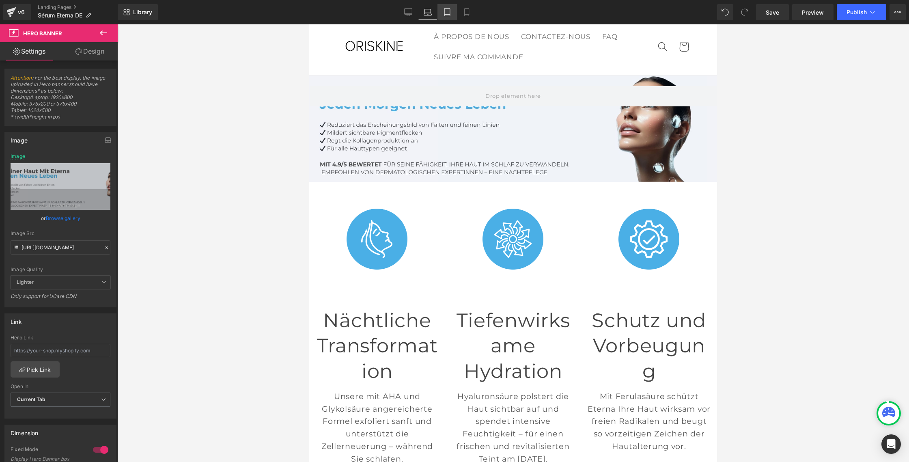
click at [446, 15] on icon at bounding box center [447, 12] width 8 height 8
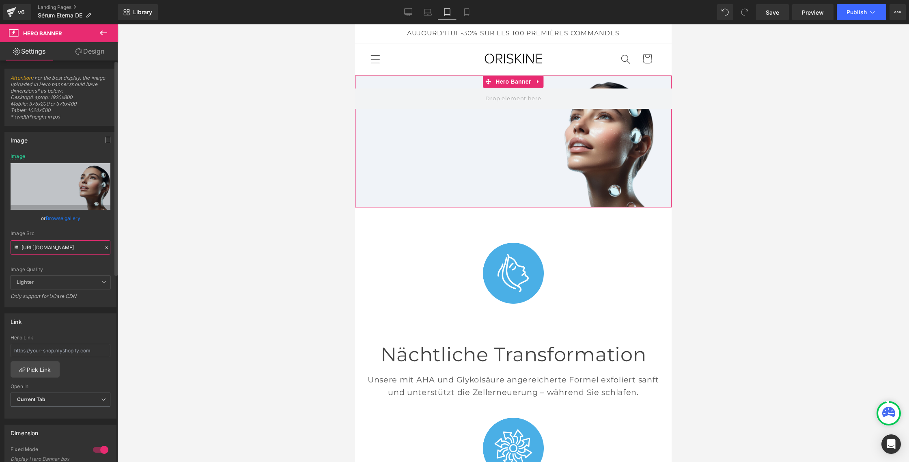
click at [37, 249] on input "[URL][DOMAIN_NAME]" at bounding box center [61, 247] width 100 height 14
click at [38, 249] on input "[URL][DOMAIN_NAME]" at bounding box center [61, 247] width 100 height 14
paste input "912/1778/9240/files/Eterna_DE_1.jpg?v=1754884264"
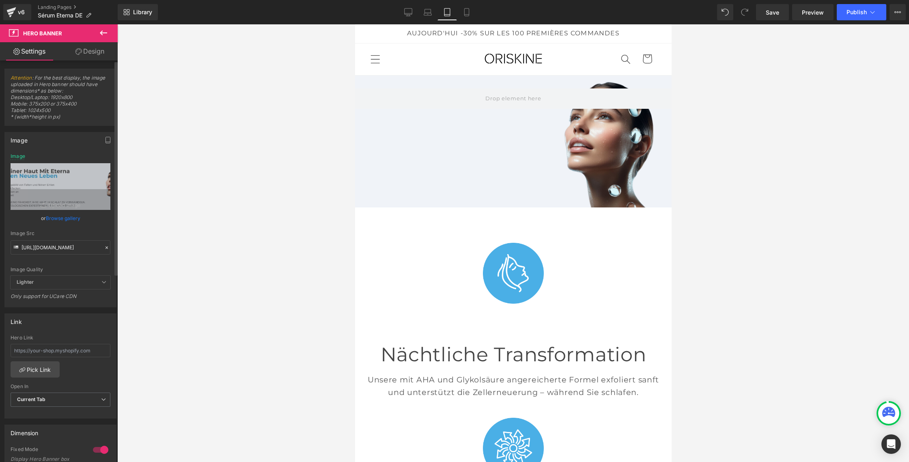
click at [43, 288] on span "Lighter" at bounding box center [61, 282] width 100 height 13
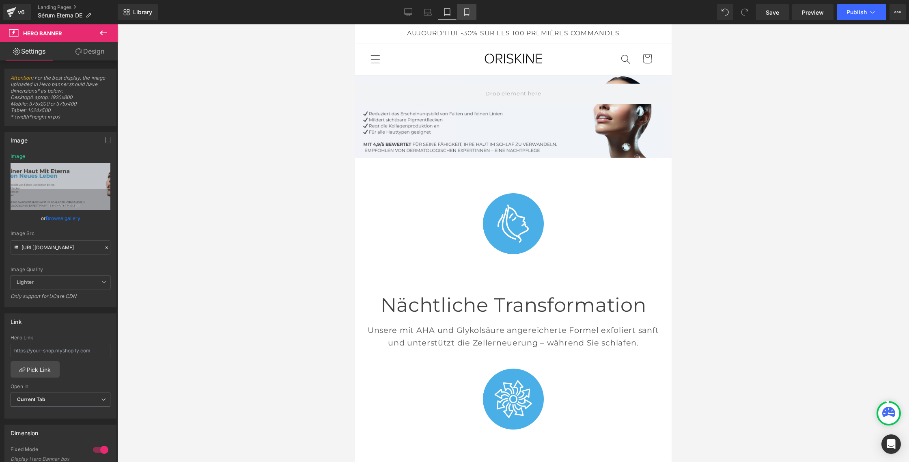
click at [469, 15] on icon at bounding box center [466, 13] width 4 height 8
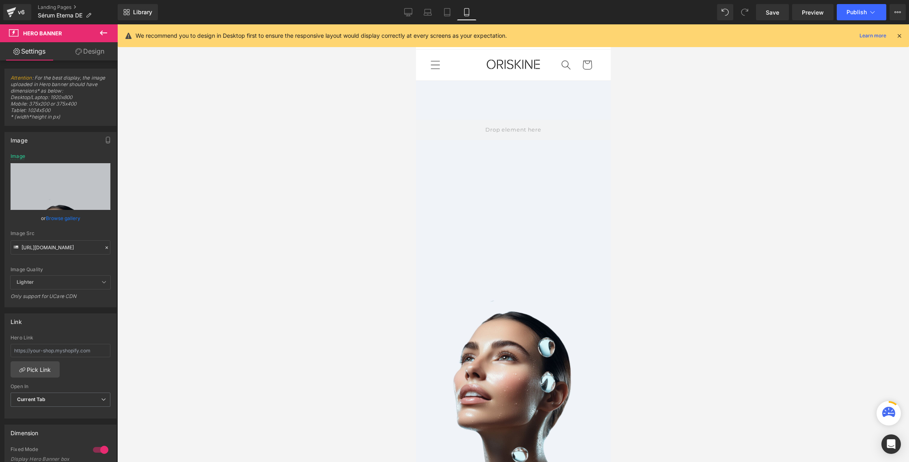
scroll to position [5, 0]
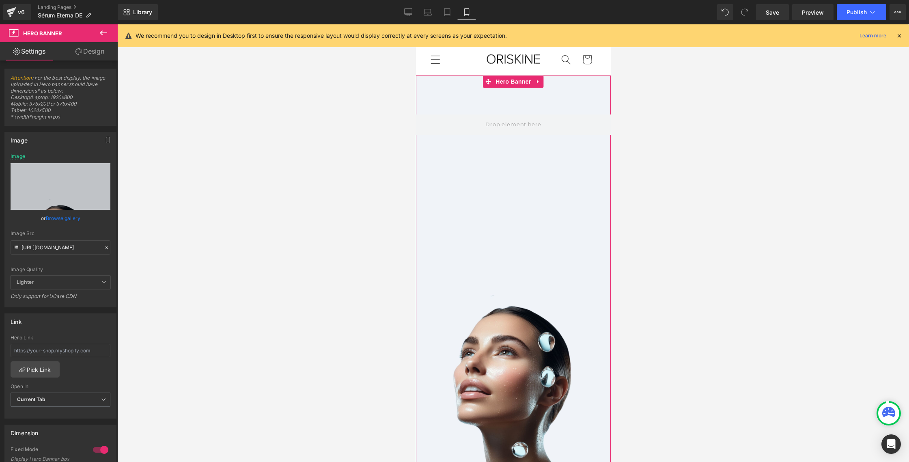
click at [444, 192] on div at bounding box center [513, 271] width 195 height 390
click at [63, 244] on input "[URL][DOMAIN_NAME]" at bounding box center [61, 247] width 100 height 14
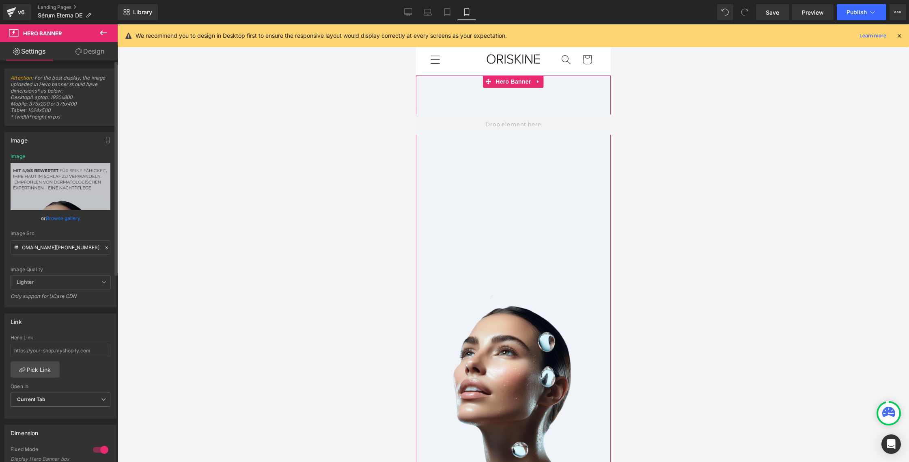
click at [57, 285] on span "Lighter" at bounding box center [61, 282] width 100 height 13
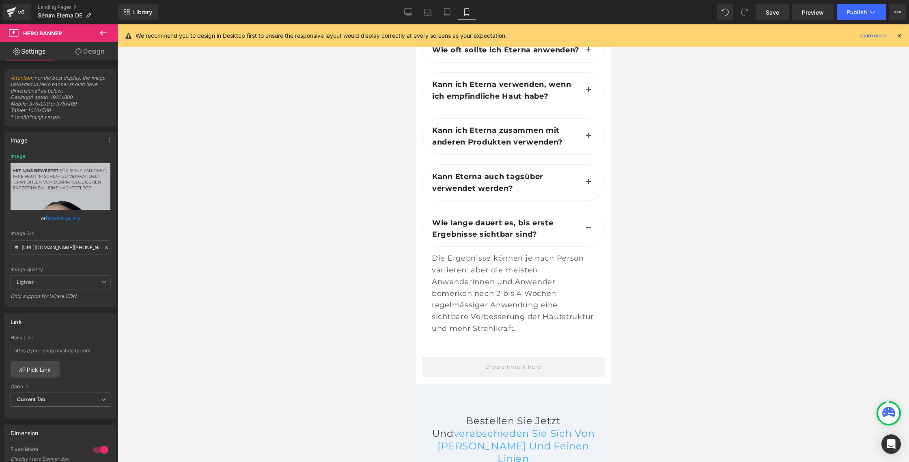
scroll to position [4980, 0]
click at [408, 12] on icon at bounding box center [408, 12] width 8 height 8
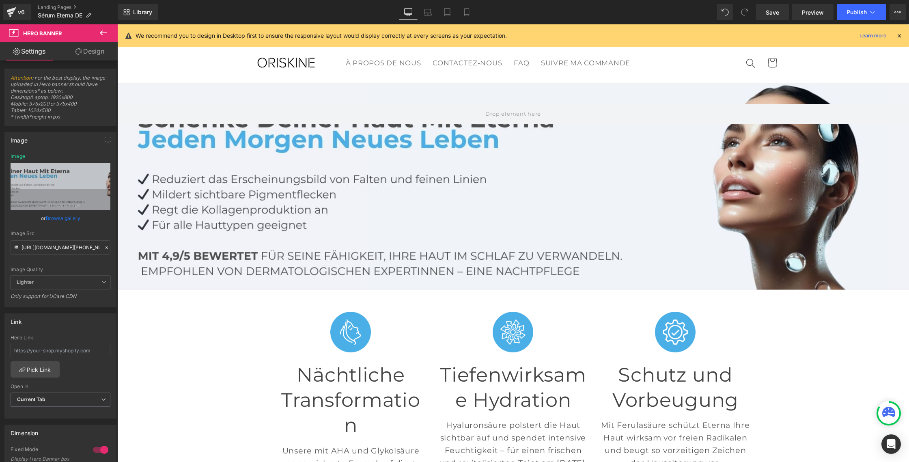
type input "[URL][DOMAIN_NAME]"
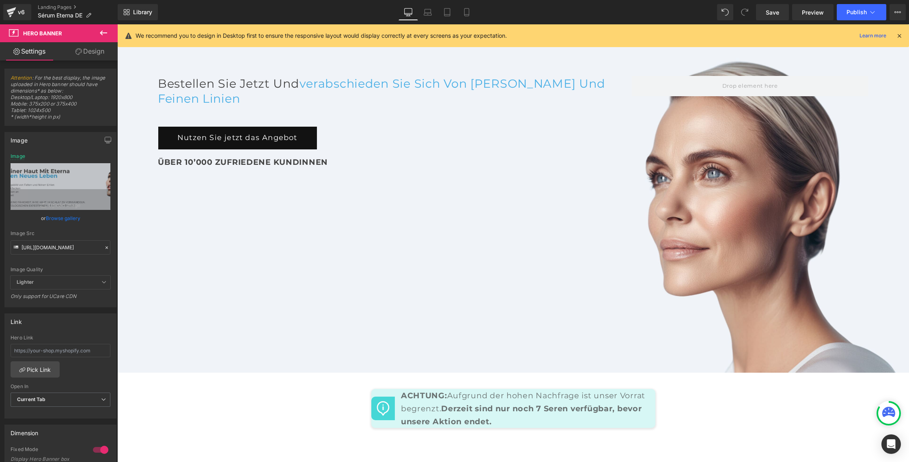
scroll to position [4152, 0]
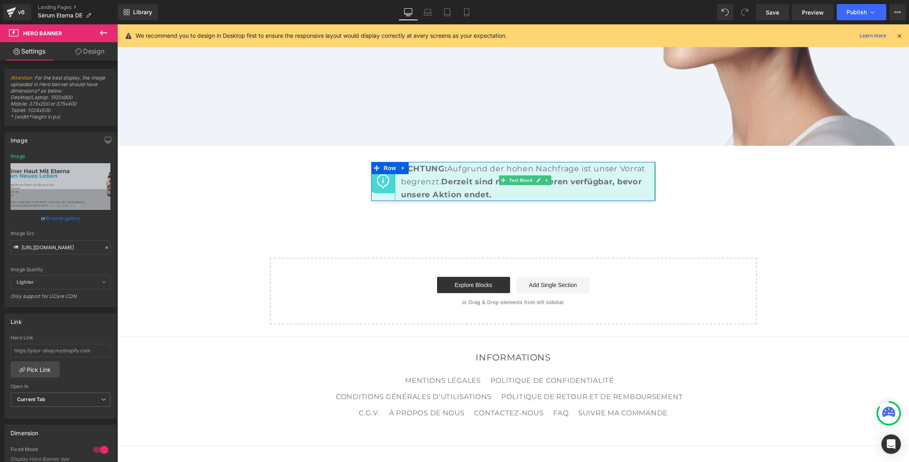
click at [468, 177] on strong "Derzeit sind nur noch 7 Seren verfügbar, bevor unsere Aktion endet." at bounding box center [521, 188] width 241 height 23
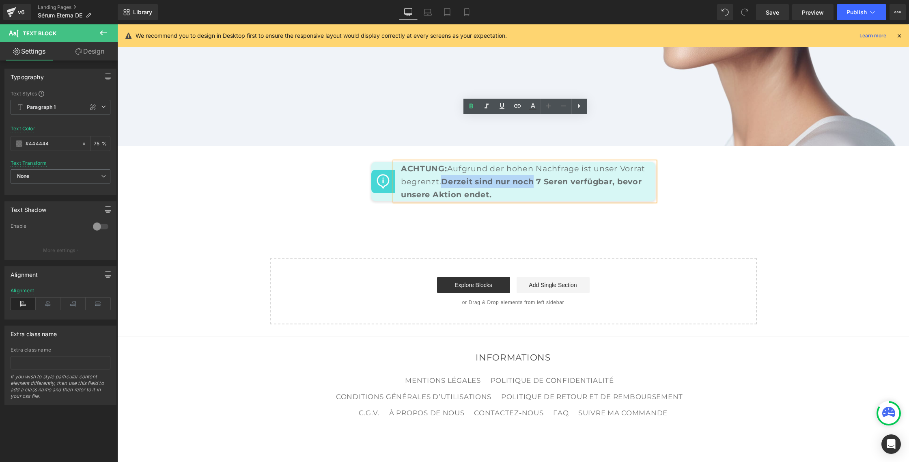
drag, startPoint x: 442, startPoint y: 136, endPoint x: 531, endPoint y: 136, distance: 89.7
click at [531, 177] on strong "Derzeit sind nur noch 7 Seren verfügbar, bevor unsere Aktion endet." at bounding box center [521, 188] width 241 height 23
click at [470, 108] on icon at bounding box center [471, 106] width 10 height 10
drag, startPoint x: 612, startPoint y: 135, endPoint x: 612, endPoint y: 144, distance: 8.5
click at [612, 162] on p "ACHTUNG: Aufgrund der hohen Nachfrage ist unser Vorrat begrenzt. Derzeit sind n…" at bounding box center [525, 181] width 248 height 39
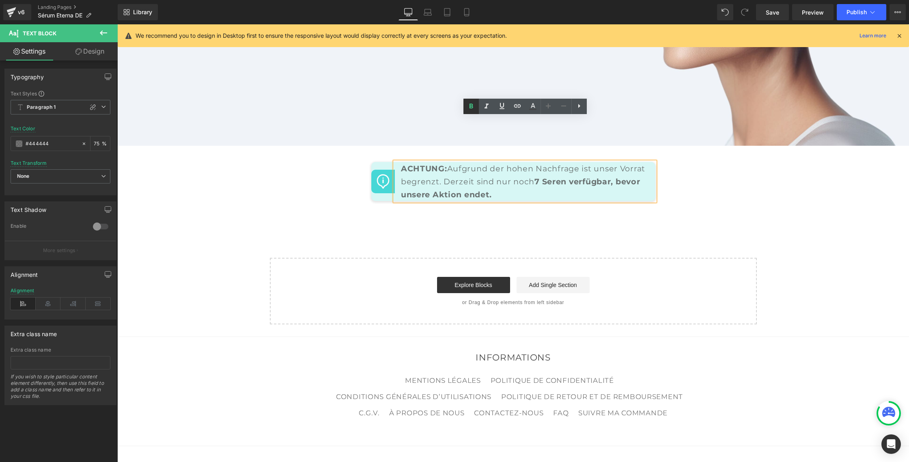
click at [473, 107] on icon at bounding box center [471, 106] width 4 height 5
click at [766, 11] on link "Save" at bounding box center [772, 12] width 33 height 16
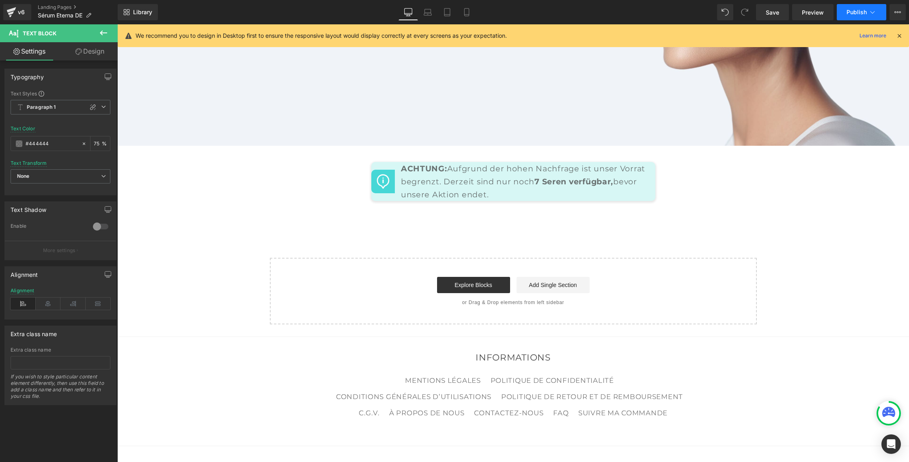
click at [859, 19] on button "Publish" at bounding box center [862, 12] width 50 height 16
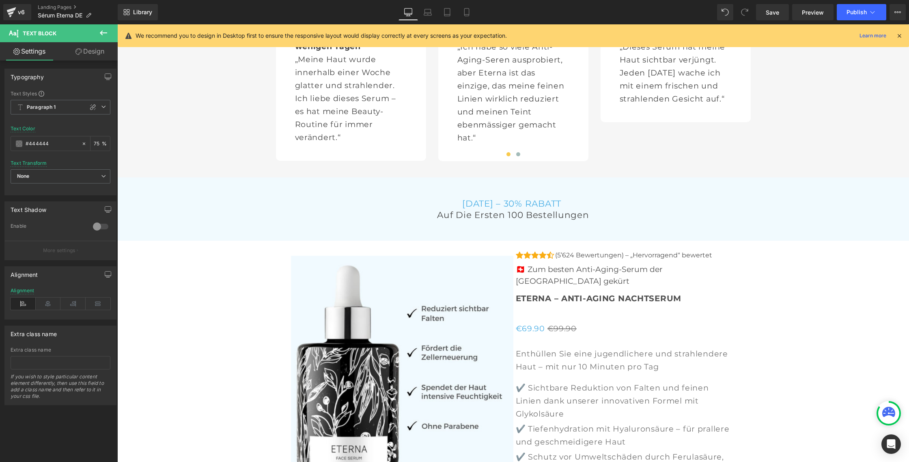
scroll to position [2752, 0]
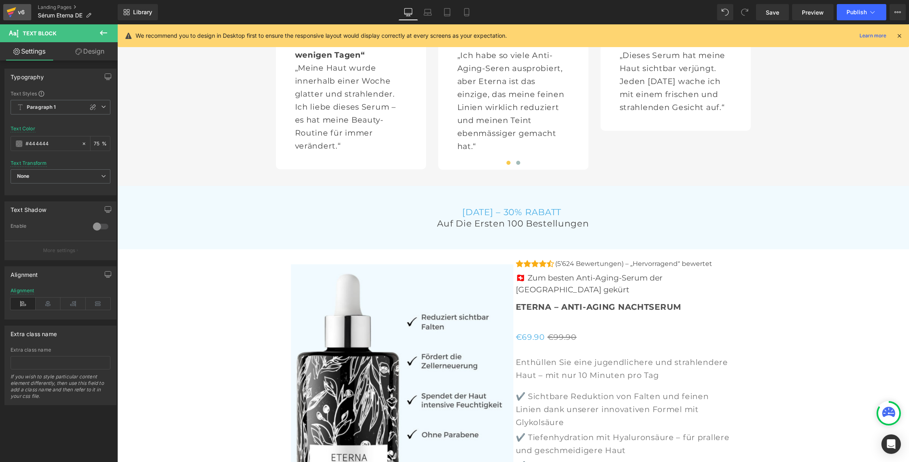
click at [15, 11] on icon at bounding box center [11, 12] width 10 height 20
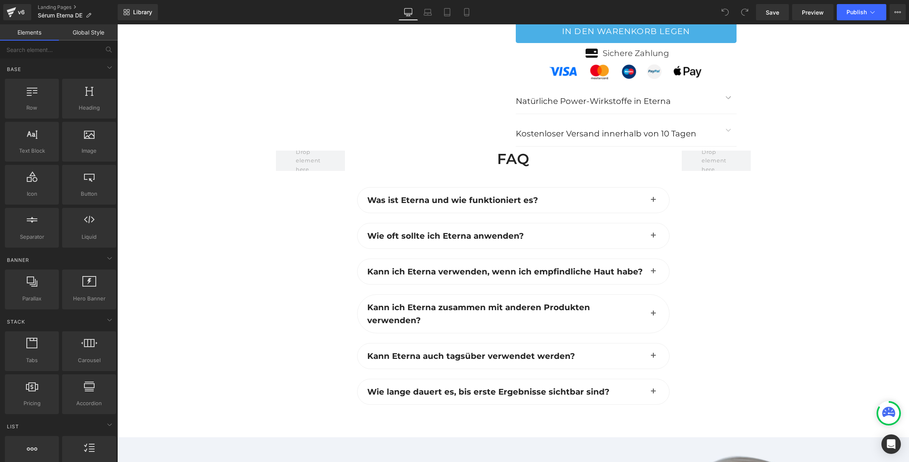
scroll to position [3469, 0]
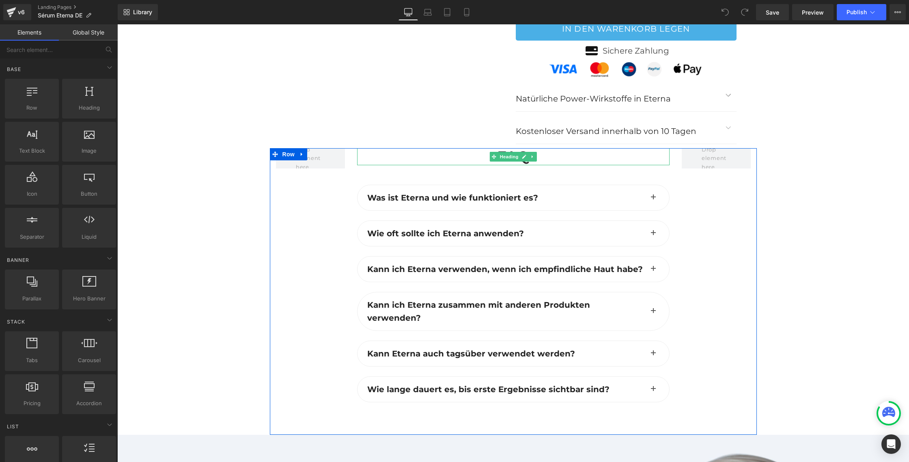
click at [583, 148] on h2 "FAQ" at bounding box center [513, 156] width 313 height 17
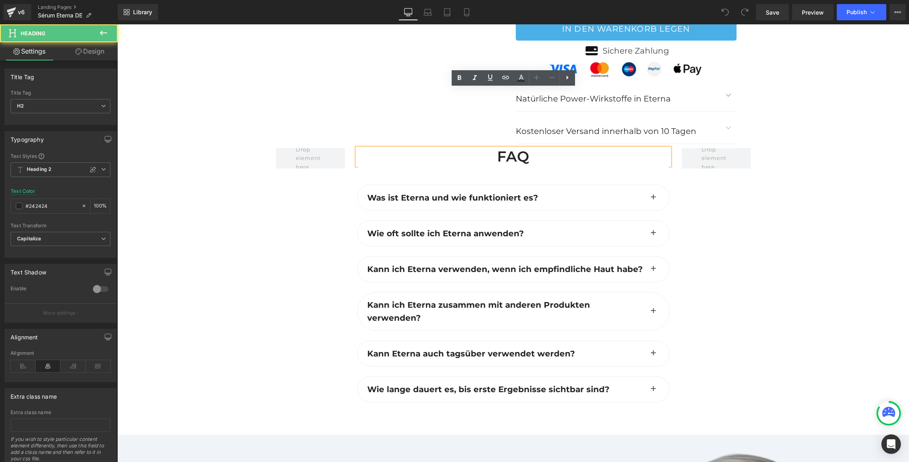
click at [542, 148] on h2 "FAQ" at bounding box center [513, 156] width 313 height 17
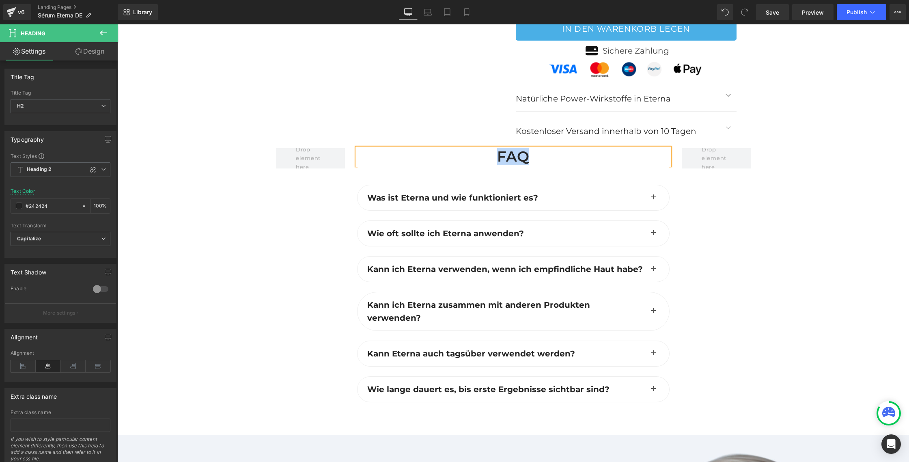
paste div
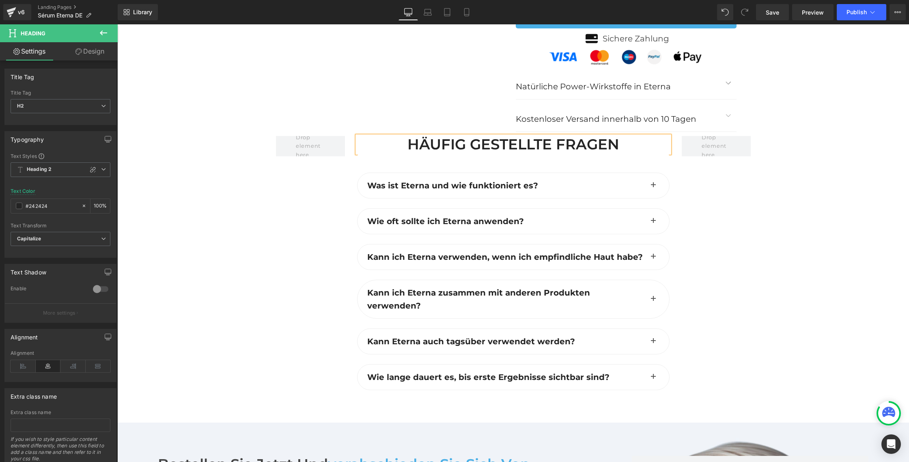
scroll to position [3485, 0]
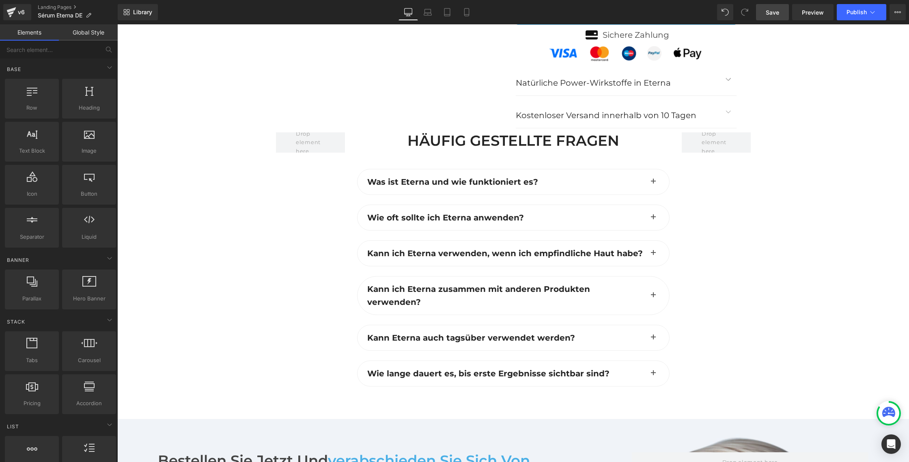
click at [781, 11] on link "Save" at bounding box center [772, 12] width 33 height 16
click at [868, 11] on button "Publish" at bounding box center [862, 12] width 50 height 16
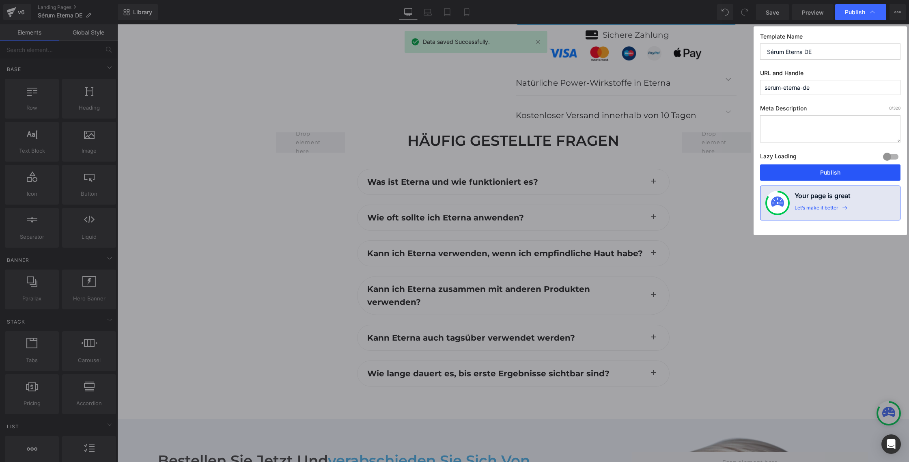
click at [831, 172] on button "Publish" at bounding box center [830, 172] width 140 height 16
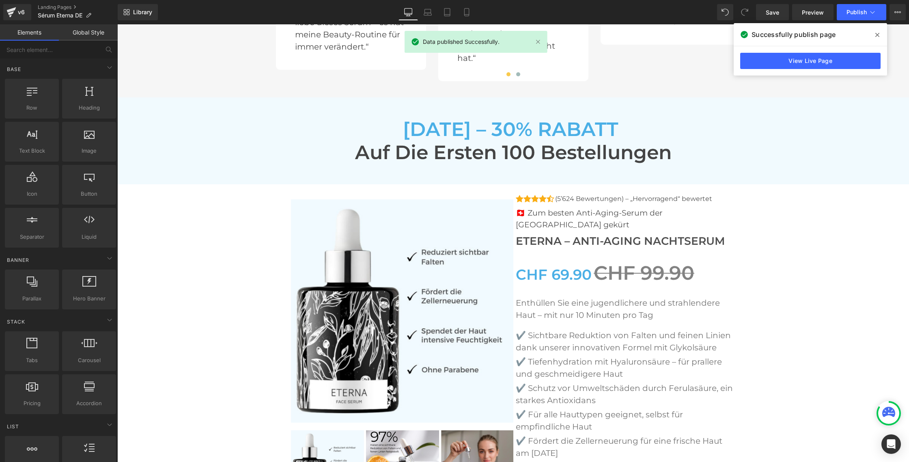
scroll to position [2841, 0]
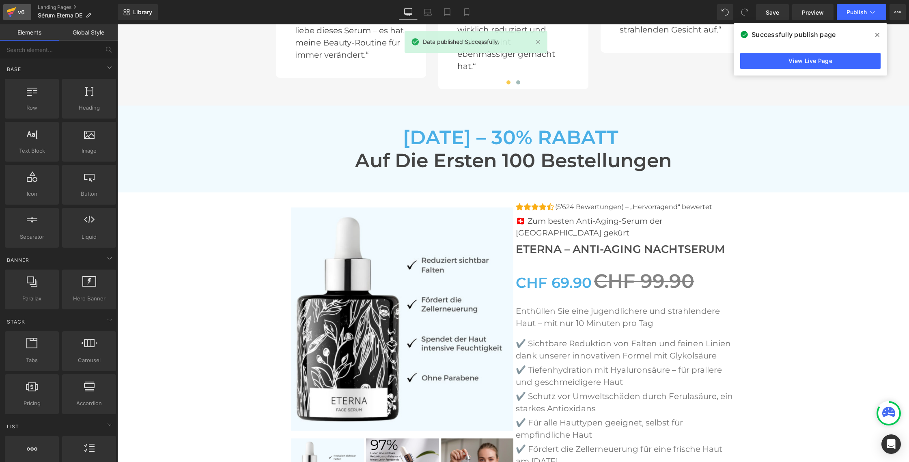
click at [6, 11] on icon at bounding box center [11, 12] width 10 height 20
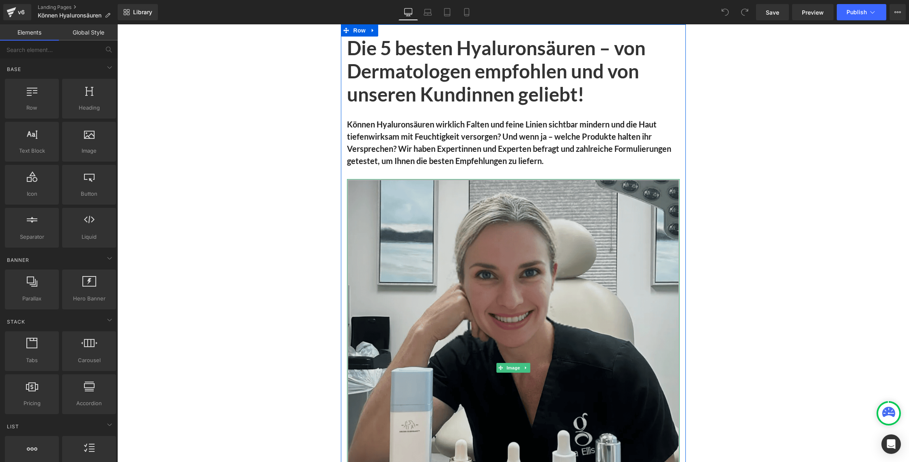
scroll to position [15, 0]
